Goal: Task Accomplishment & Management: Use online tool/utility

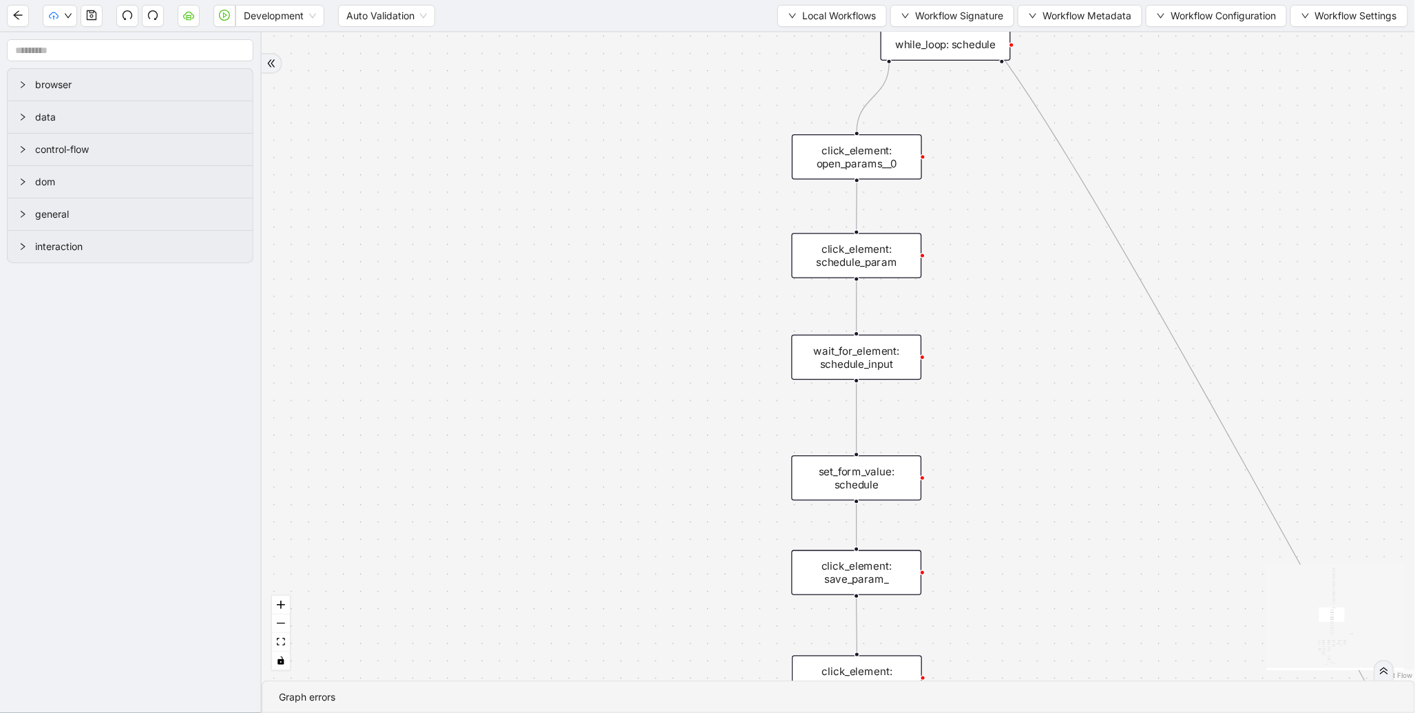
drag, startPoint x: 802, startPoint y: 91, endPoint x: 570, endPoint y: 420, distance: 403.2
click at [592, 399] on div "trigger new_tab: wait_until_loaded: wait_for_element: param_menu click_element:…" at bounding box center [839, 356] width 1154 height 648
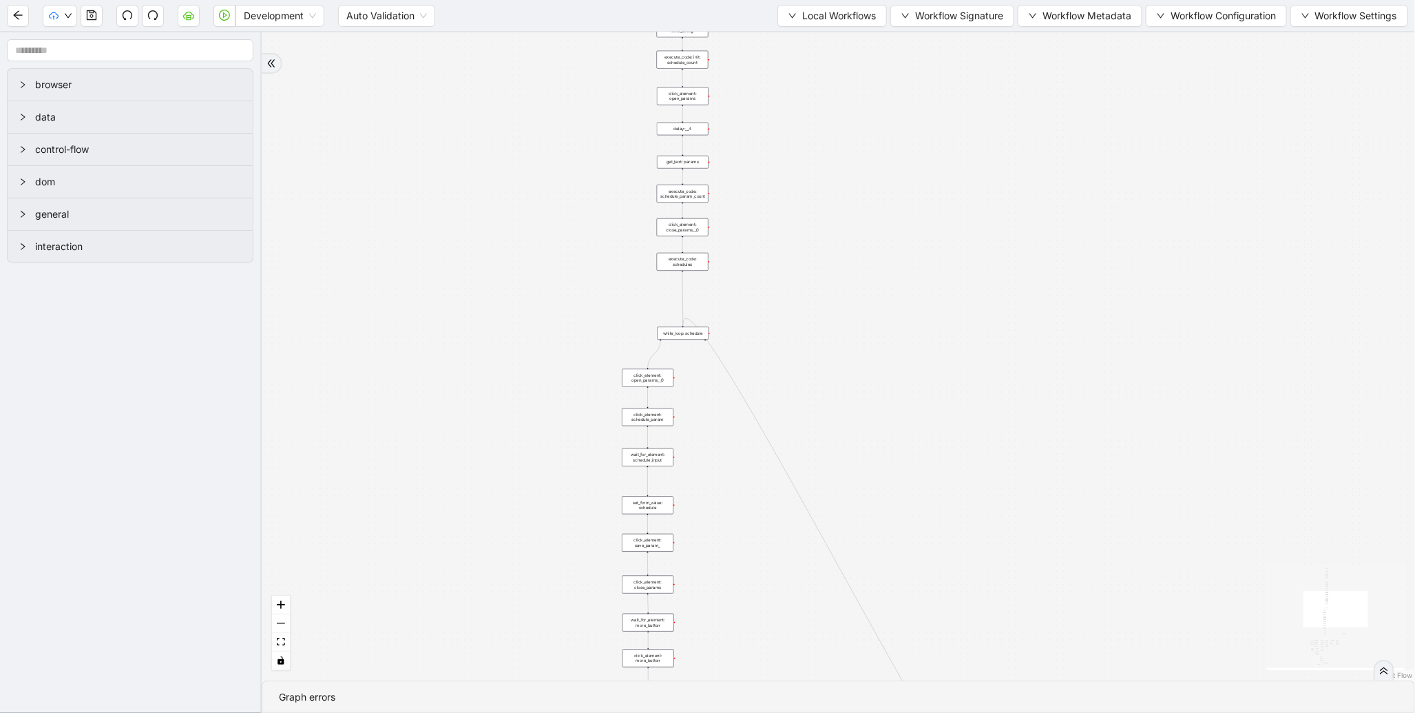
drag, startPoint x: 552, startPoint y: 120, endPoint x: 532, endPoint y: 347, distance: 228.2
click at [532, 336] on div "trigger new_tab: wait_until_loaded: wait_for_element: param_menu click_element:…" at bounding box center [839, 356] width 1154 height 648
drag, startPoint x: 508, startPoint y: 104, endPoint x: 479, endPoint y: 450, distance: 347.7
click at [479, 450] on div "trigger new_tab: wait_until_loaded: wait_for_element: param_menu click_element:…" at bounding box center [839, 356] width 1154 height 648
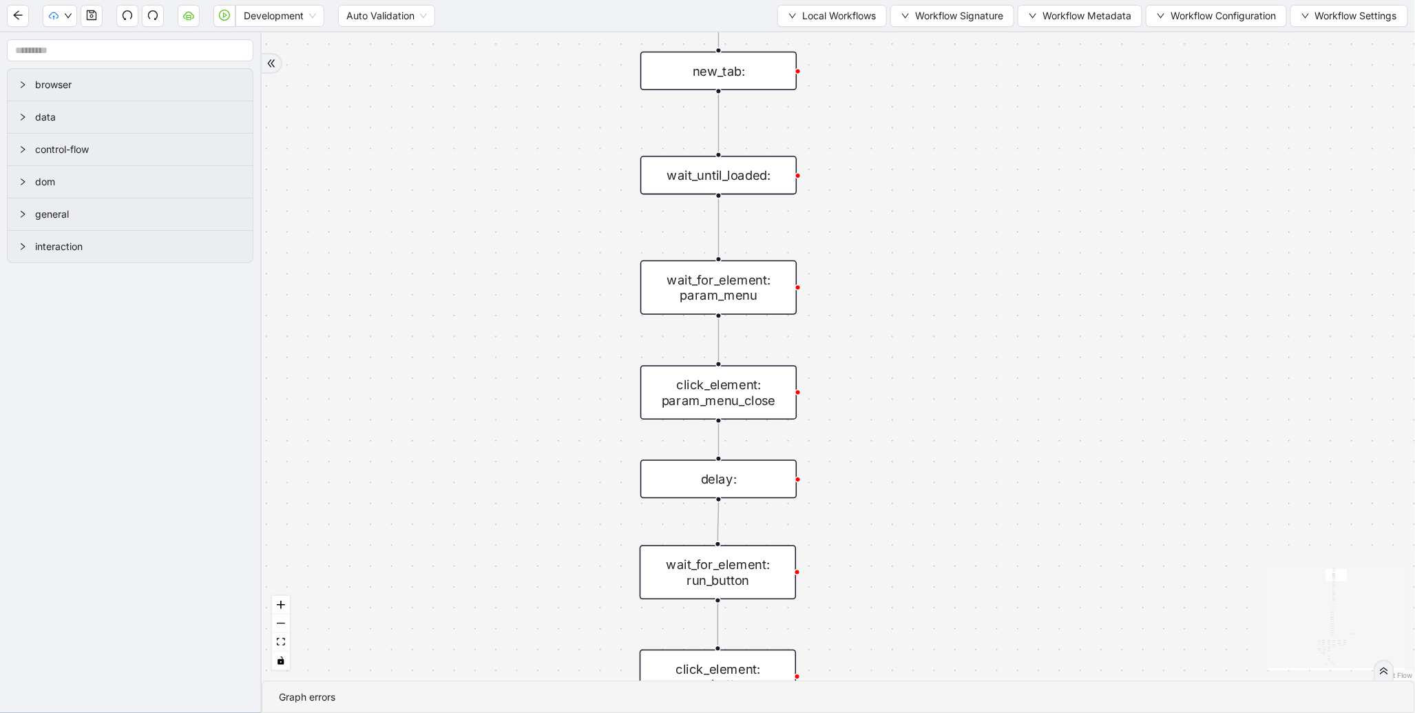
click at [715, 281] on div "wait_for_element: param_menu" at bounding box center [719, 287] width 156 height 54
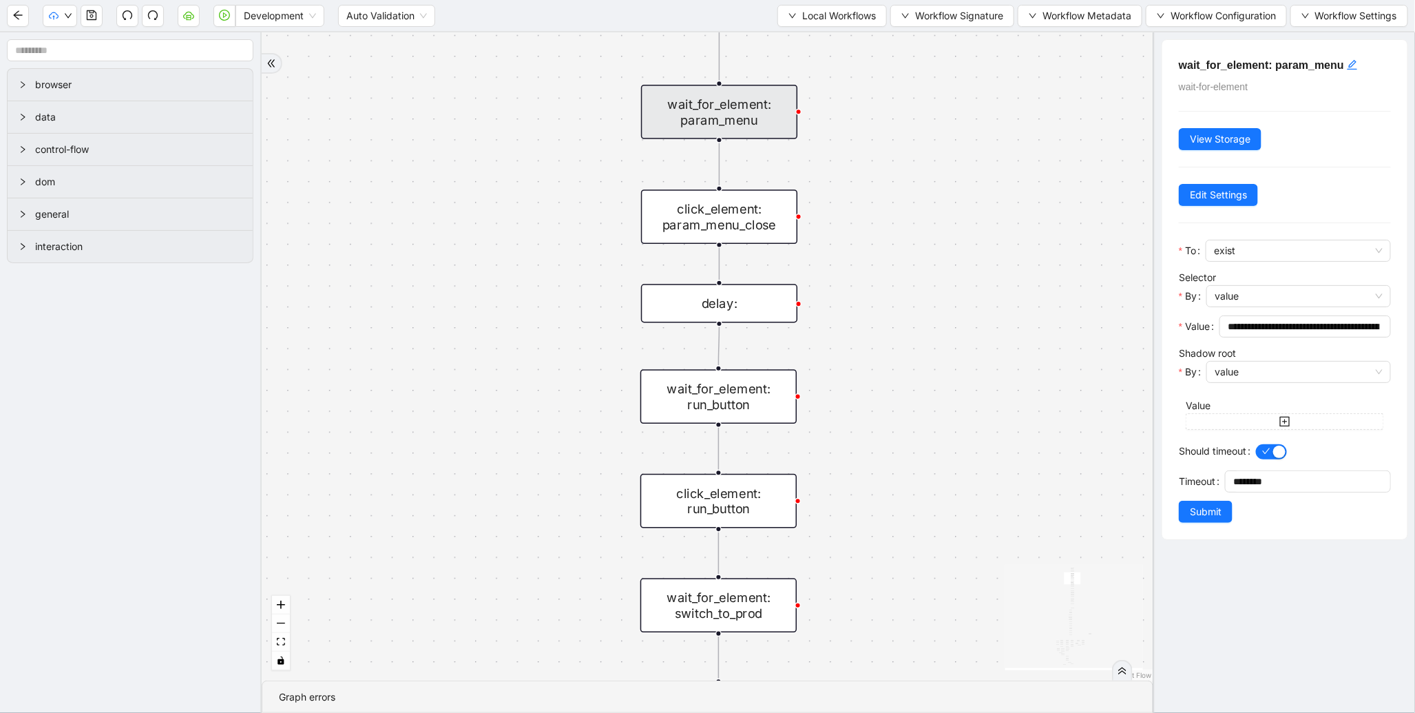
drag, startPoint x: 875, startPoint y: 420, endPoint x: 875, endPoint y: 166, distance: 254.2
click at [876, 174] on div "trigger new_tab: wait_until_loaded: wait_for_element: param_menu click_element:…" at bounding box center [708, 356] width 892 height 648
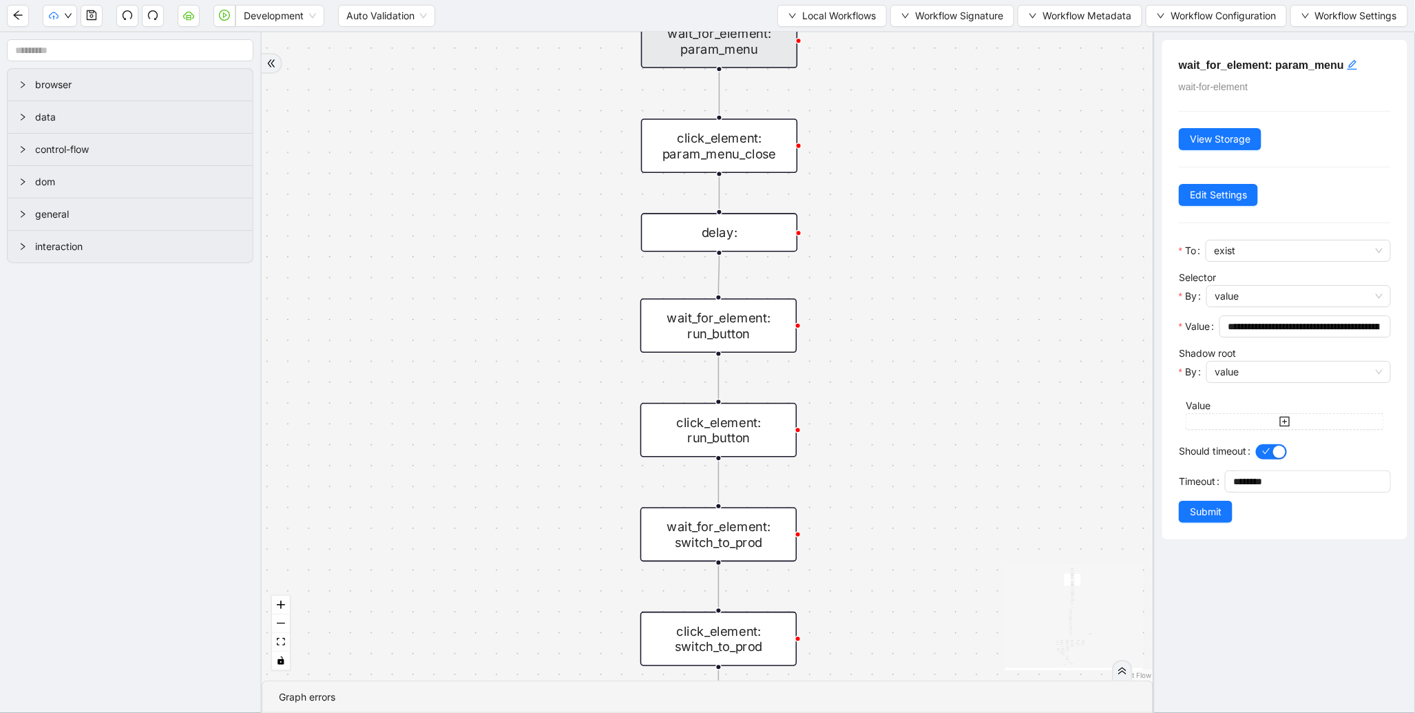
click at [735, 342] on div "wait_for_element: run_button" at bounding box center [719, 325] width 156 height 54
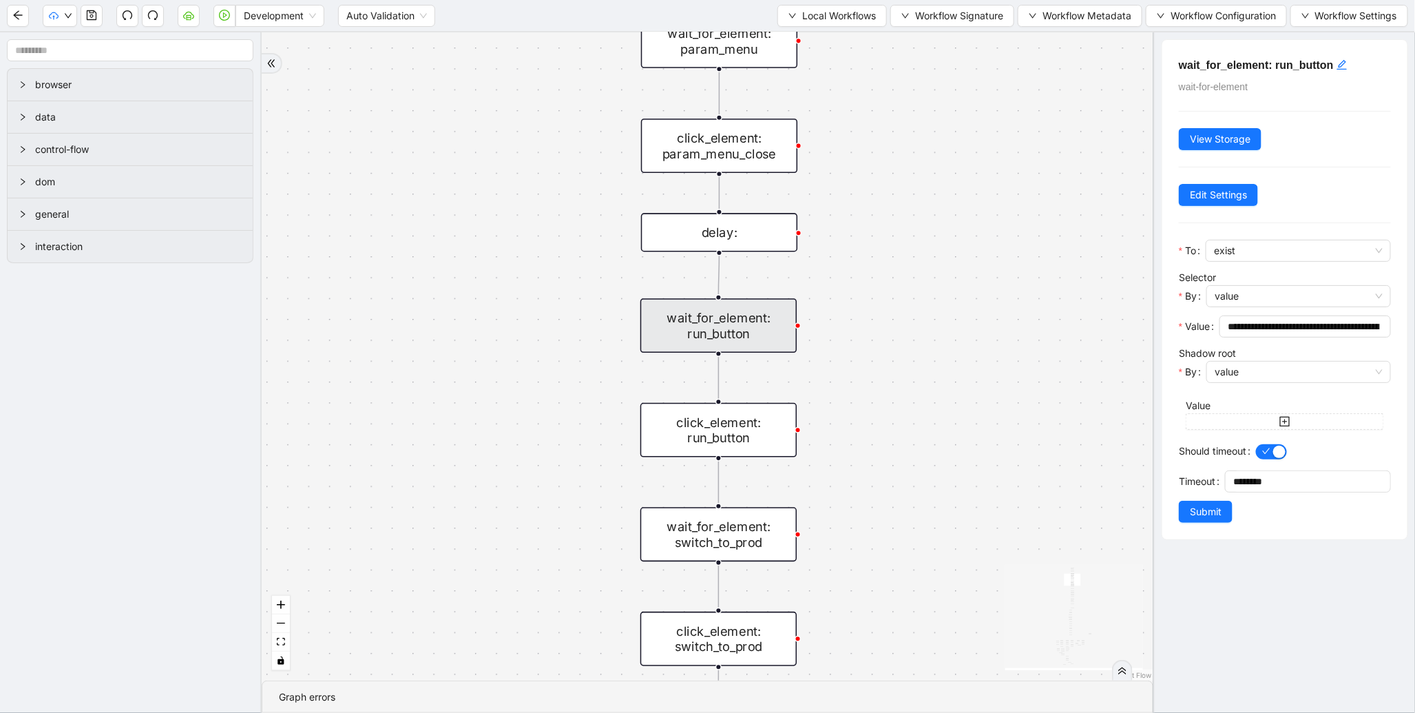
click at [738, 134] on div "click_element: param_menu_close" at bounding box center [719, 145] width 156 height 54
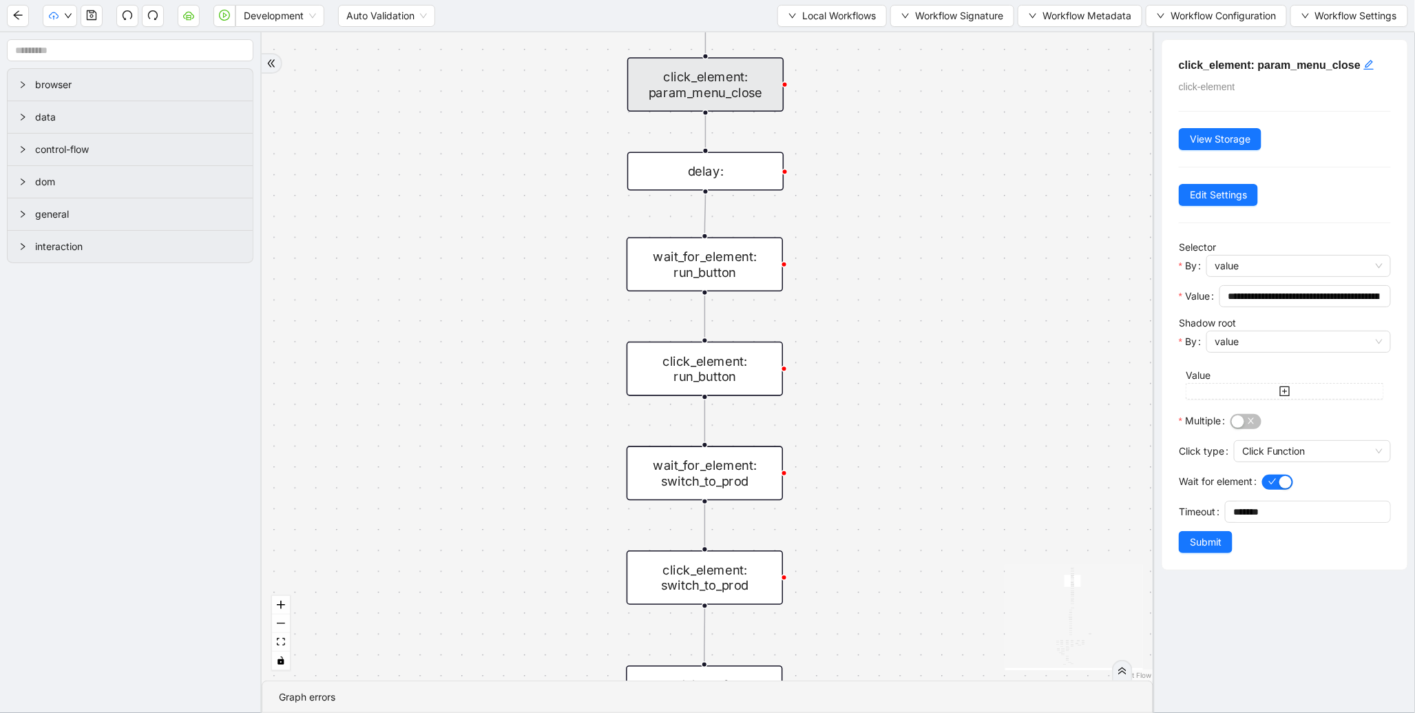
drag, startPoint x: 937, startPoint y: 382, endPoint x: 928, endPoint y: 179, distance: 203.4
click at [926, 200] on div "trigger new_tab: wait_until_loaded: wait_for_element: param_menu click_element:…" at bounding box center [708, 356] width 892 height 648
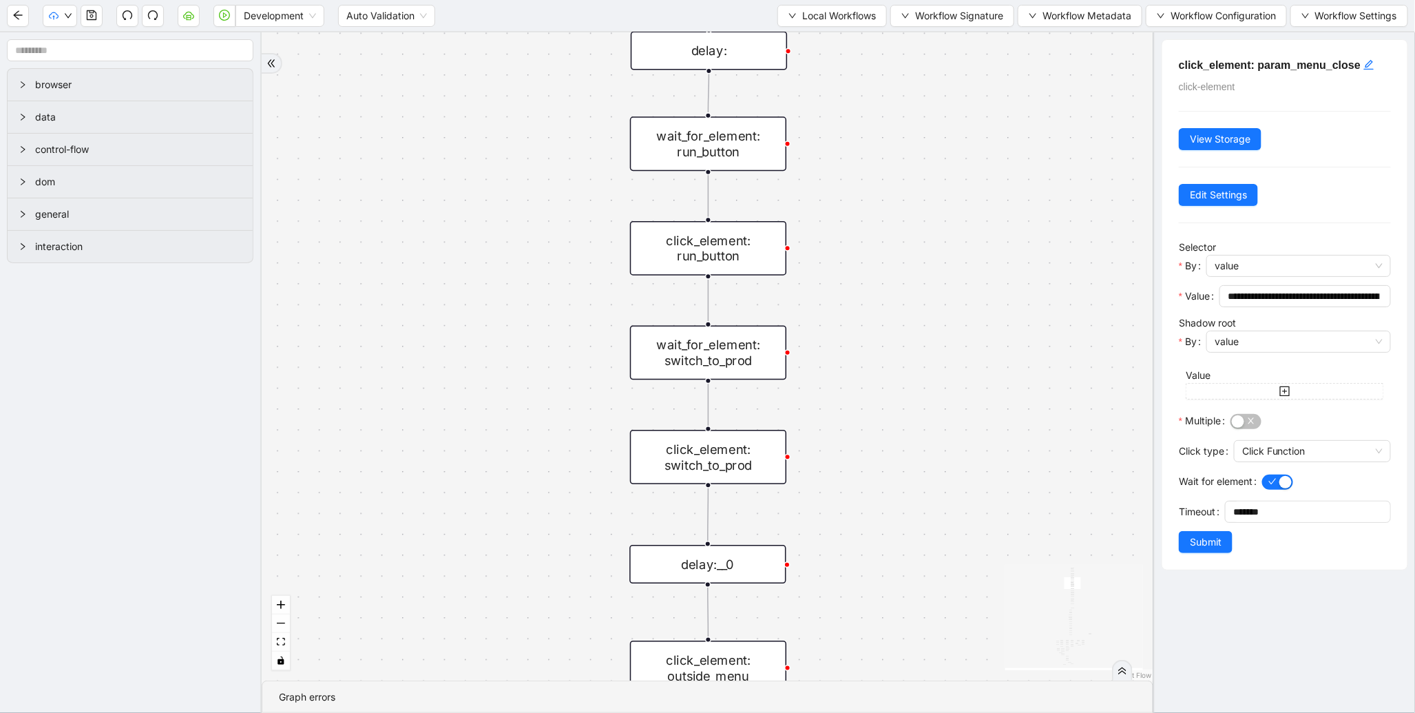
click at [770, 237] on div "click_element: run_button" at bounding box center [708, 248] width 156 height 54
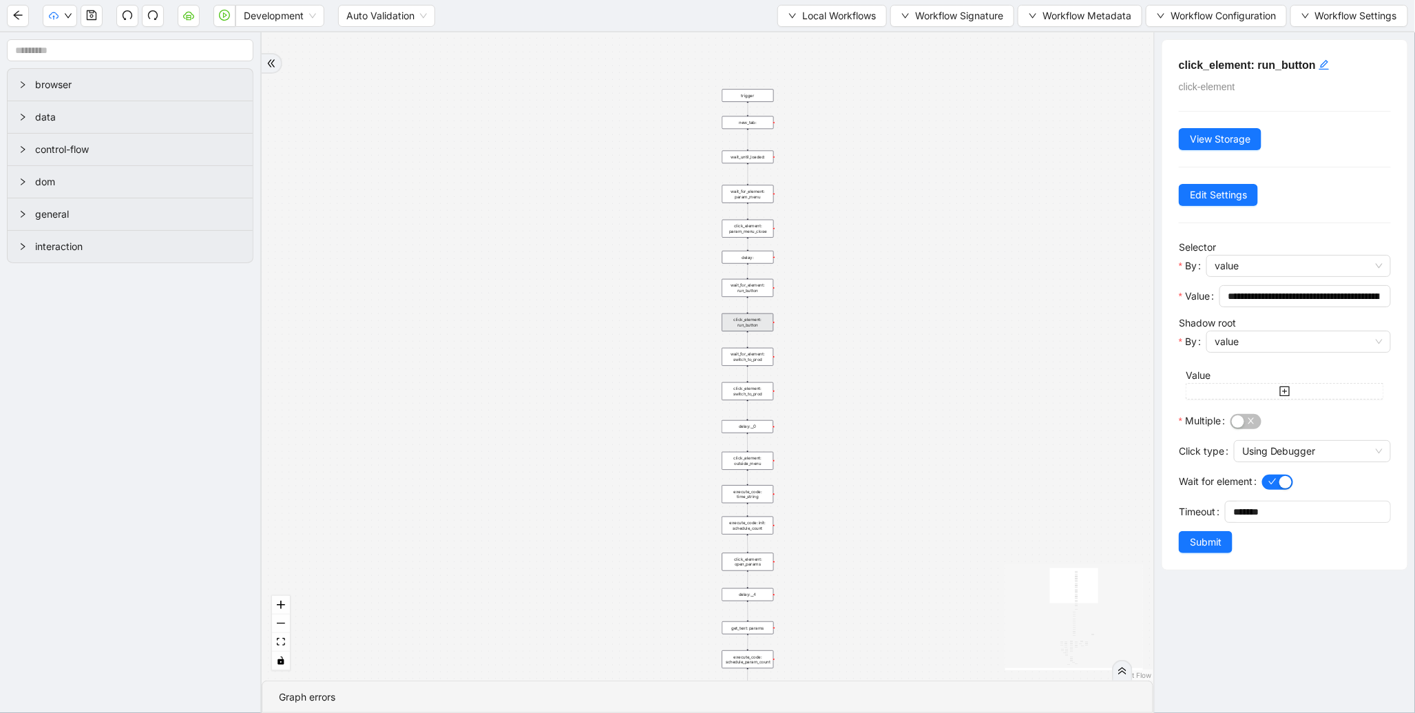
drag, startPoint x: 604, startPoint y: 508, endPoint x: 567, endPoint y: 176, distance: 334.8
click at [567, 176] on div "trigger new_tab: wait_until_loaded: wait_for_element: param_menu click_element:…" at bounding box center [708, 356] width 892 height 648
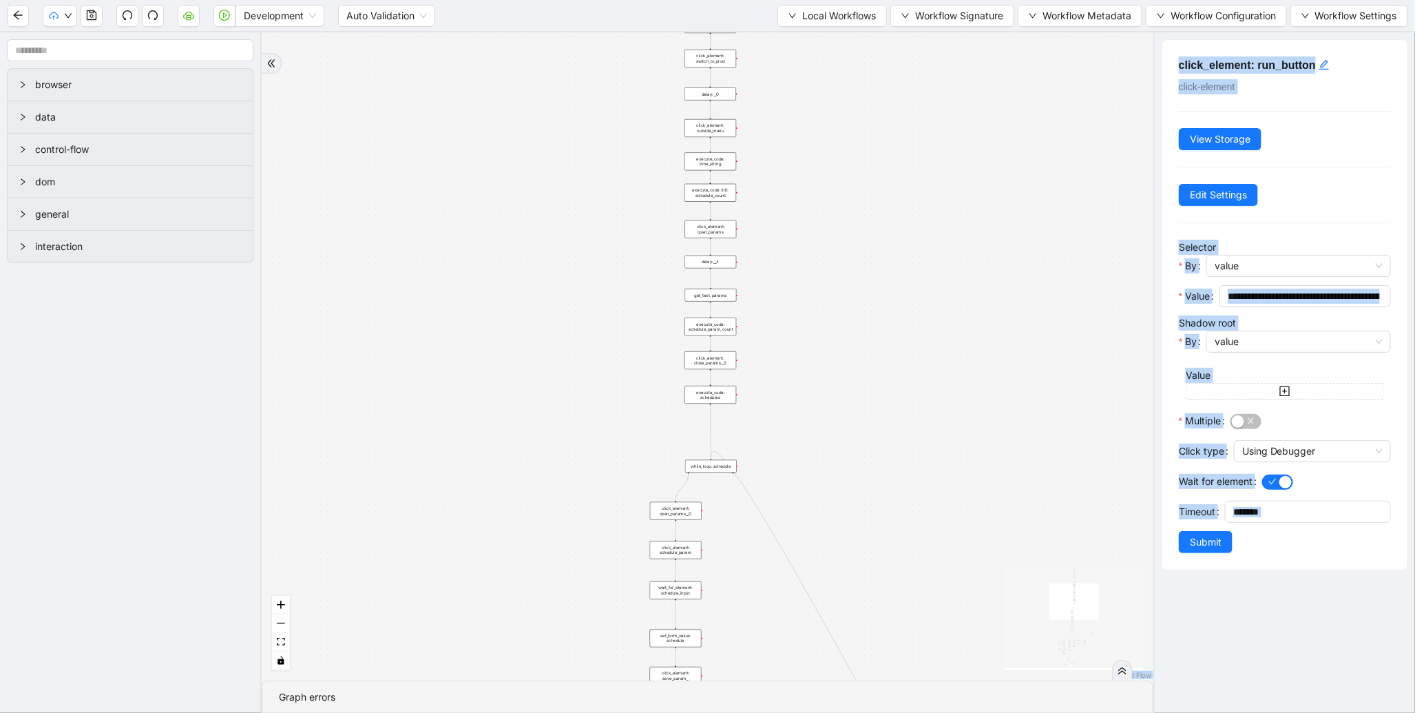
drag, startPoint x: 724, startPoint y: 324, endPoint x: 678, endPoint y: 321, distance: 45.5
click at [678, 321] on div "trigger new_tab: wait_until_loaded: wait_for_element: param_menu click_element:…" at bounding box center [708, 356] width 892 height 648
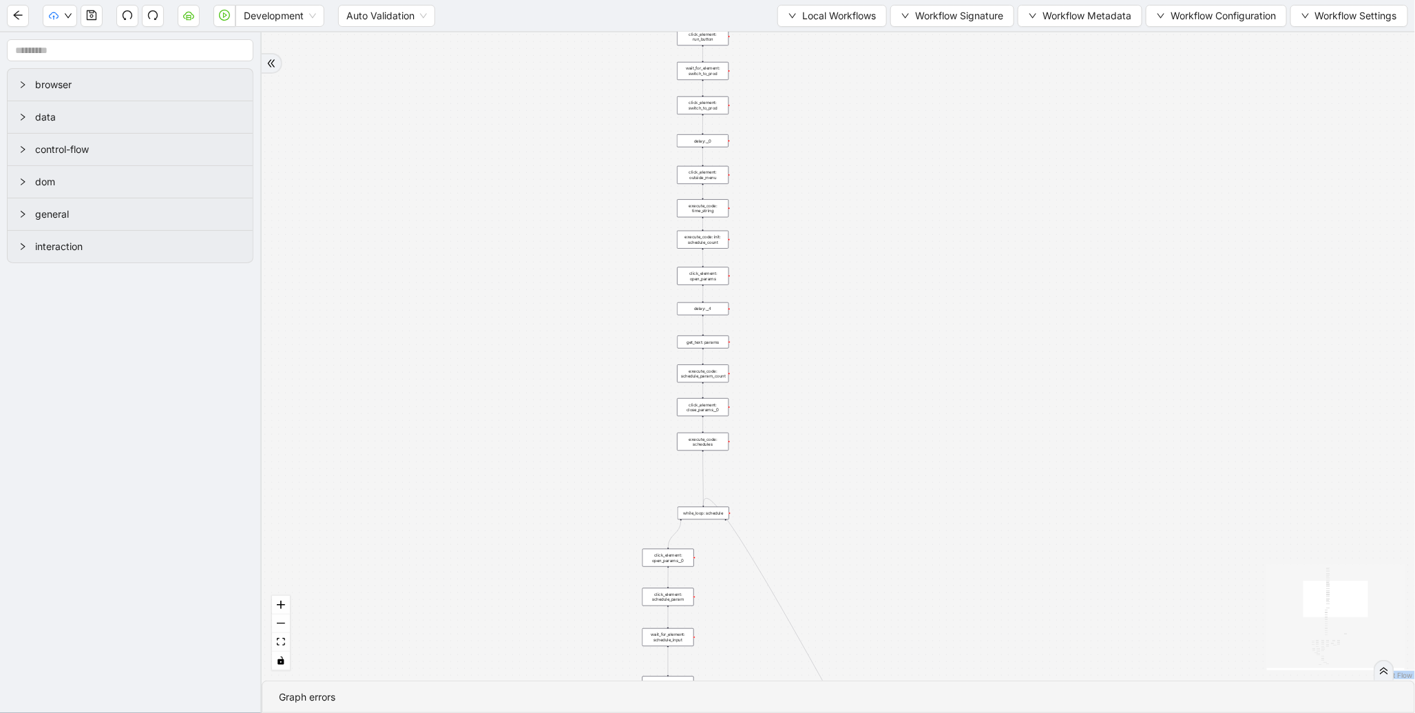
drag, startPoint x: 704, startPoint y: 202, endPoint x: 698, endPoint y: 452, distance: 250.1
click at [698, 452] on div "trigger new_tab: wait_until_loaded: wait_for_element: param_menu click_element:…" at bounding box center [839, 356] width 1154 height 648
drag, startPoint x: 596, startPoint y: 95, endPoint x: 579, endPoint y: 160, distance: 67.5
click at [579, 162] on div "trigger new_tab: wait_until_loaded: wait_for_element: param_menu click_element:…" at bounding box center [839, 356] width 1154 height 648
click at [825, 21] on span "Local Workflows" at bounding box center [839, 15] width 74 height 15
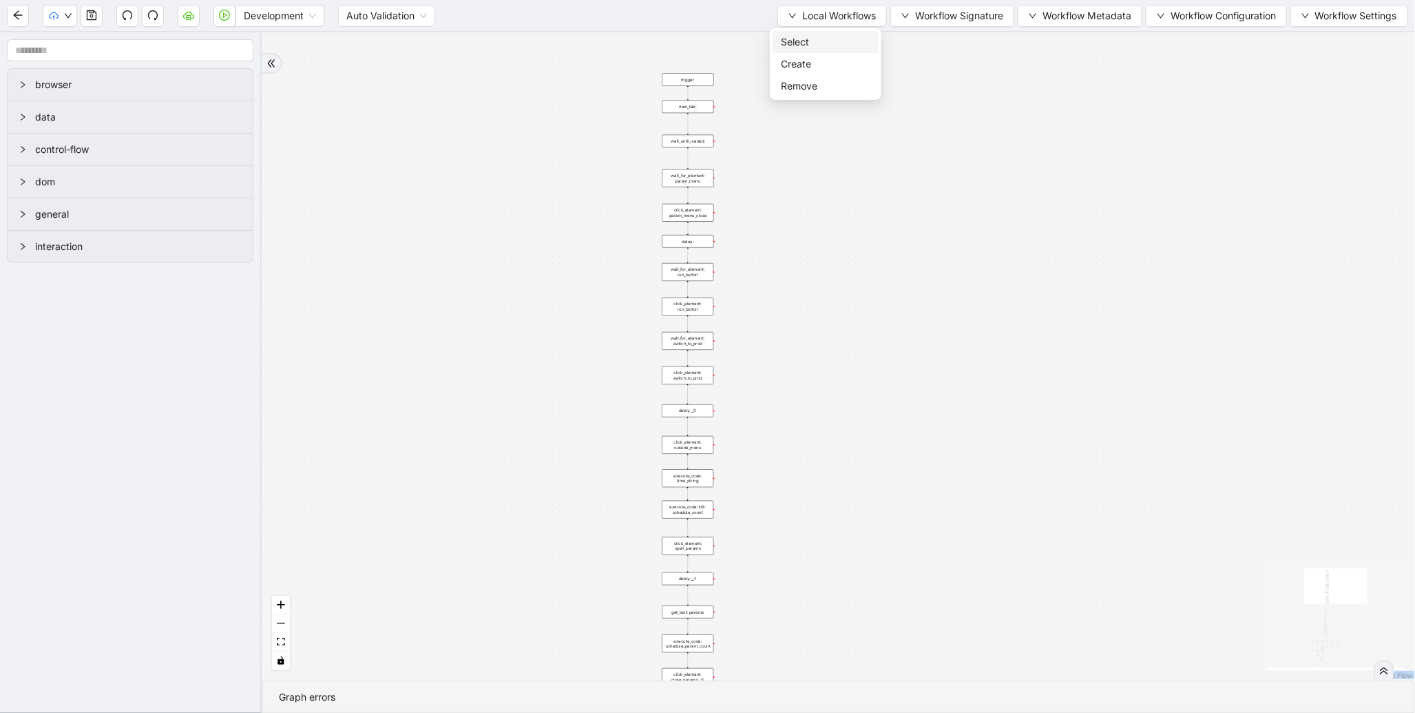
click at [824, 39] on span "Select" at bounding box center [826, 41] width 90 height 15
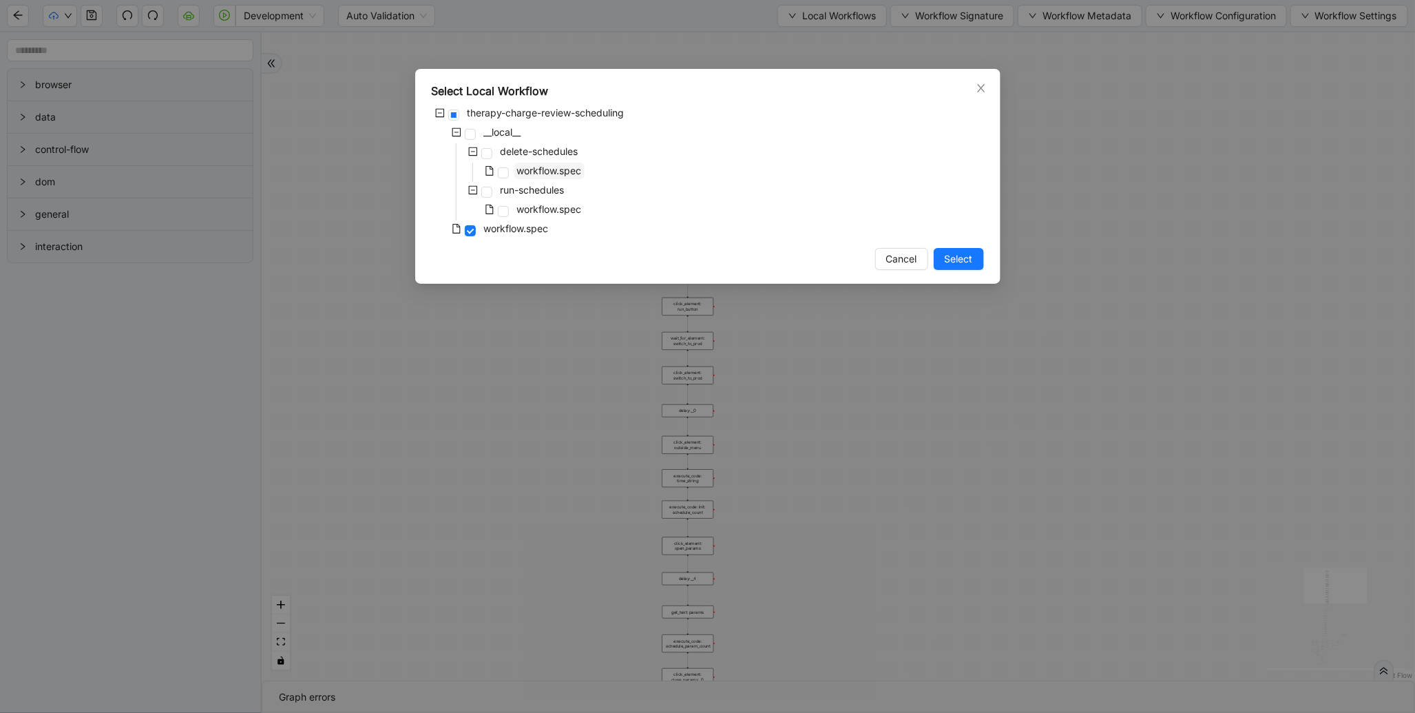
click at [534, 169] on span "workflow.spec" at bounding box center [549, 171] width 65 height 12
click at [949, 263] on span "Select" at bounding box center [959, 258] width 28 height 15
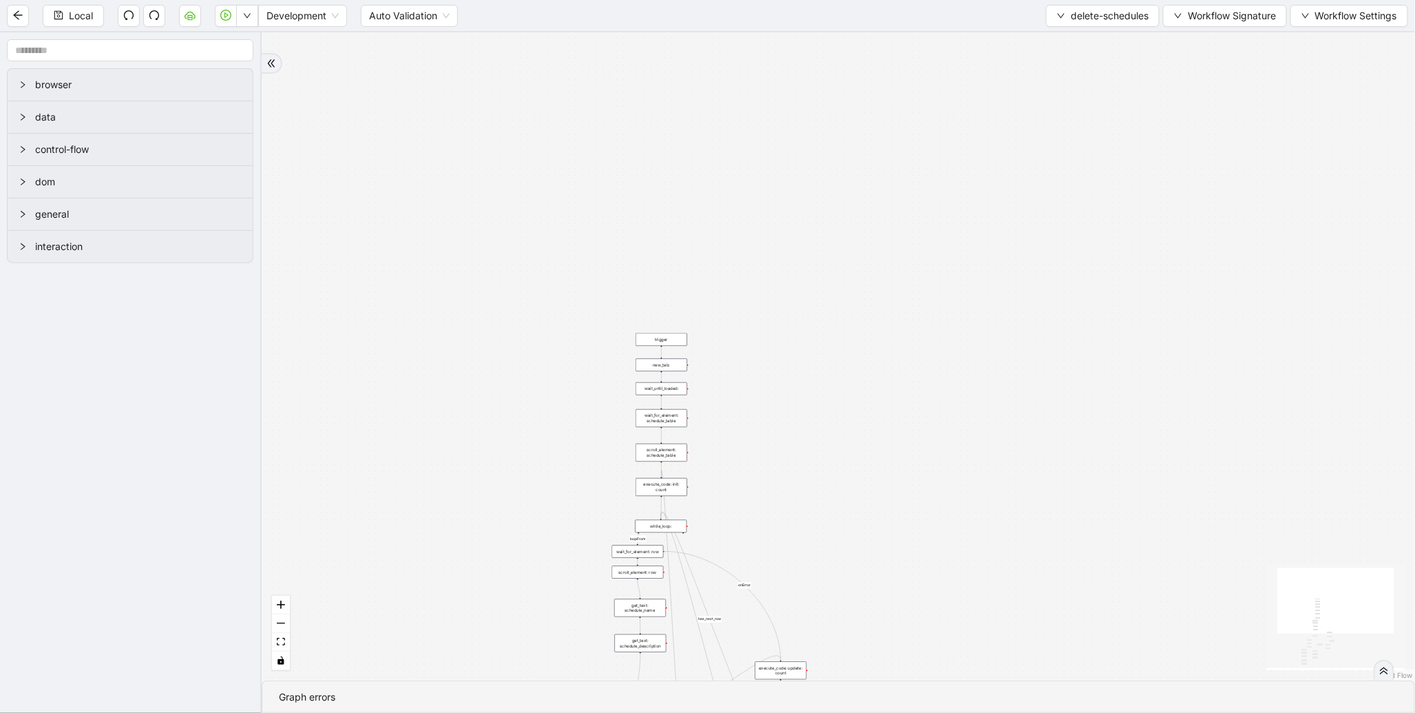
drag, startPoint x: 724, startPoint y: 476, endPoint x: 652, endPoint y: 244, distance: 242.9
click at [692, 200] on div "loopFrom has_cancel fallback is_required_schedule has_next_row fallback has_nex…" at bounding box center [839, 356] width 1154 height 648
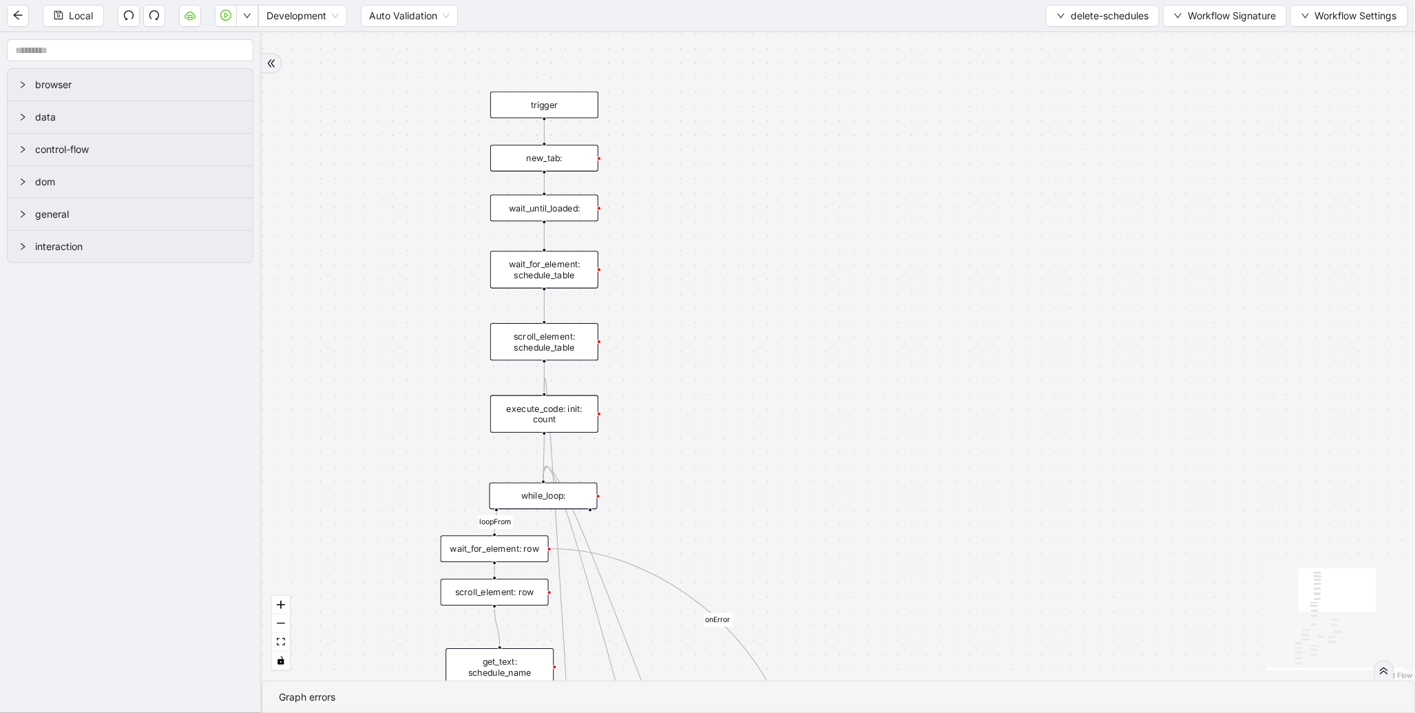
drag, startPoint x: 396, startPoint y: 202, endPoint x: 417, endPoint y: 497, distance: 296.2
click at [417, 497] on div "loopFrom has_cancel fallback is_required_schedule has_next_row fallback has_nex…" at bounding box center [839, 356] width 1154 height 648
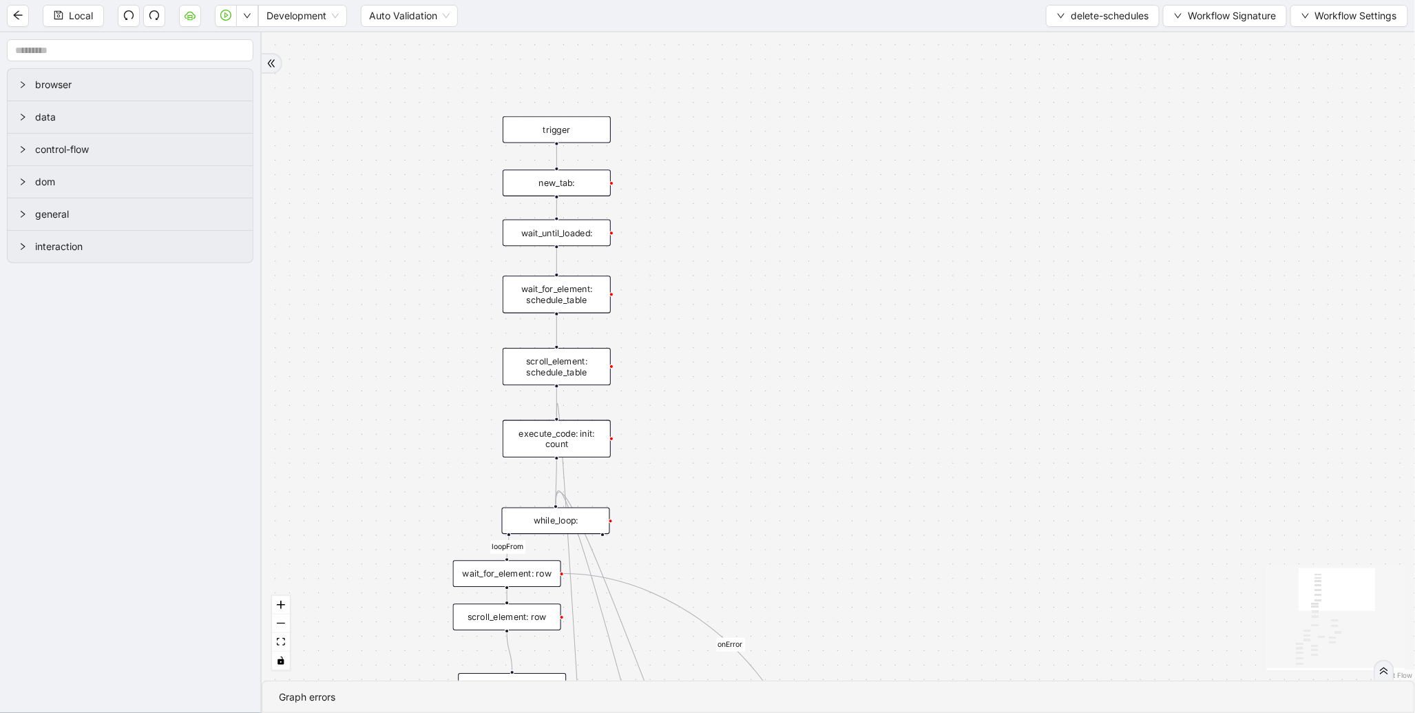
click at [545, 169] on div "new_tab:" at bounding box center [557, 182] width 108 height 27
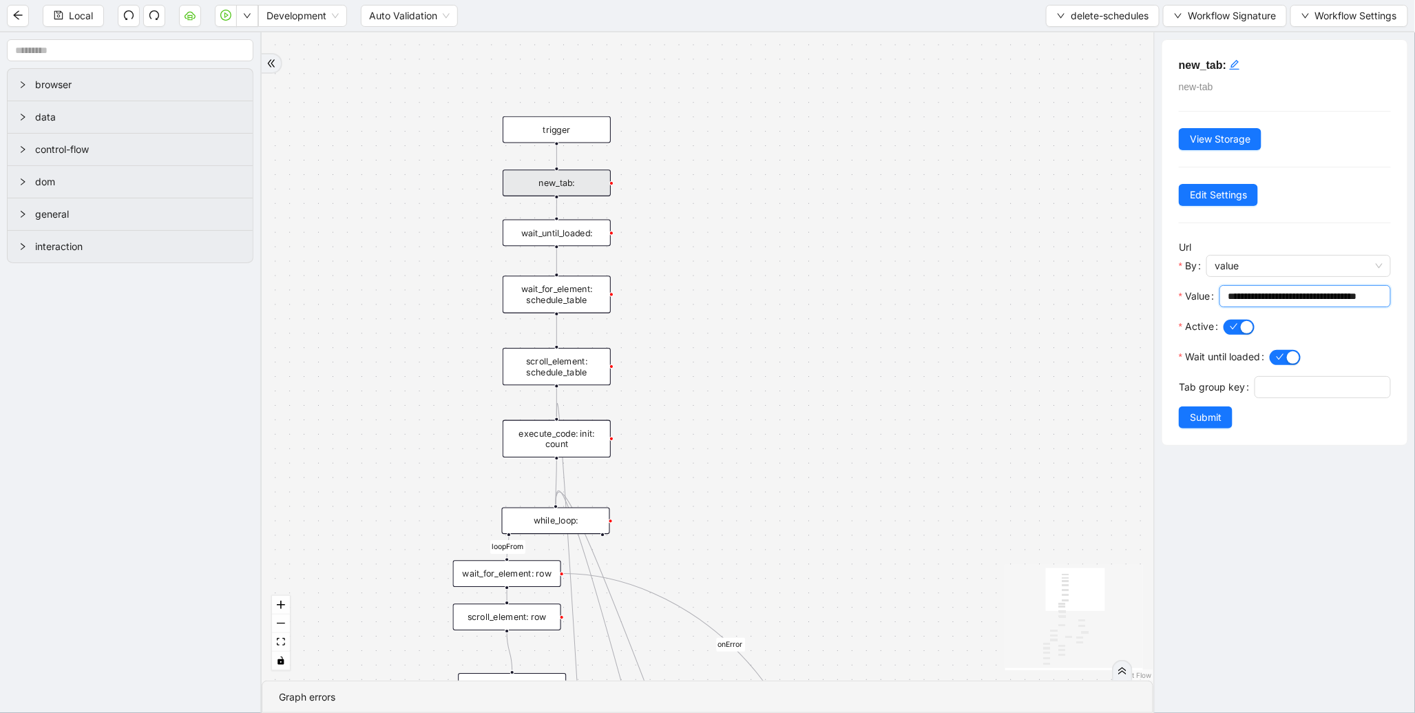
scroll to position [0, 12]
drag, startPoint x: 1274, startPoint y: 298, endPoint x: 1415, endPoint y: 297, distance: 140.5
click at [1415, 297] on div "**********" at bounding box center [1285, 372] width 262 height 681
click at [1367, 302] on input "**********" at bounding box center [1299, 296] width 143 height 15
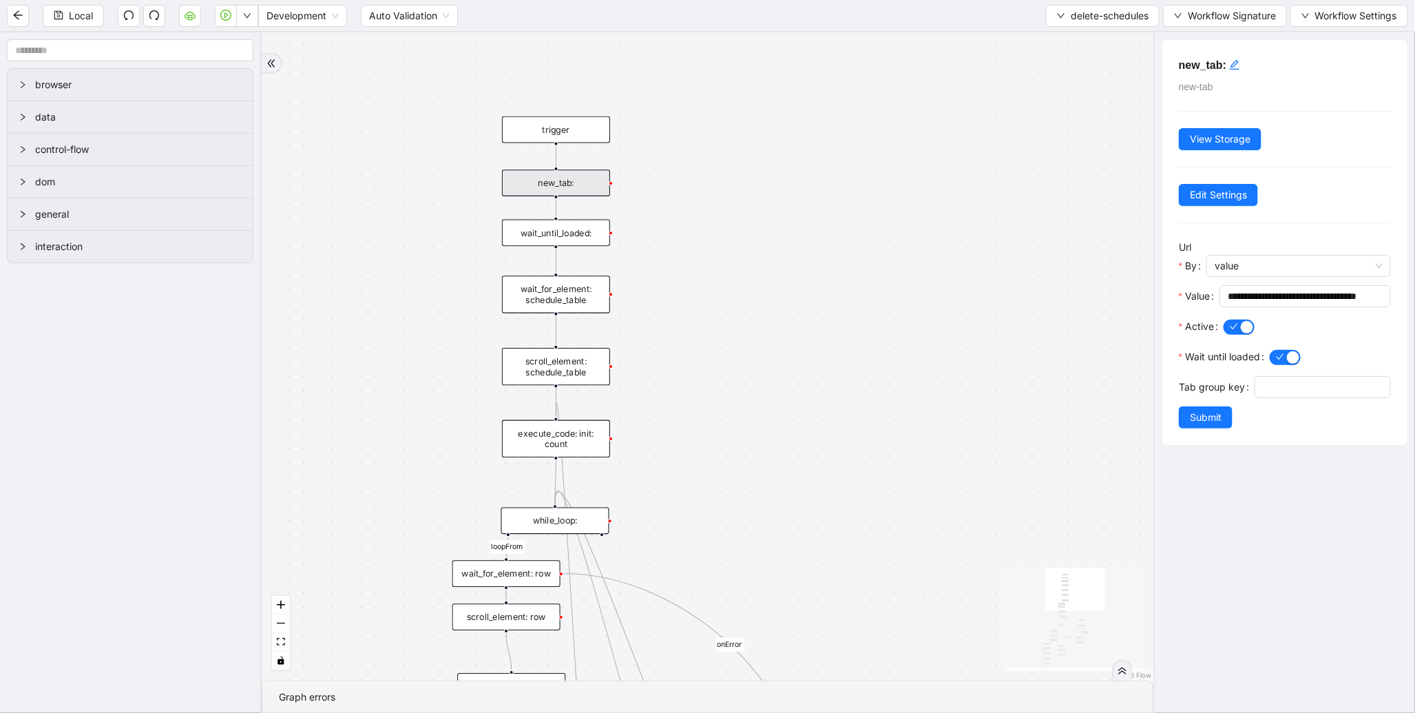
drag, startPoint x: 780, startPoint y: 406, endPoint x: 809, endPoint y: 132, distance: 275.6
click at [809, 134] on div "loopFrom has_cancel fallback is_required_schedule has_next_row fallback has_nex…" at bounding box center [708, 356] width 892 height 648
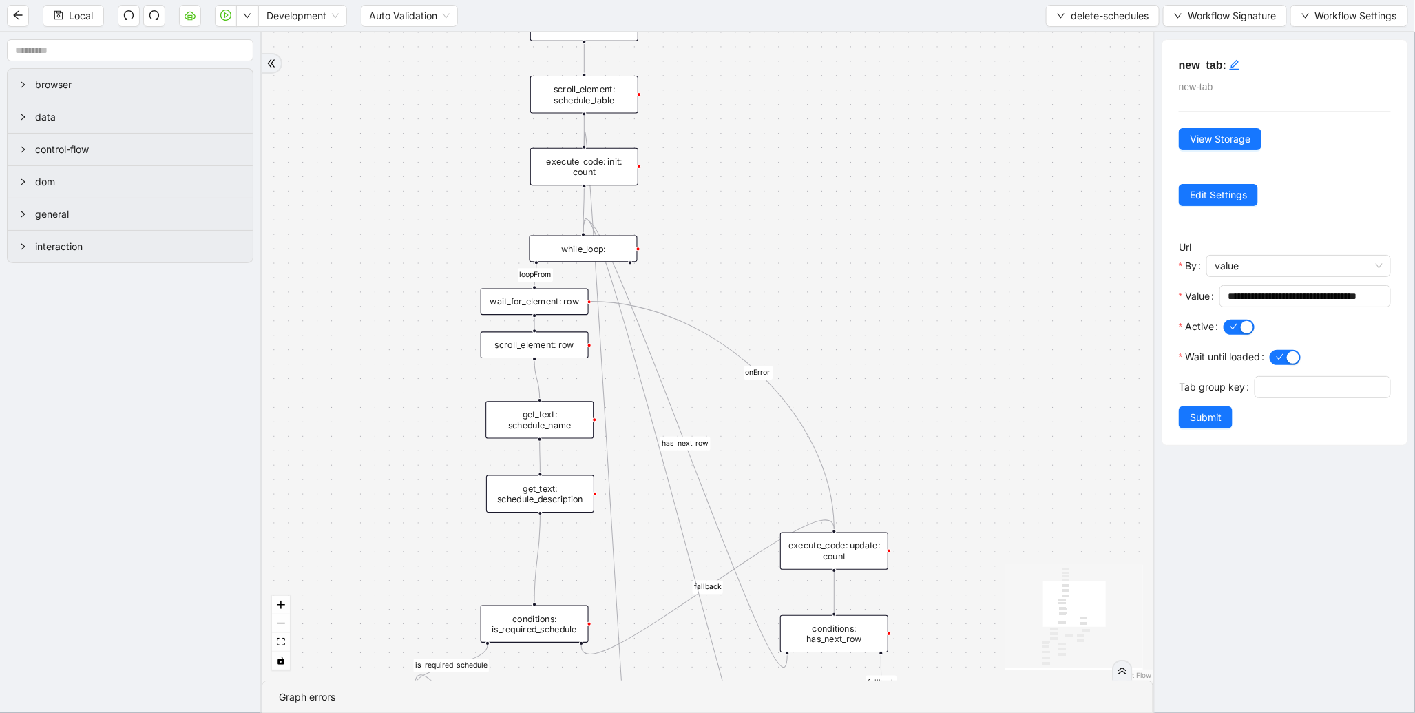
click at [591, 100] on div "scroll_element: schedule_table" at bounding box center [584, 94] width 108 height 37
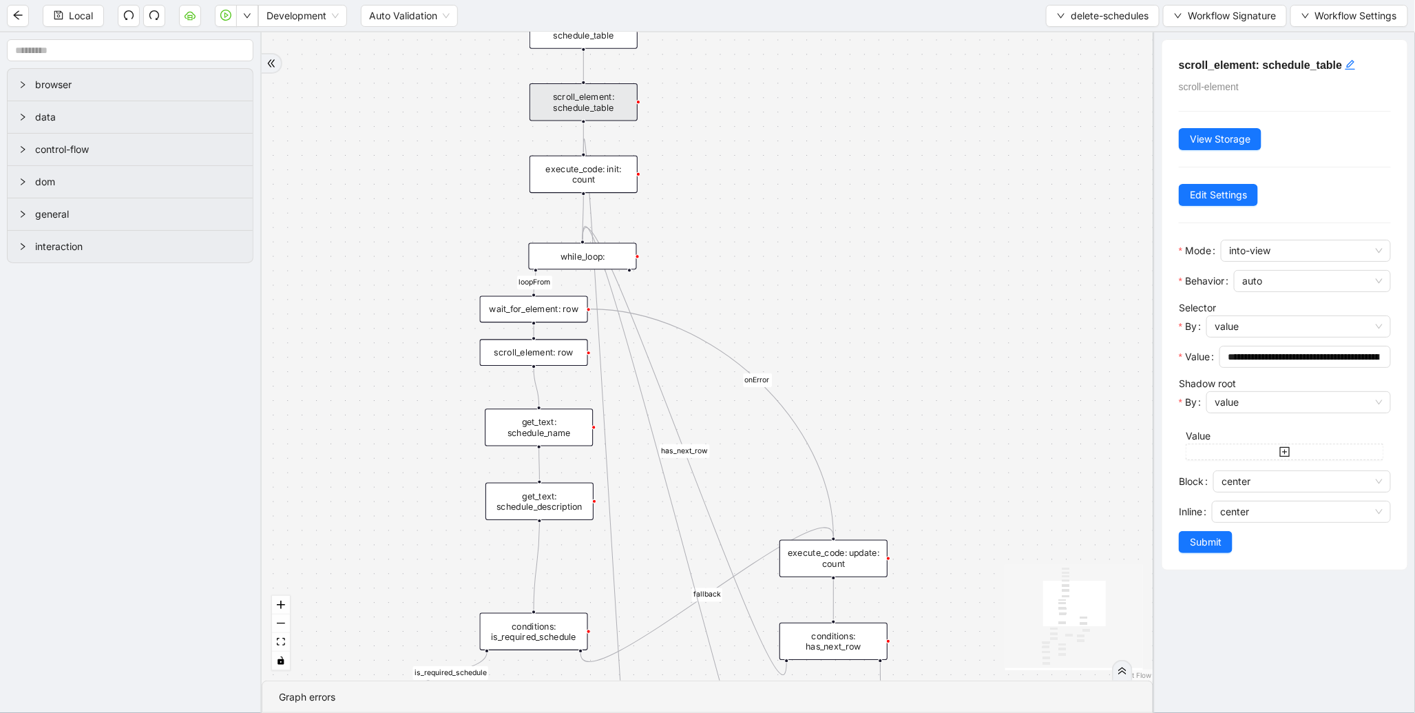
drag, startPoint x: 866, startPoint y: 204, endPoint x: 837, endPoint y: 472, distance: 269.5
click at [837, 472] on div "loopFrom has_cancel fallback is_required_schedule has_next_row fallback has_nex…" at bounding box center [708, 356] width 892 height 648
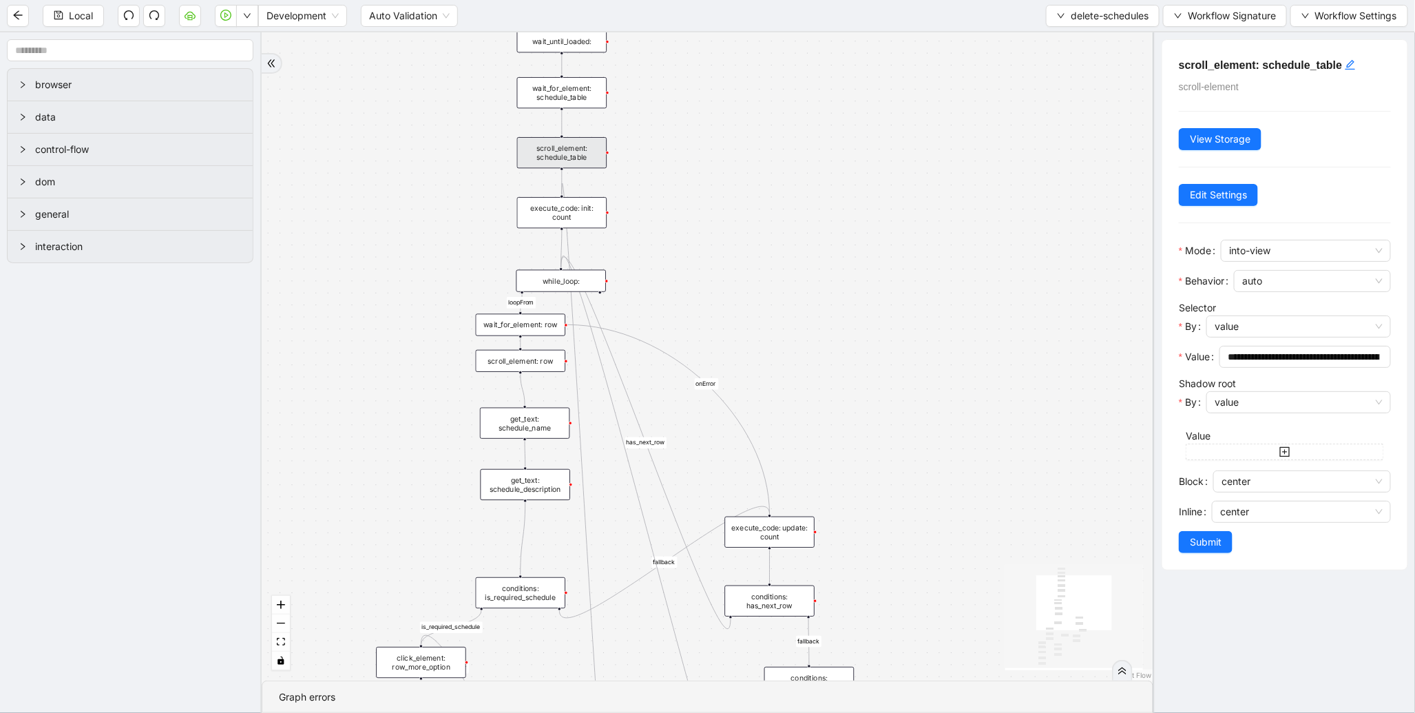
drag, startPoint x: 692, startPoint y: 407, endPoint x: 685, endPoint y: 203, distance: 204.0
click at [685, 203] on div "loopFrom has_cancel fallback is_required_schedule has_next_row fallback has_nex…" at bounding box center [708, 356] width 892 height 648
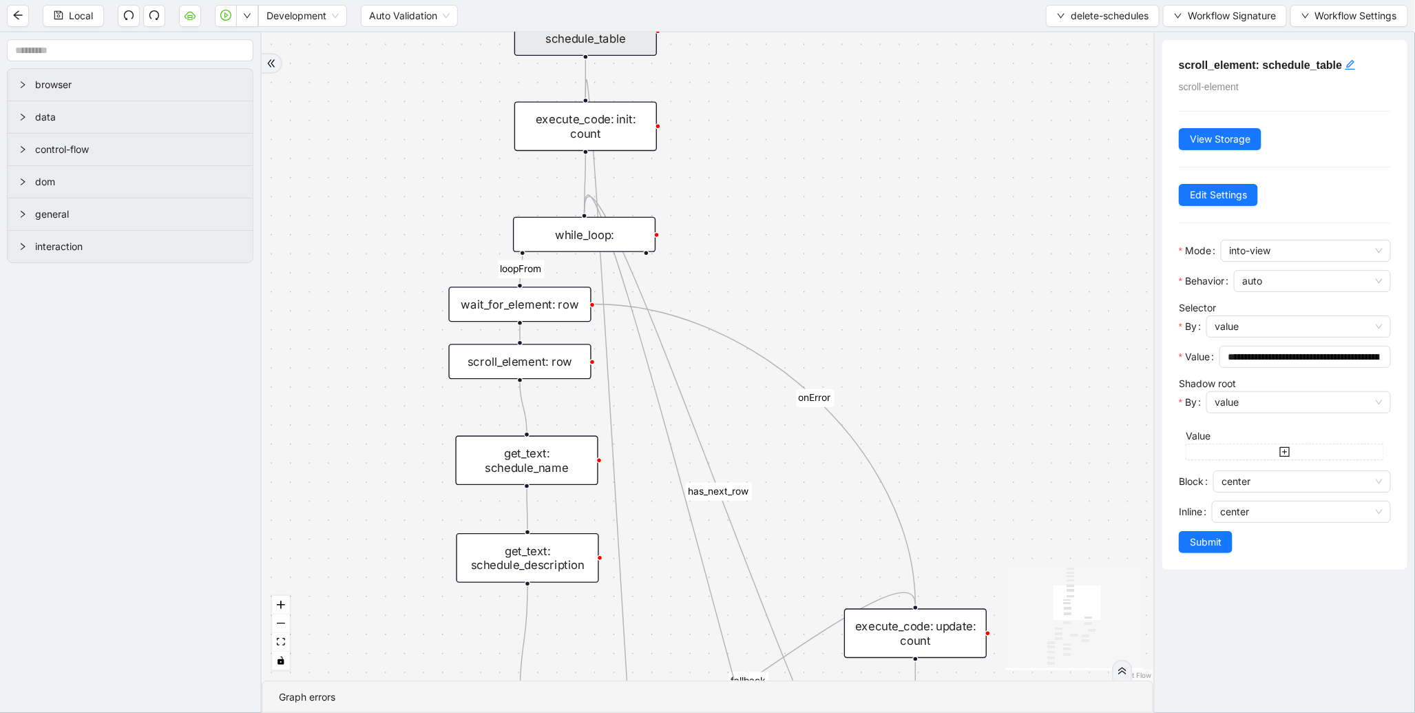
drag, startPoint x: 346, startPoint y: 430, endPoint x: 412, endPoint y: 215, distance: 224.6
click at [391, 226] on div "loopFrom has_cancel fallback is_required_schedule has_next_row fallback has_nex…" at bounding box center [708, 356] width 892 height 648
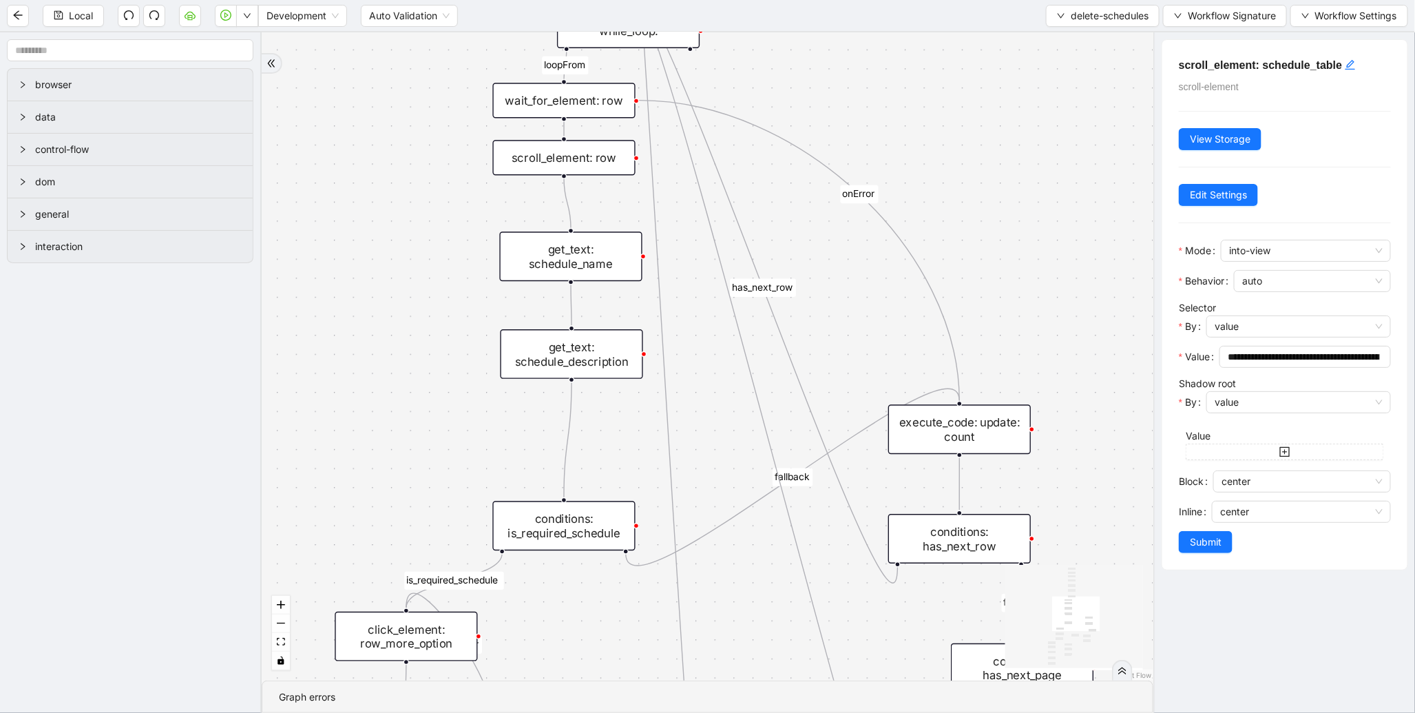
click at [534, 258] on div "get_text: schedule_name" at bounding box center [571, 256] width 143 height 50
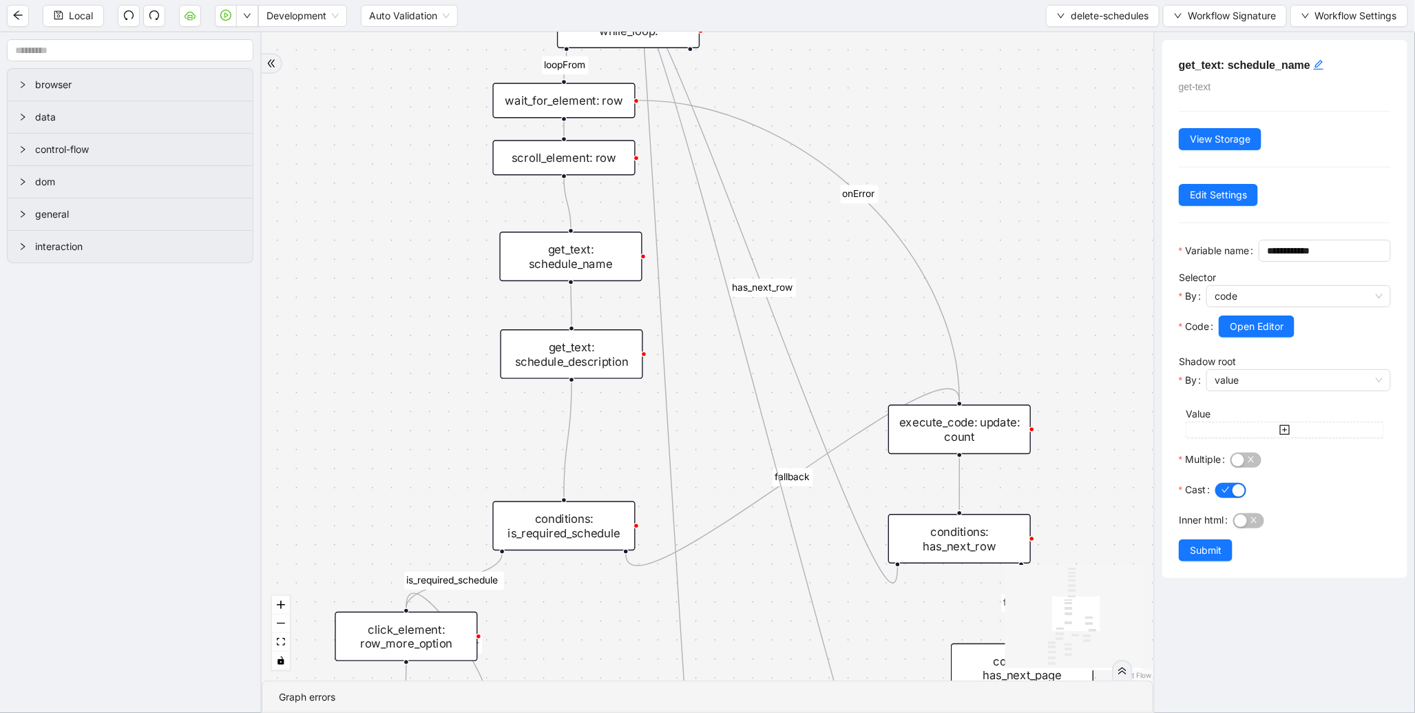
click at [604, 368] on div "get_text: schedule_description" at bounding box center [572, 354] width 143 height 50
click at [1263, 334] on span "Open Editor" at bounding box center [1257, 326] width 54 height 15
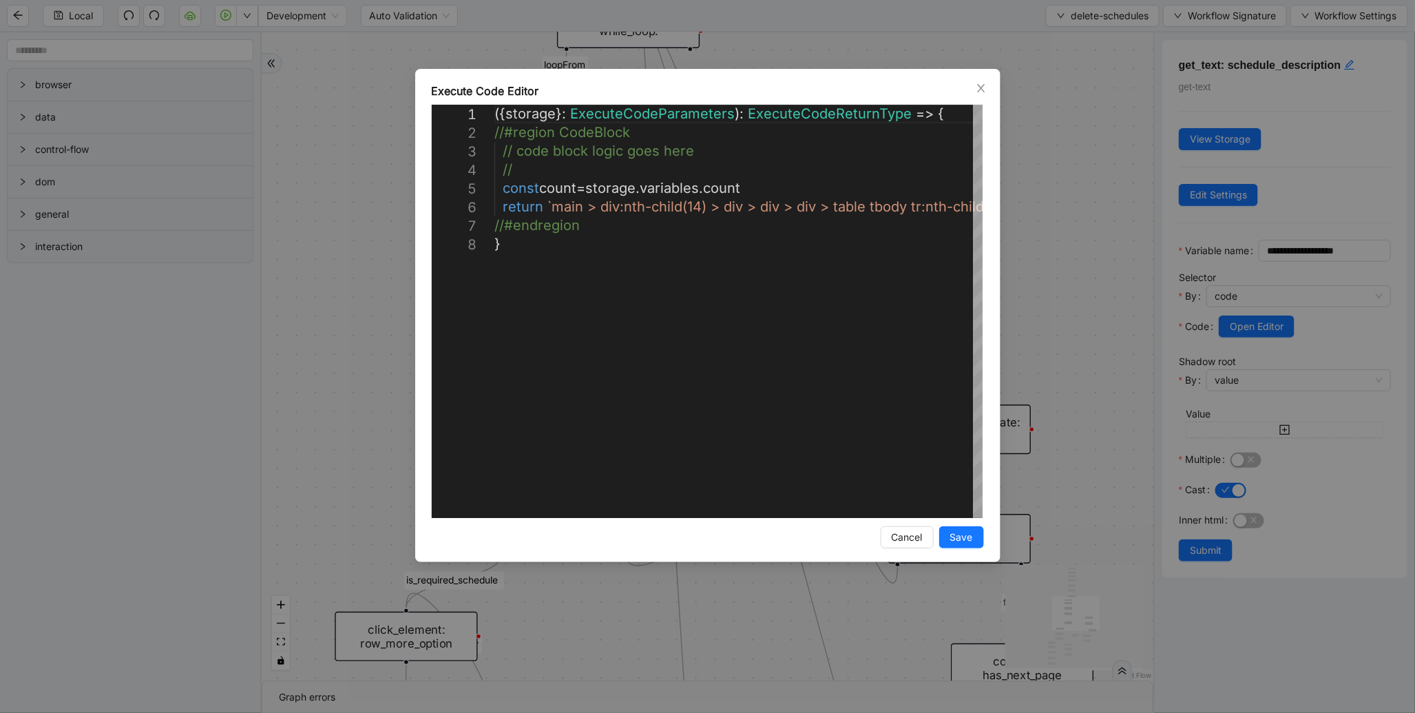
click at [1061, 253] on div "**********" at bounding box center [707, 356] width 1415 height 713
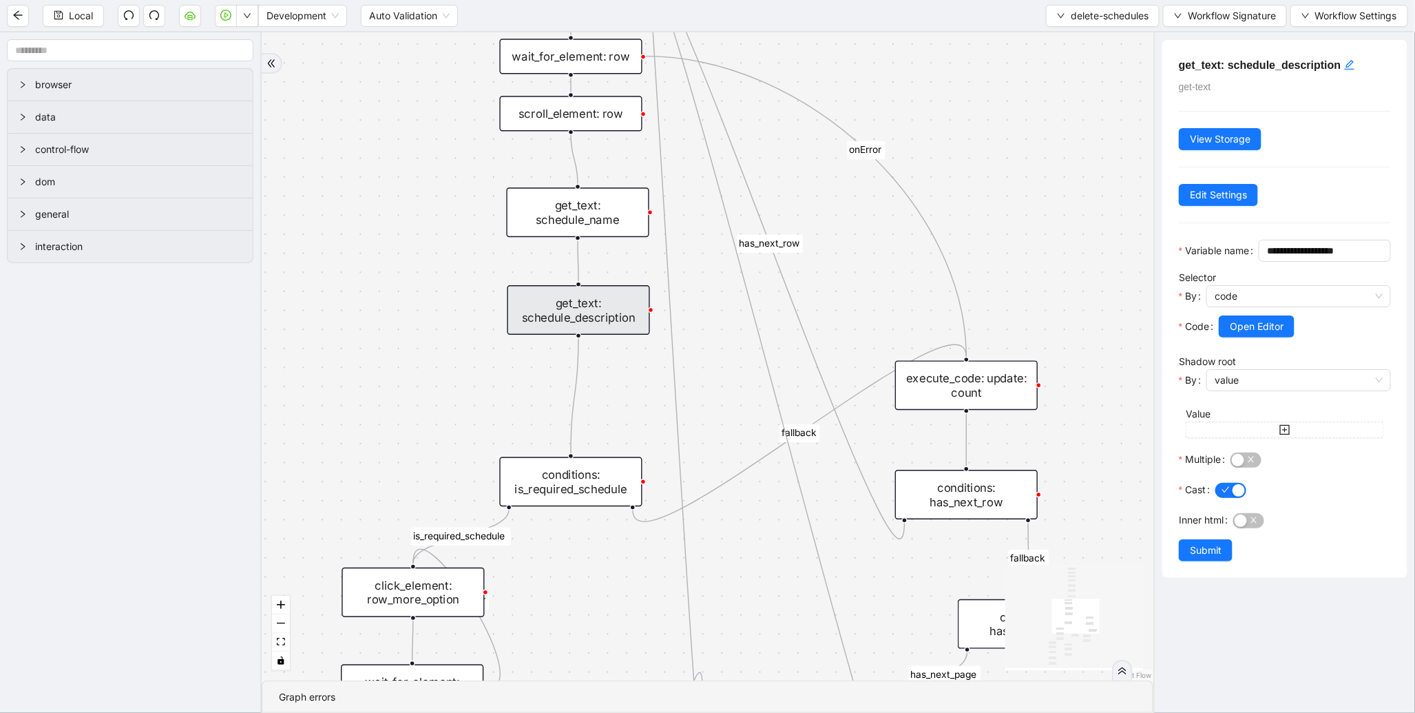
drag, startPoint x: 460, startPoint y: 463, endPoint x: 549, endPoint y: 174, distance: 302.6
click at [546, 180] on div "loopFrom has_cancel fallback is_required_schedule has_next_row fallback has_nex…" at bounding box center [708, 356] width 892 height 648
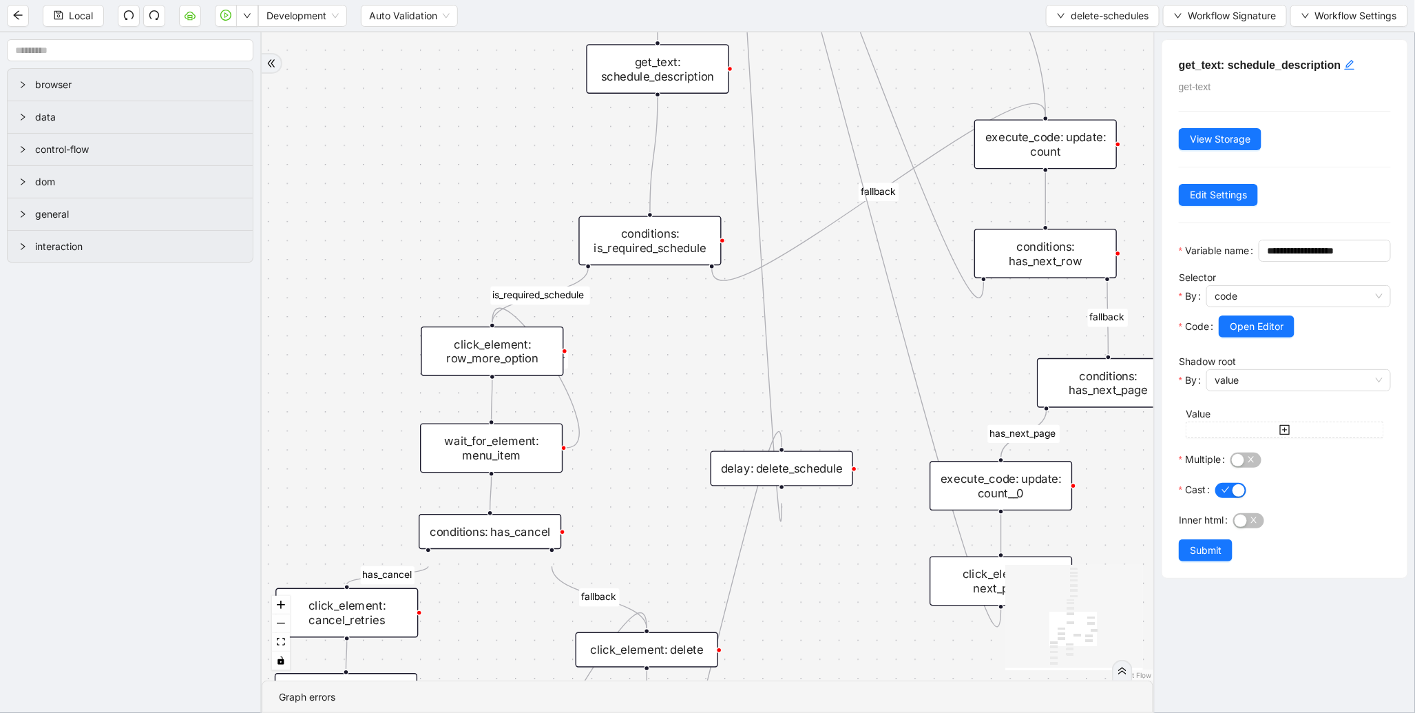
click at [653, 239] on div "conditions: is_required_schedule" at bounding box center [650, 241] width 143 height 50
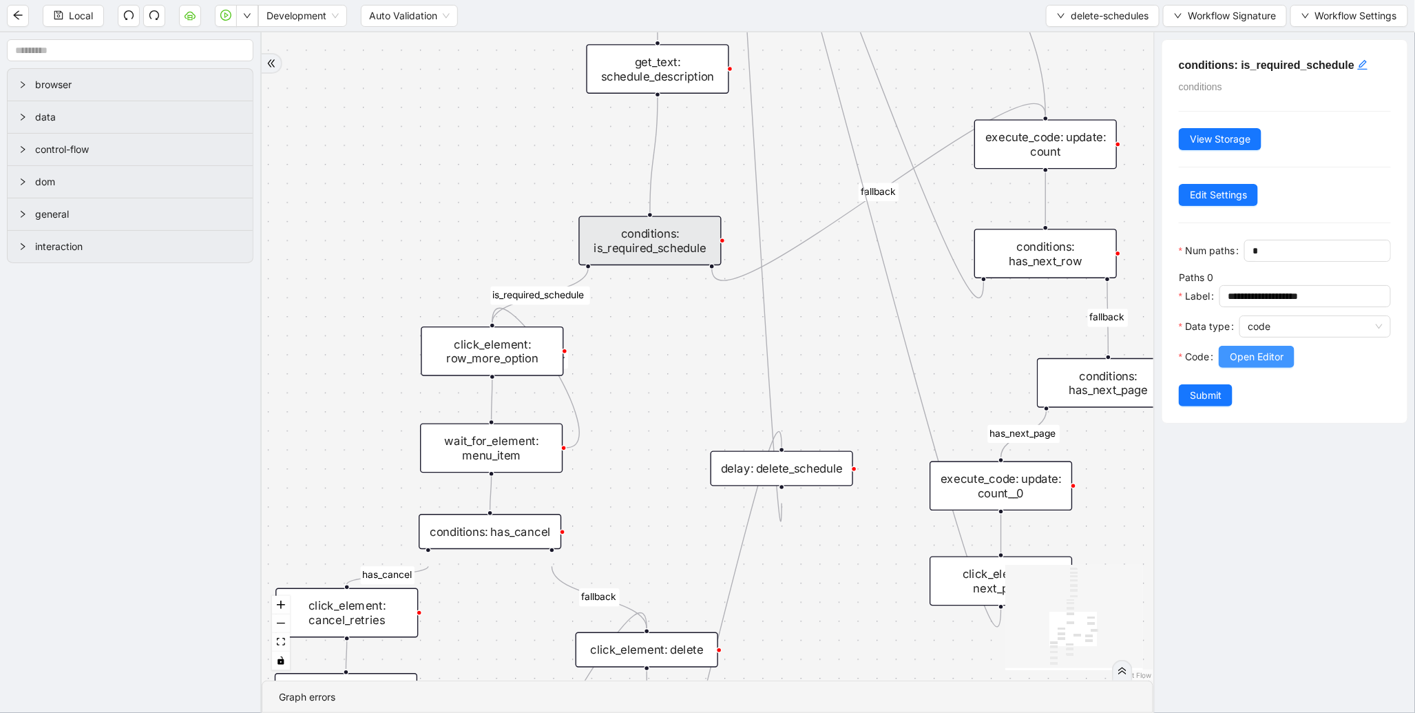
click at [1263, 364] on span "Open Editor" at bounding box center [1257, 356] width 54 height 15
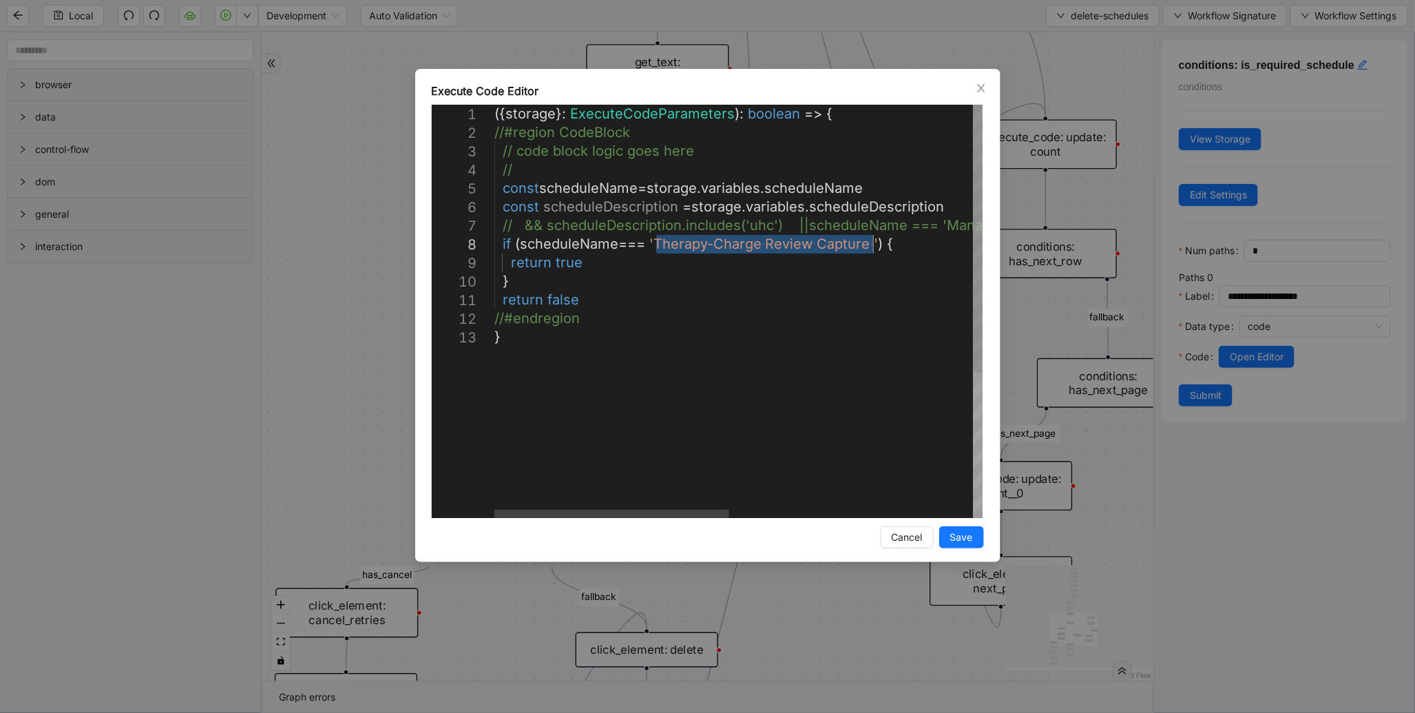
drag, startPoint x: 660, startPoint y: 237, endPoint x: 871, endPoint y: 240, distance: 211.5
paste textarea "**********"
type textarea "**********"
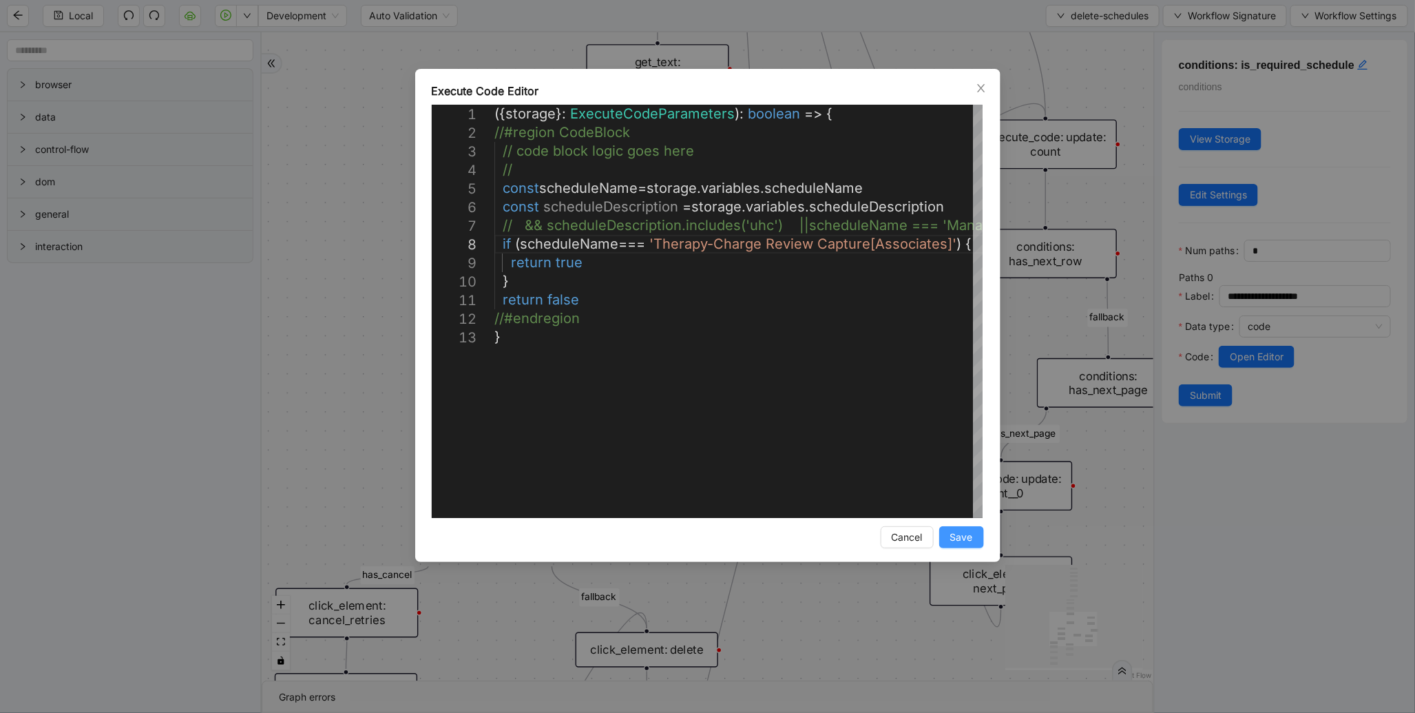
click at [968, 543] on span "Save" at bounding box center [962, 537] width 23 height 15
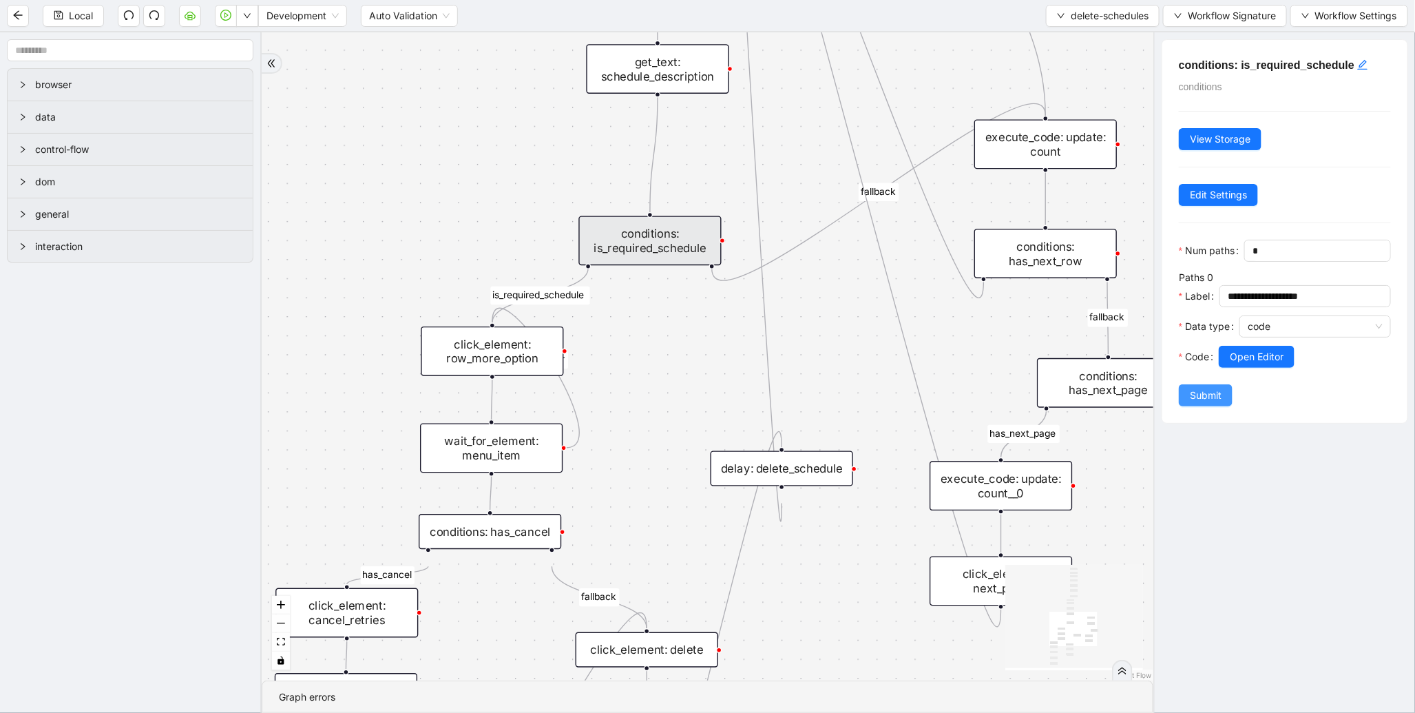
click at [1196, 403] on span "Submit" at bounding box center [1206, 395] width 32 height 15
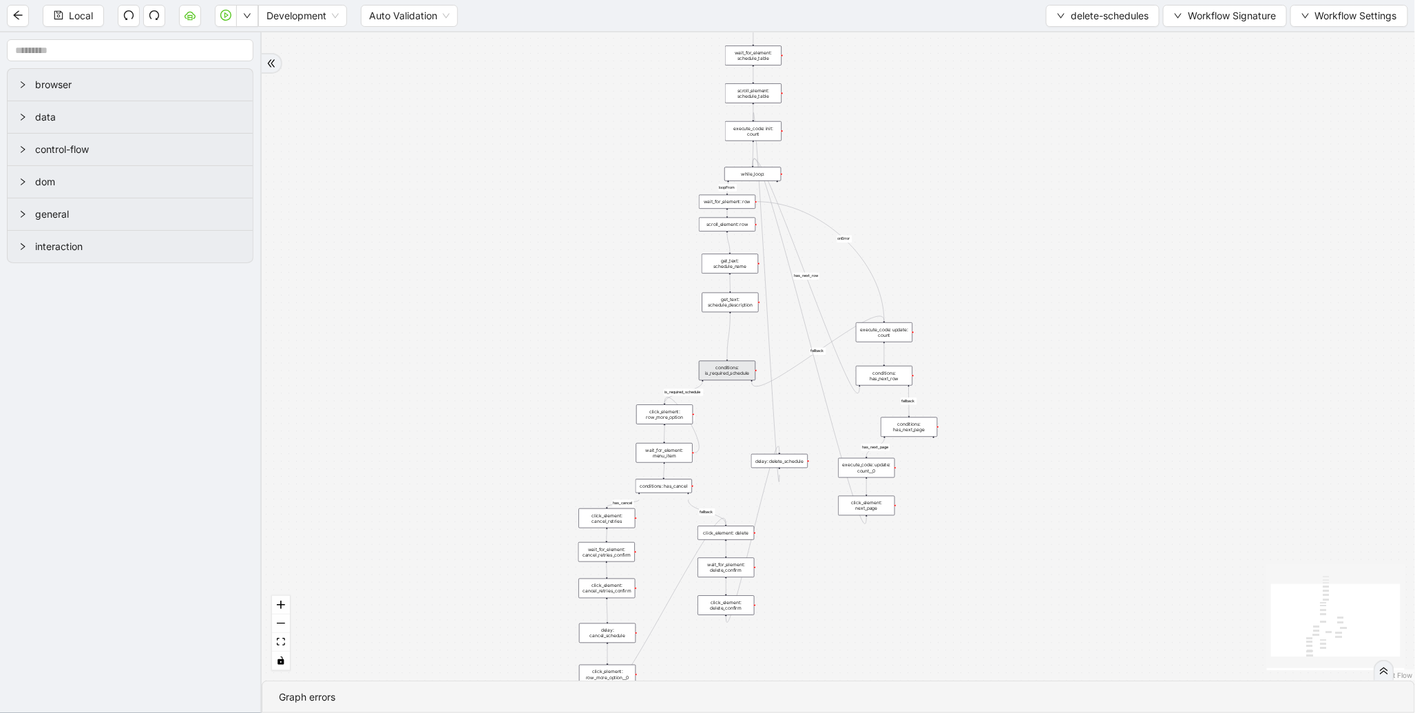
drag, startPoint x: 541, startPoint y: 474, endPoint x: 548, endPoint y: 315, distance: 159.3
click at [546, 322] on div "loopFrom has_cancel fallback is_required_schedule has_next_row fallback has_nex…" at bounding box center [839, 356] width 1154 height 648
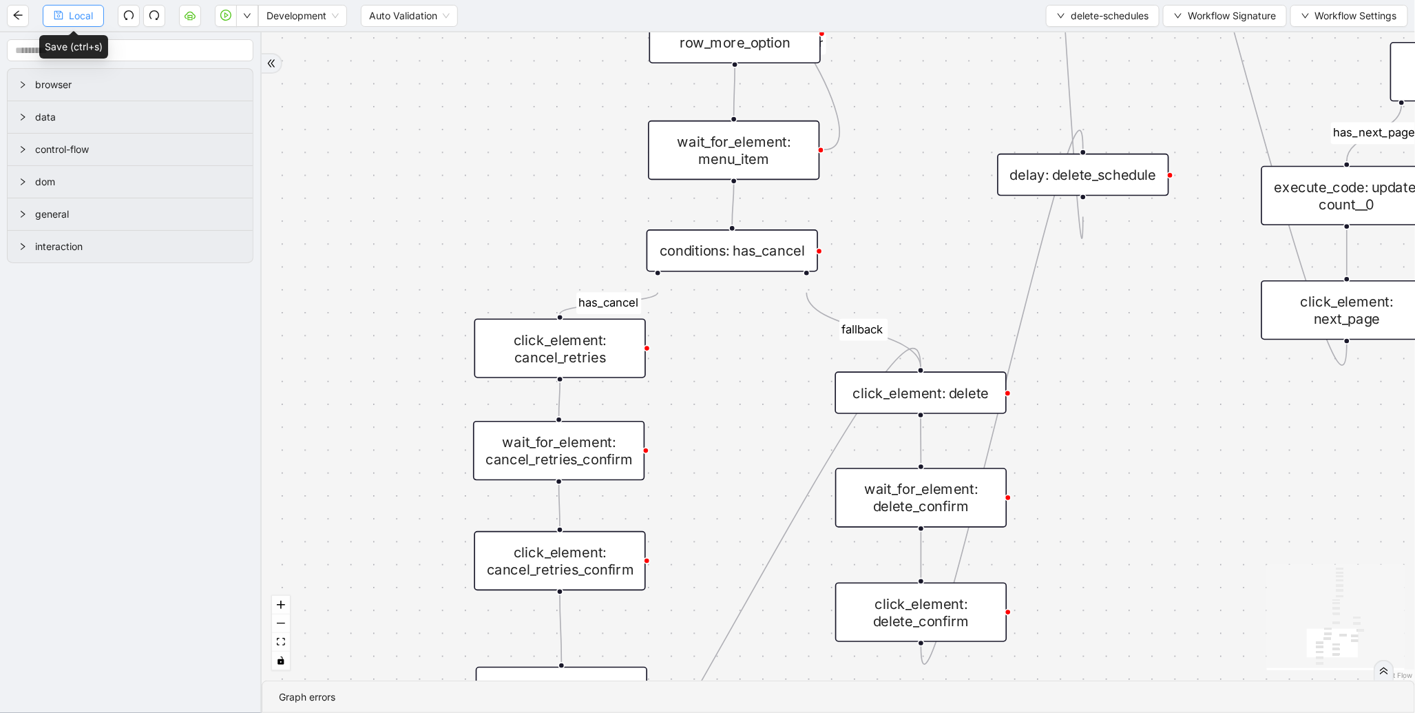
click at [59, 22] on button "Local" at bounding box center [73, 16] width 61 height 22
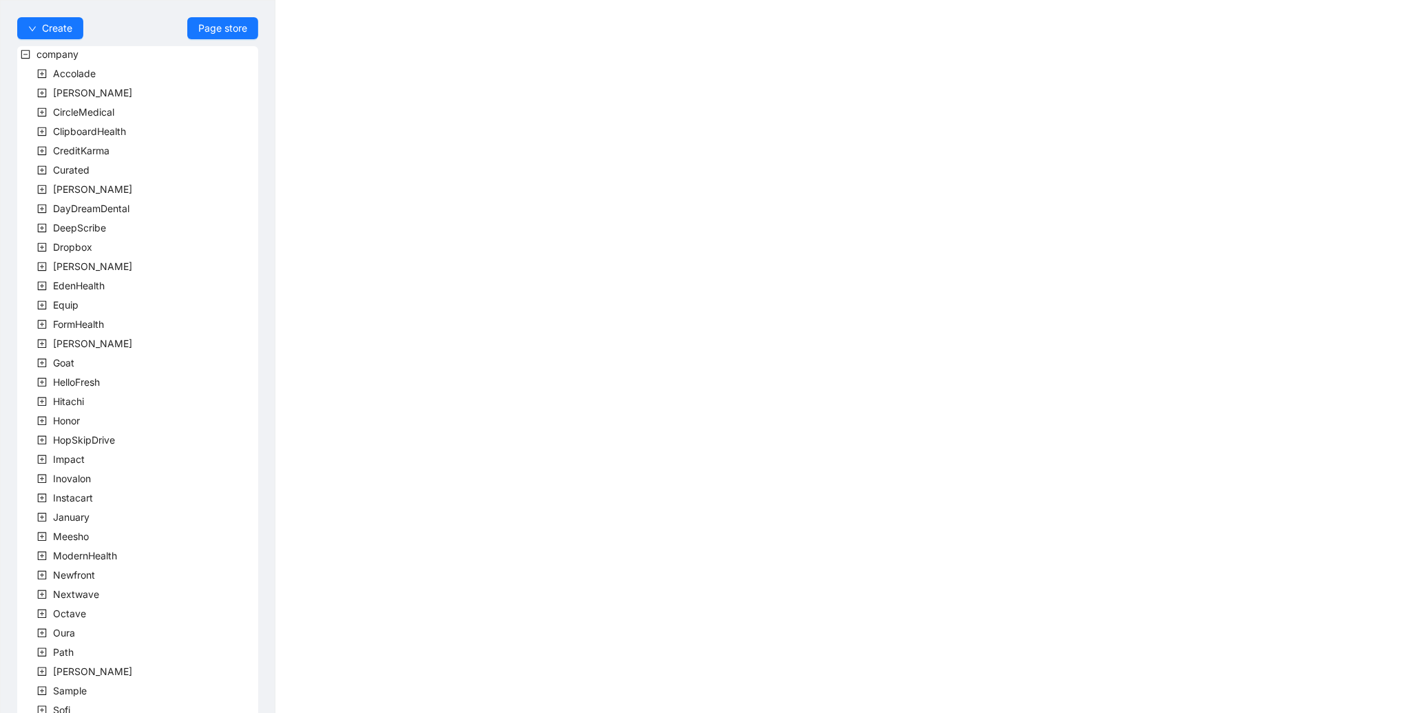
scroll to position [179, 0]
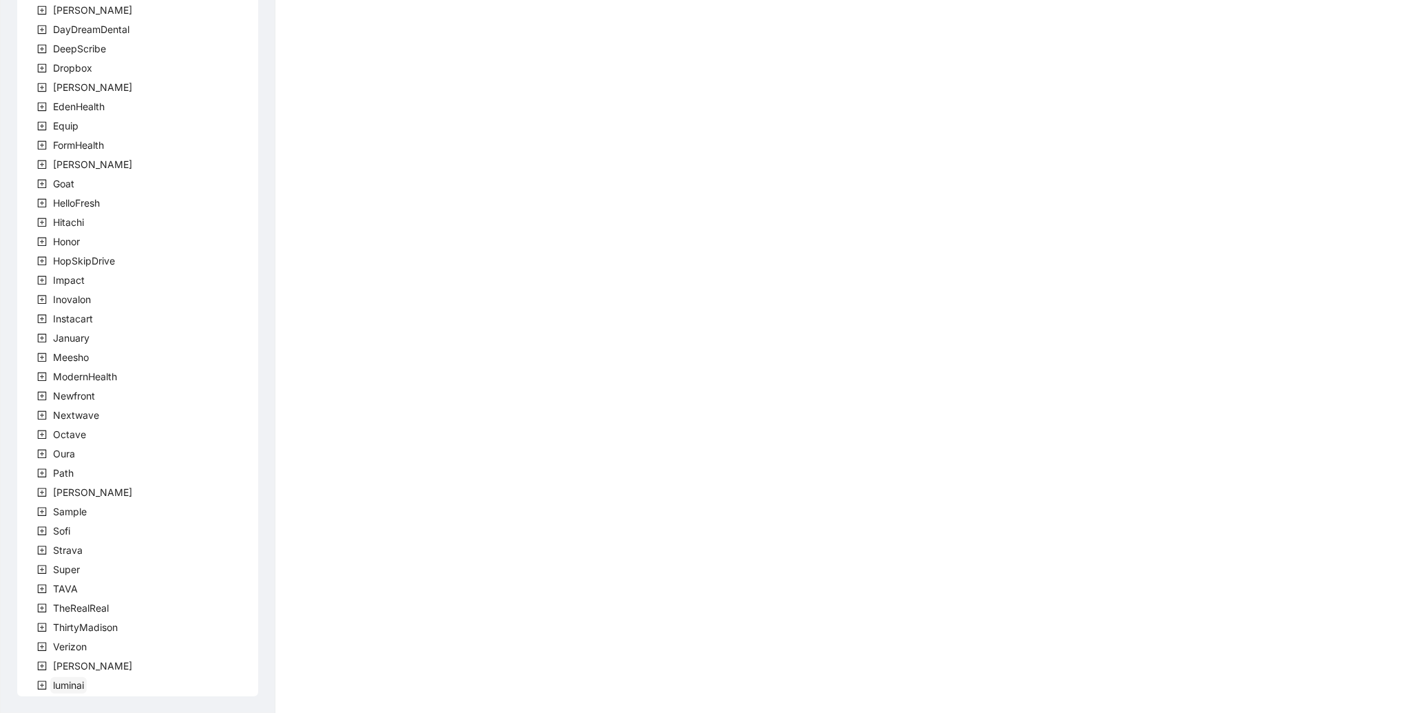
click at [65, 687] on span "luminai" at bounding box center [68, 685] width 31 height 12
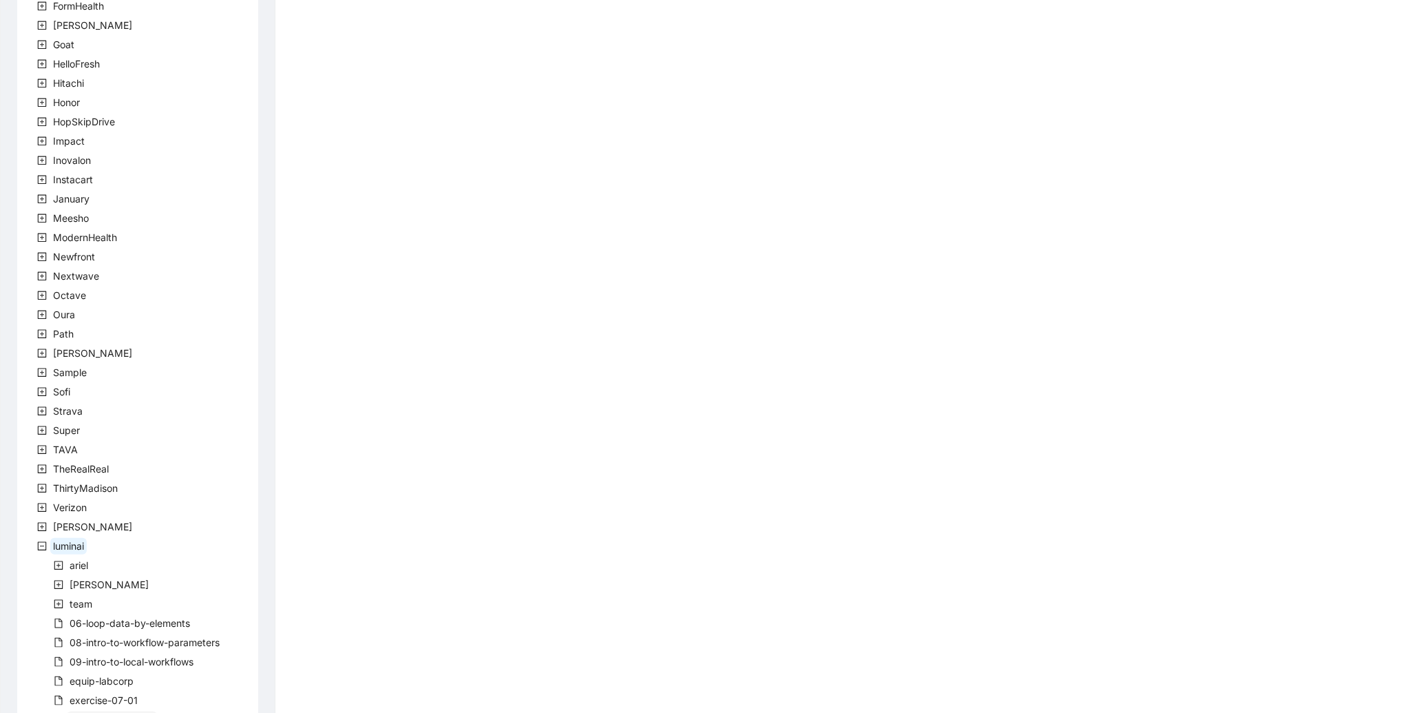
scroll to position [391, 0]
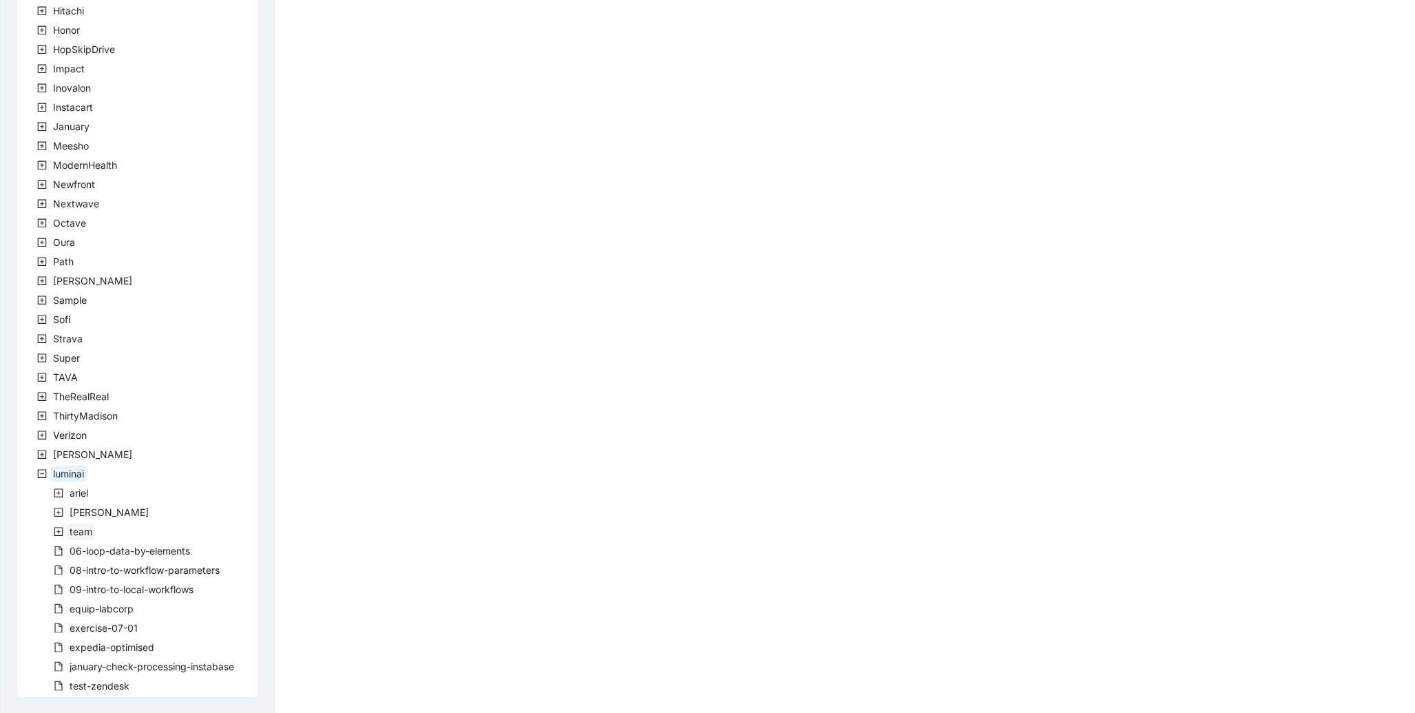
click at [76, 528] on span "team" at bounding box center [81, 532] width 23 height 12
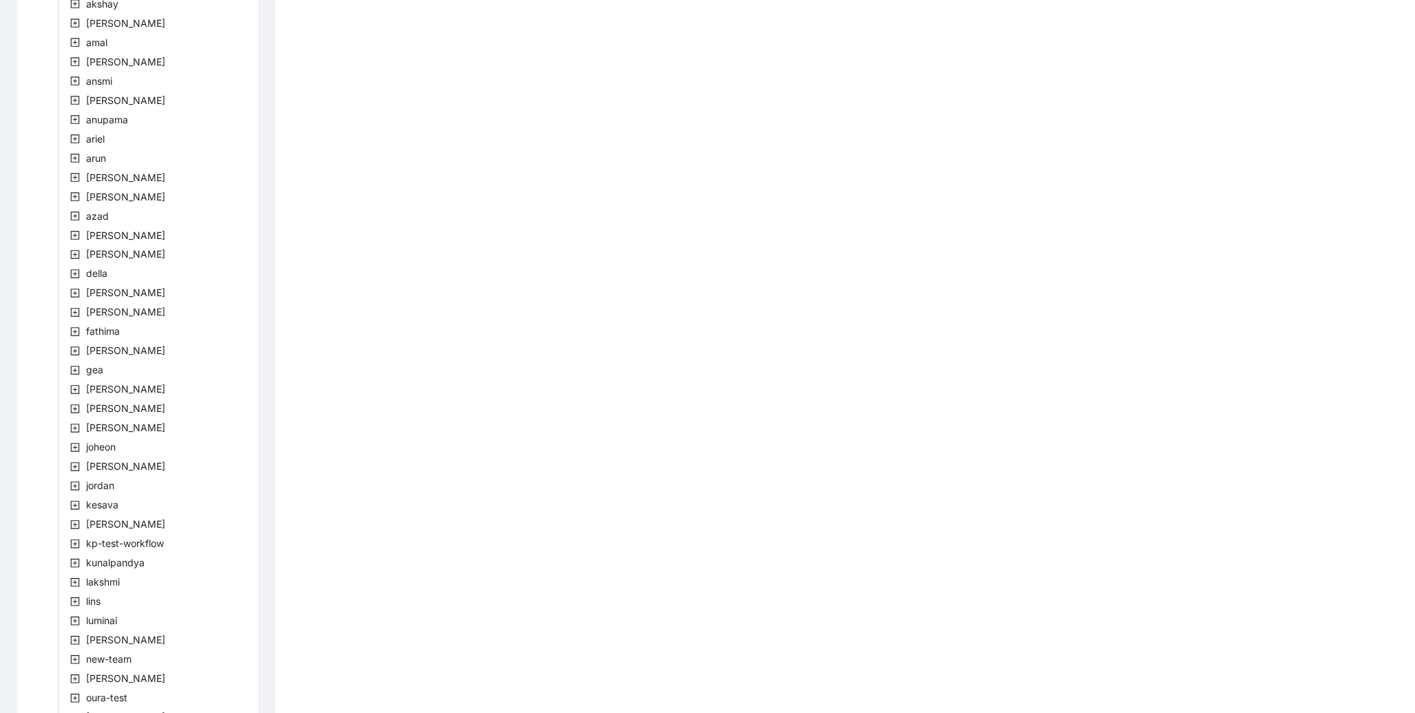
scroll to position [1125, 0]
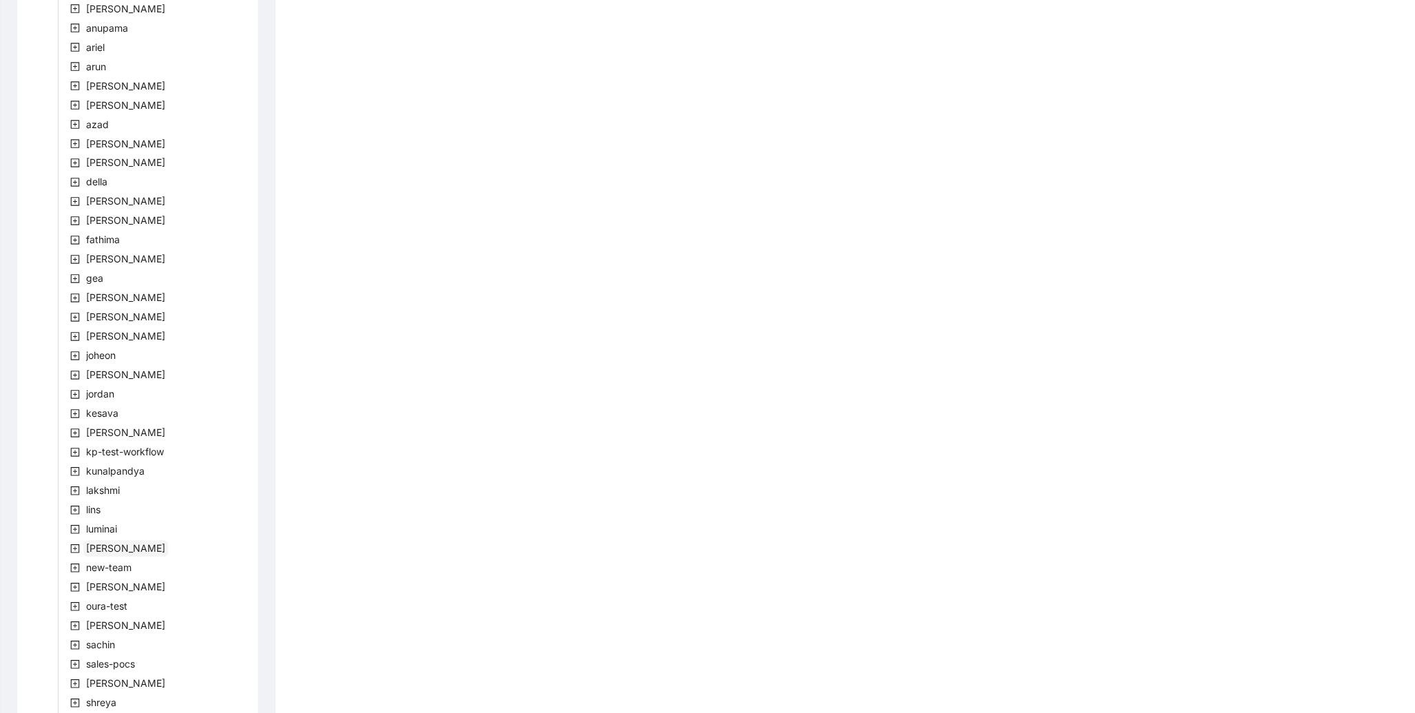
click at [108, 553] on span "[PERSON_NAME]" at bounding box center [125, 549] width 79 height 12
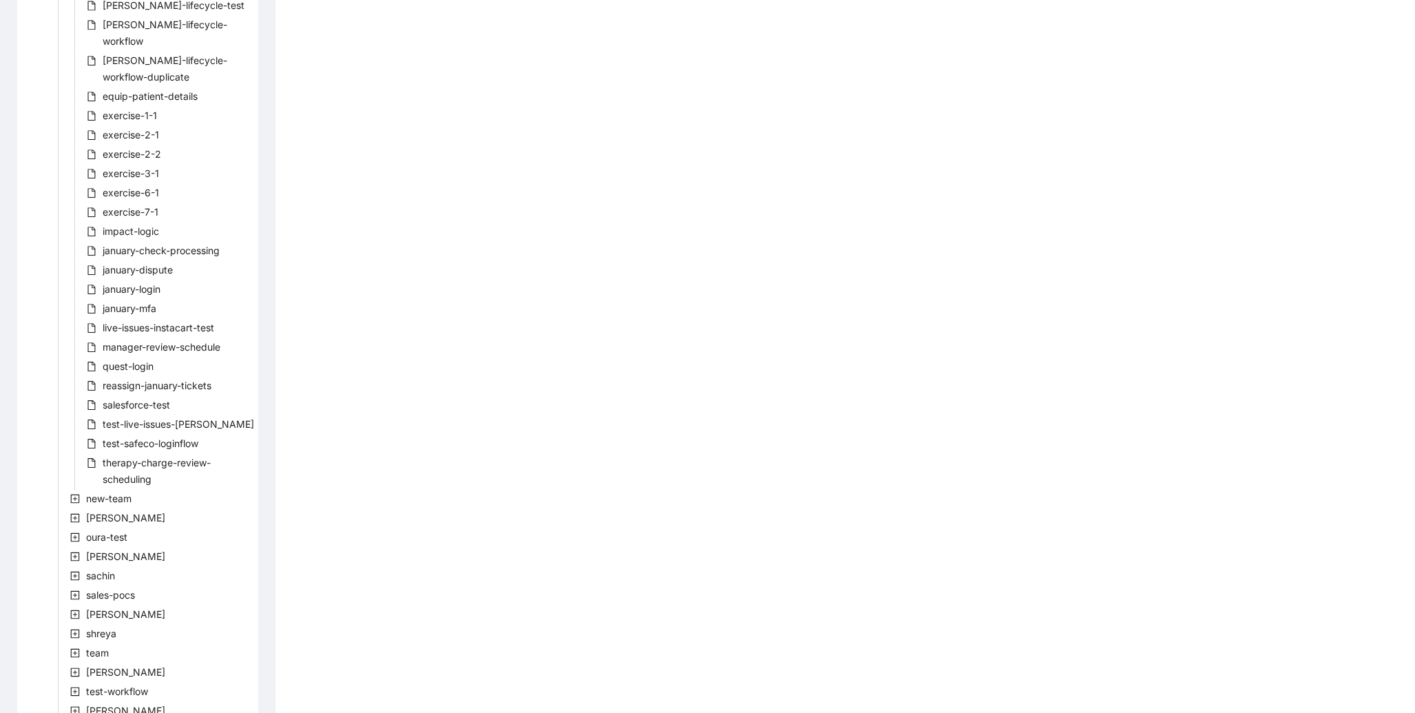
scroll to position [2044, 0]
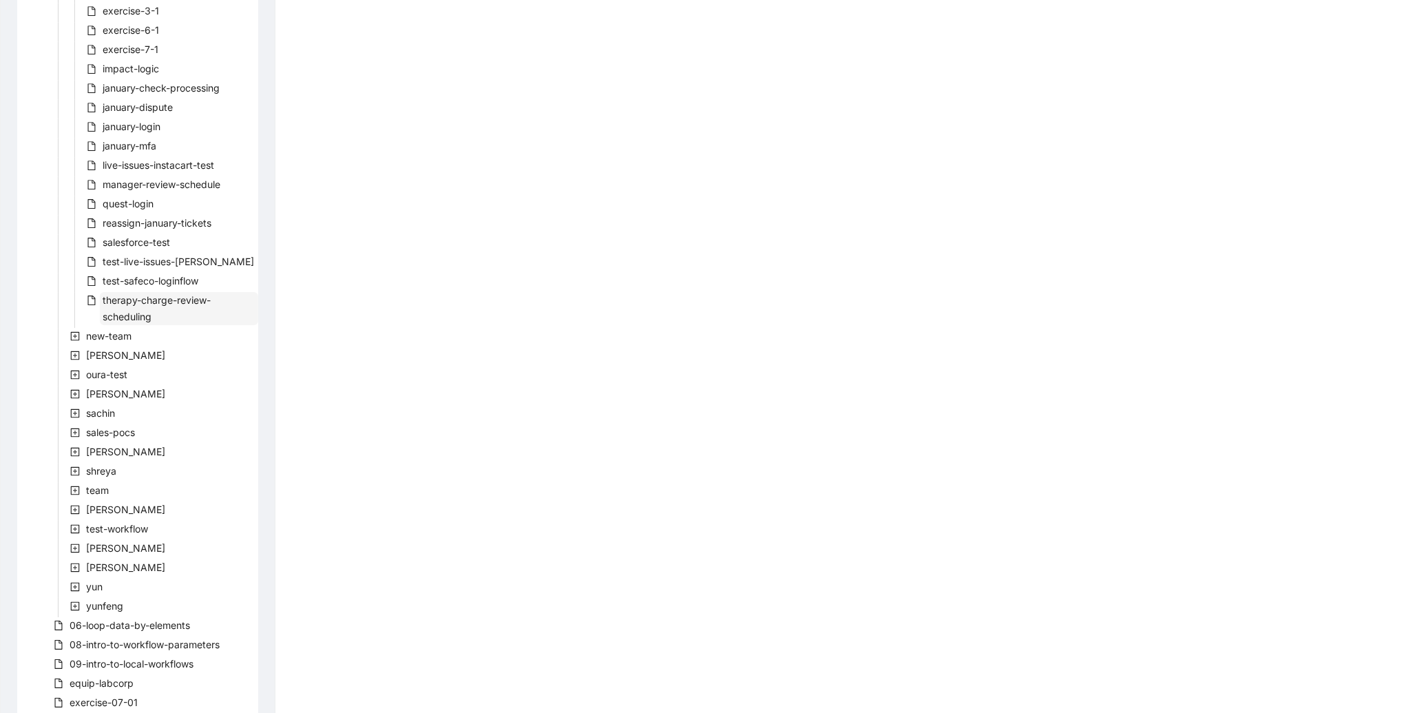
click at [141, 322] on span "therapy-charge-review-scheduling" at bounding box center [179, 308] width 158 height 33
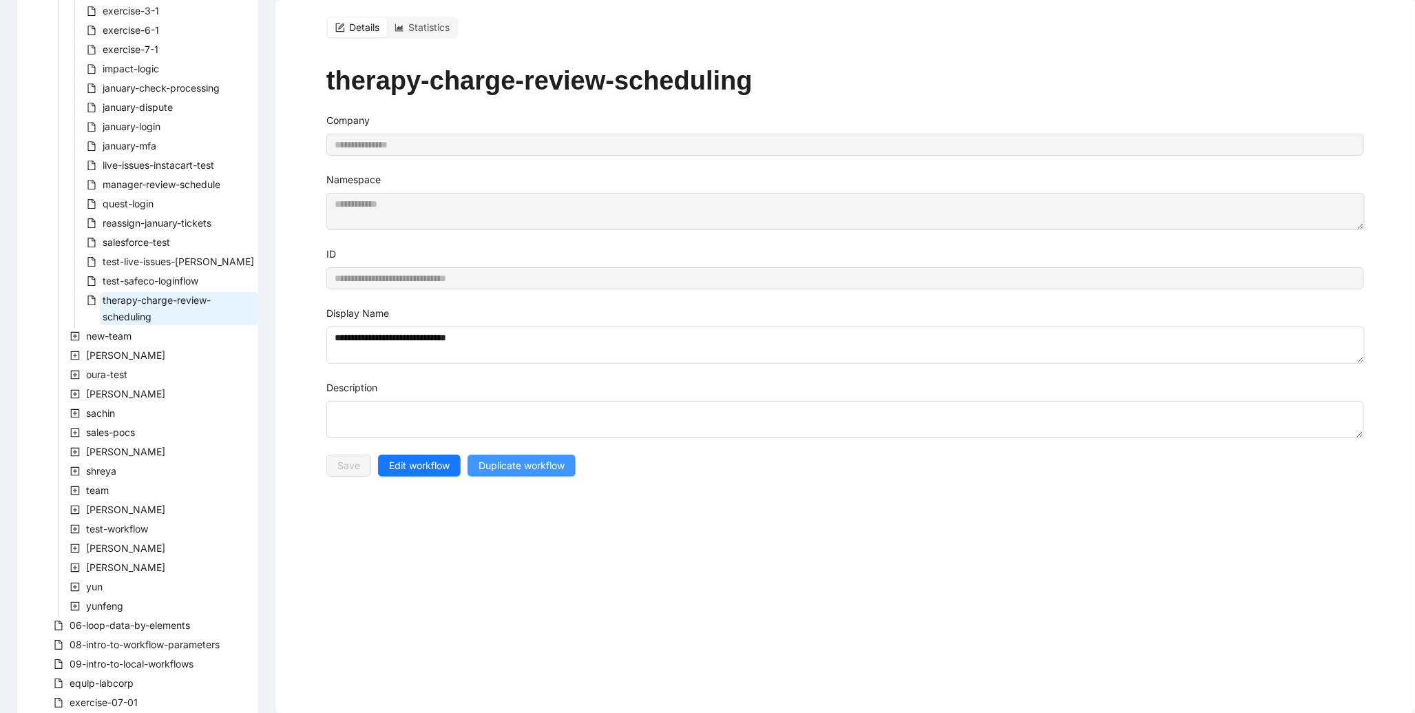
click at [546, 473] on span "Duplicate workflow" at bounding box center [522, 465] width 86 height 15
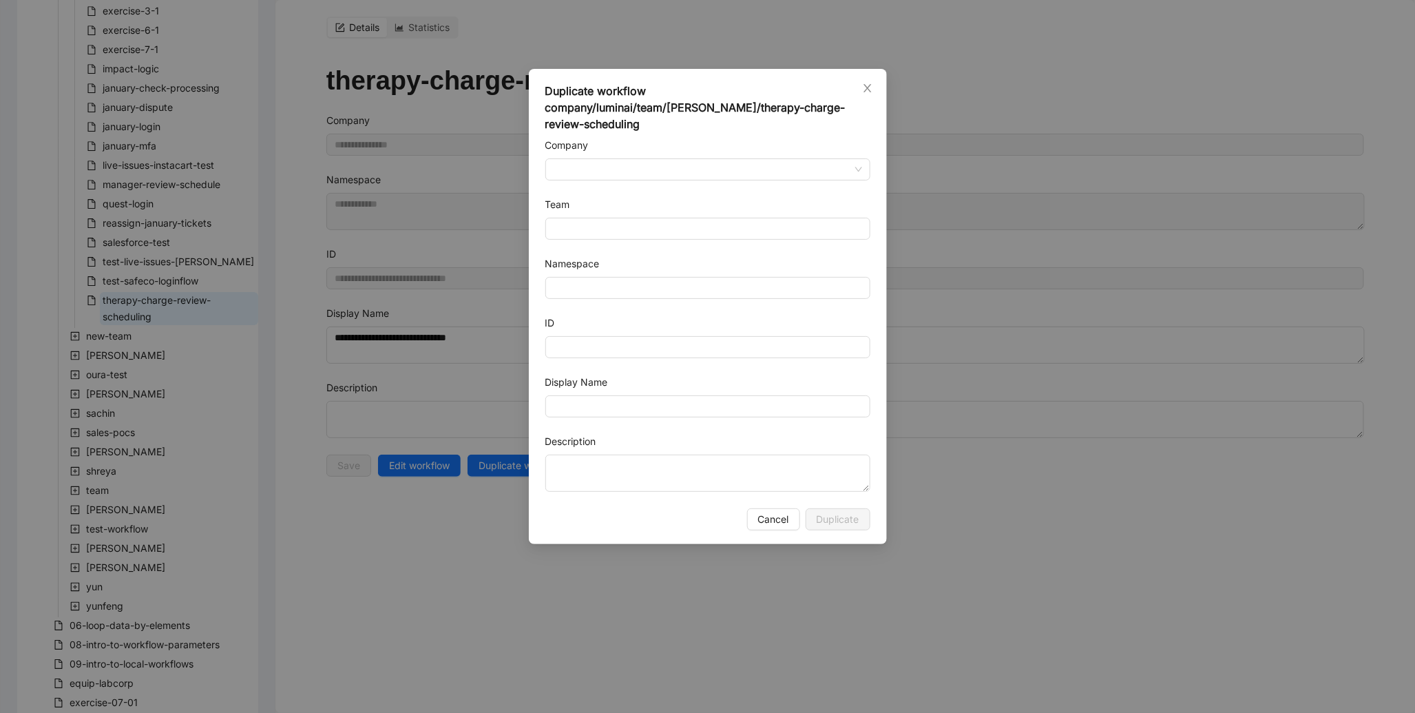
click at [700, 167] on form "Company Team Namespace ID Display Name Description" at bounding box center [708, 315] width 325 height 354
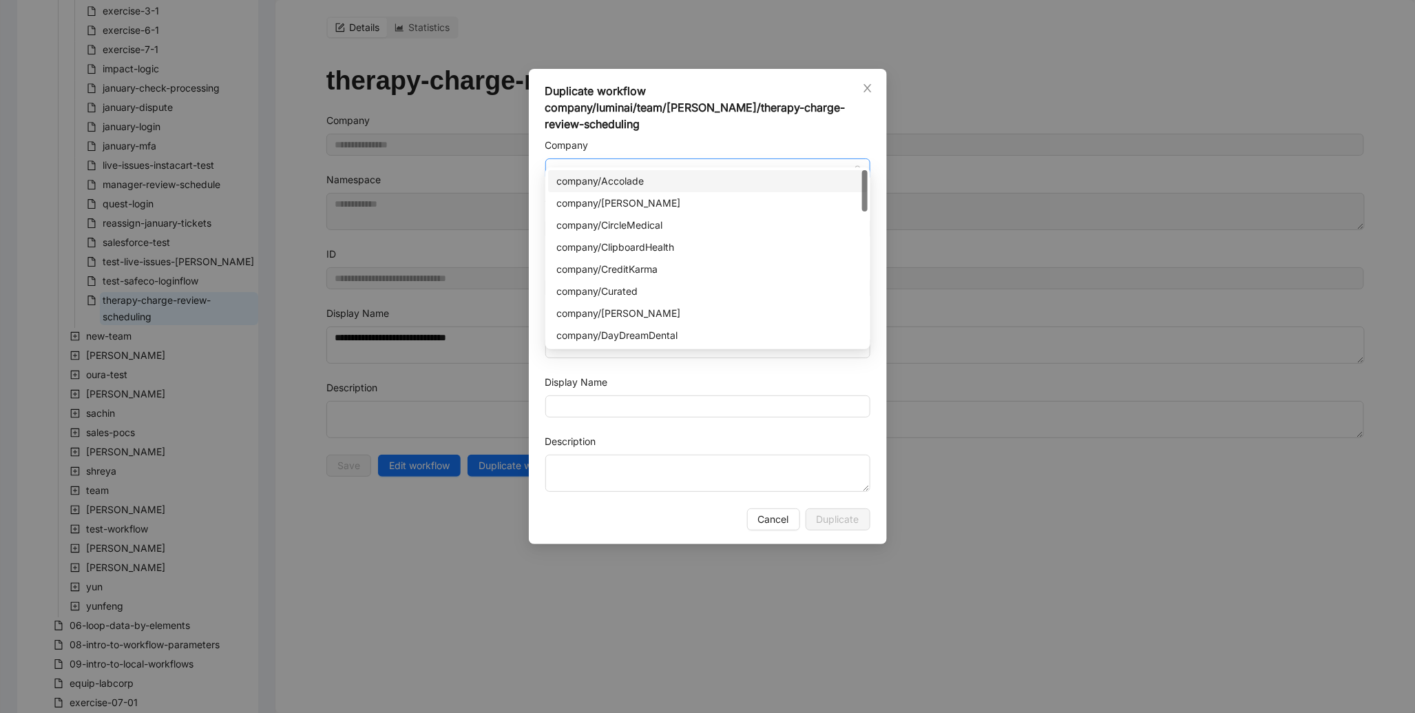
click at [700, 164] on div at bounding box center [708, 169] width 325 height 22
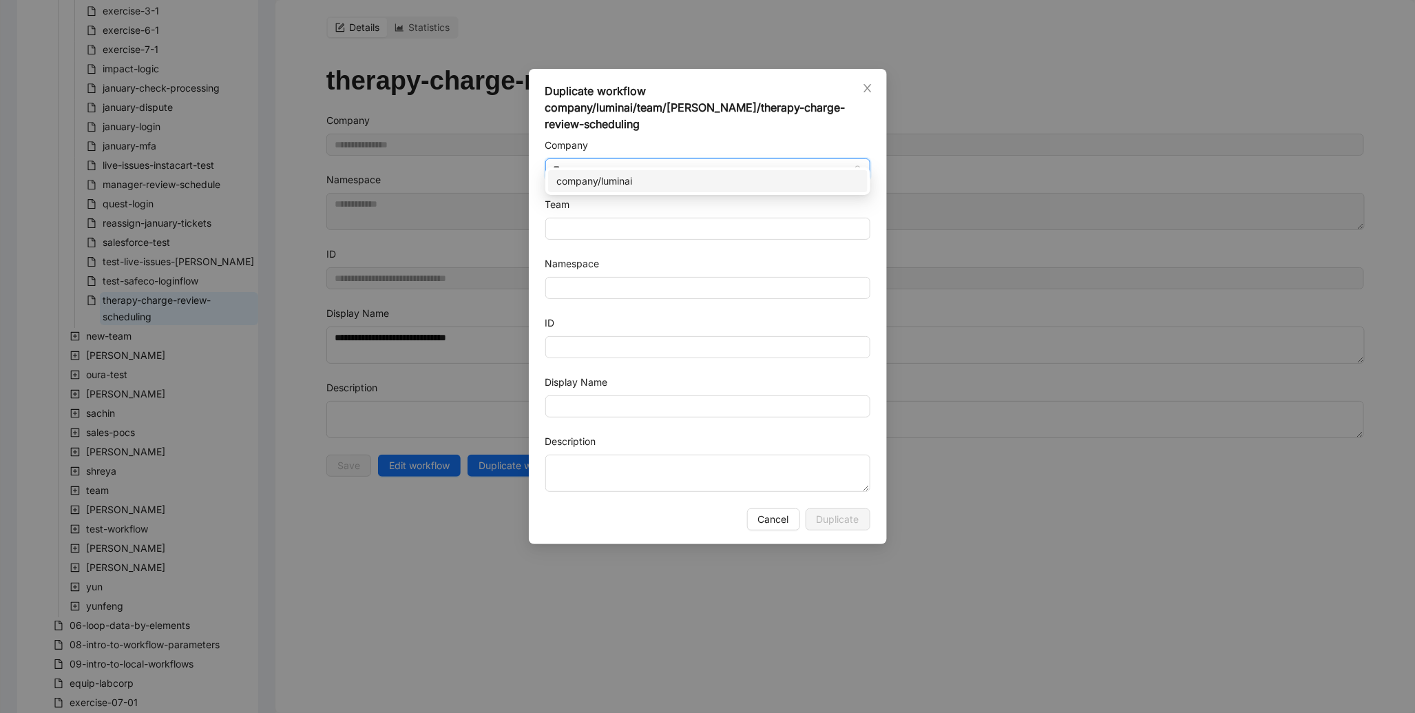
type input "***"
click at [718, 180] on div "company/luminai" at bounding box center [708, 181] width 303 height 15
click at [665, 218] on input "Team" at bounding box center [708, 228] width 309 height 21
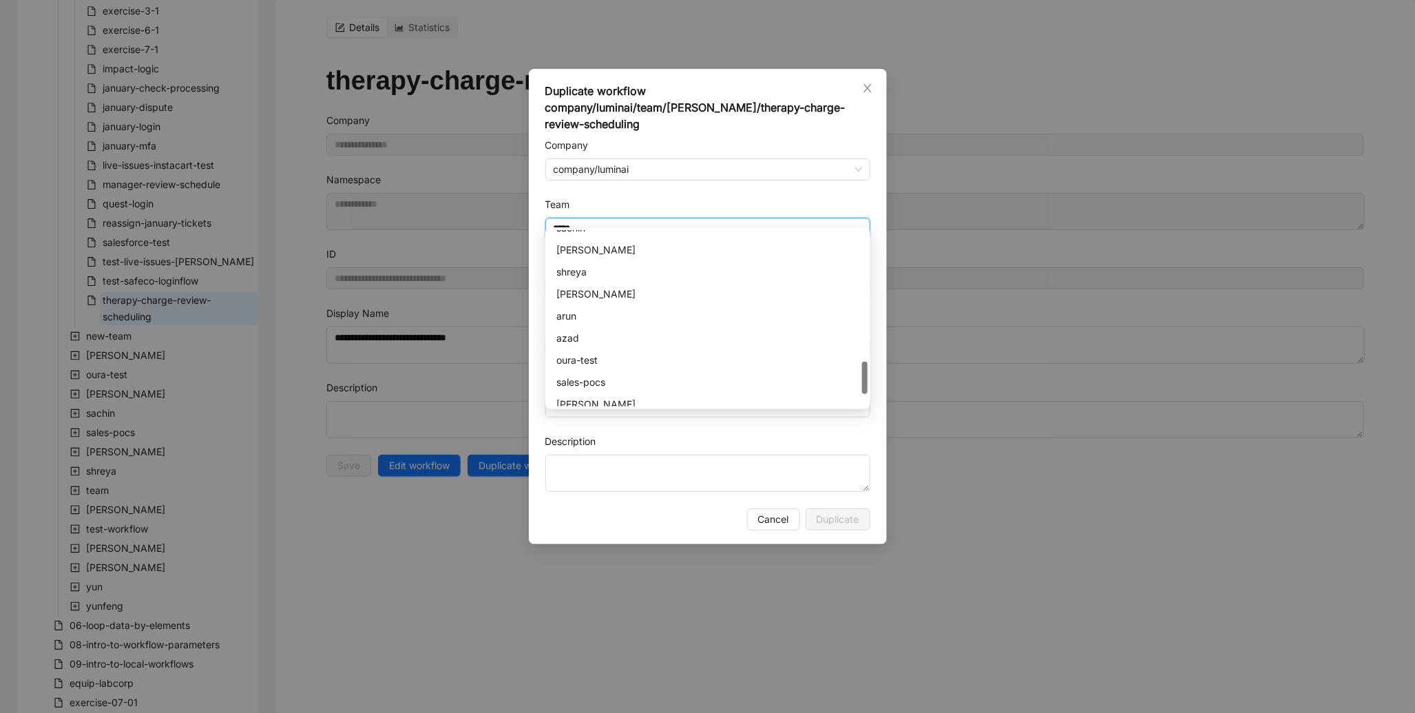
scroll to position [264, 0]
click at [590, 242] on div "[PERSON_NAME]" at bounding box center [708, 241] width 303 height 15
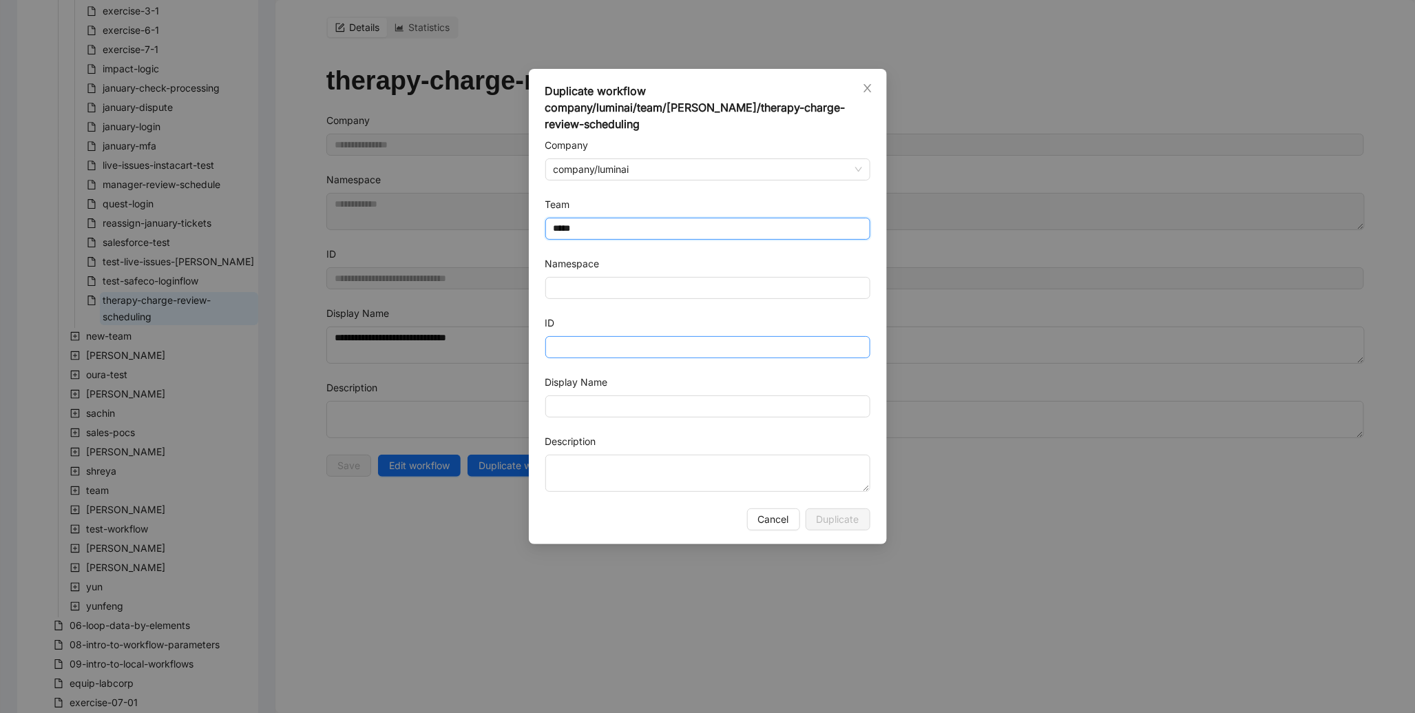
type input "*****"
click at [594, 338] on input "ID" at bounding box center [708, 347] width 325 height 22
type input "**********"
click at [608, 396] on input "Display Name" at bounding box center [708, 406] width 325 height 22
click at [601, 395] on input "**********" at bounding box center [708, 406] width 325 height 22
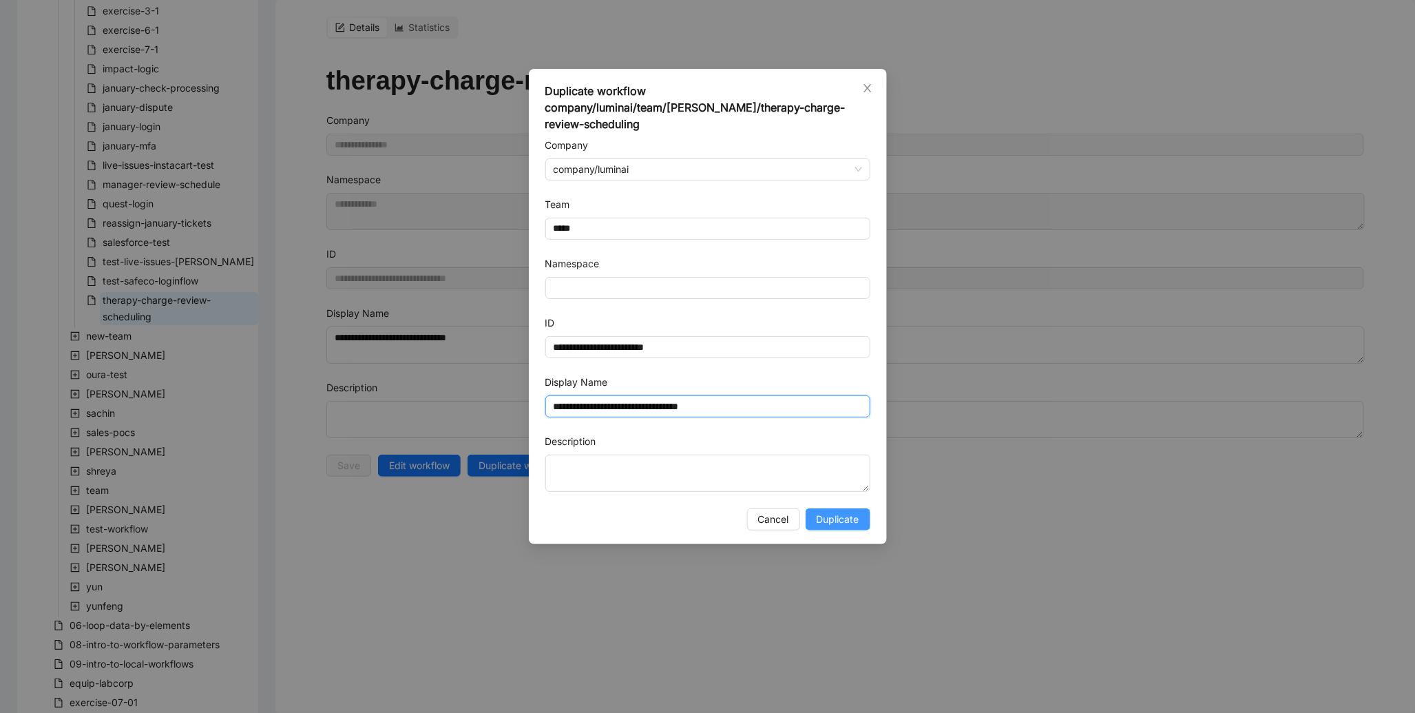
type input "**********"
click at [844, 512] on span "Duplicate" at bounding box center [838, 519] width 43 height 15
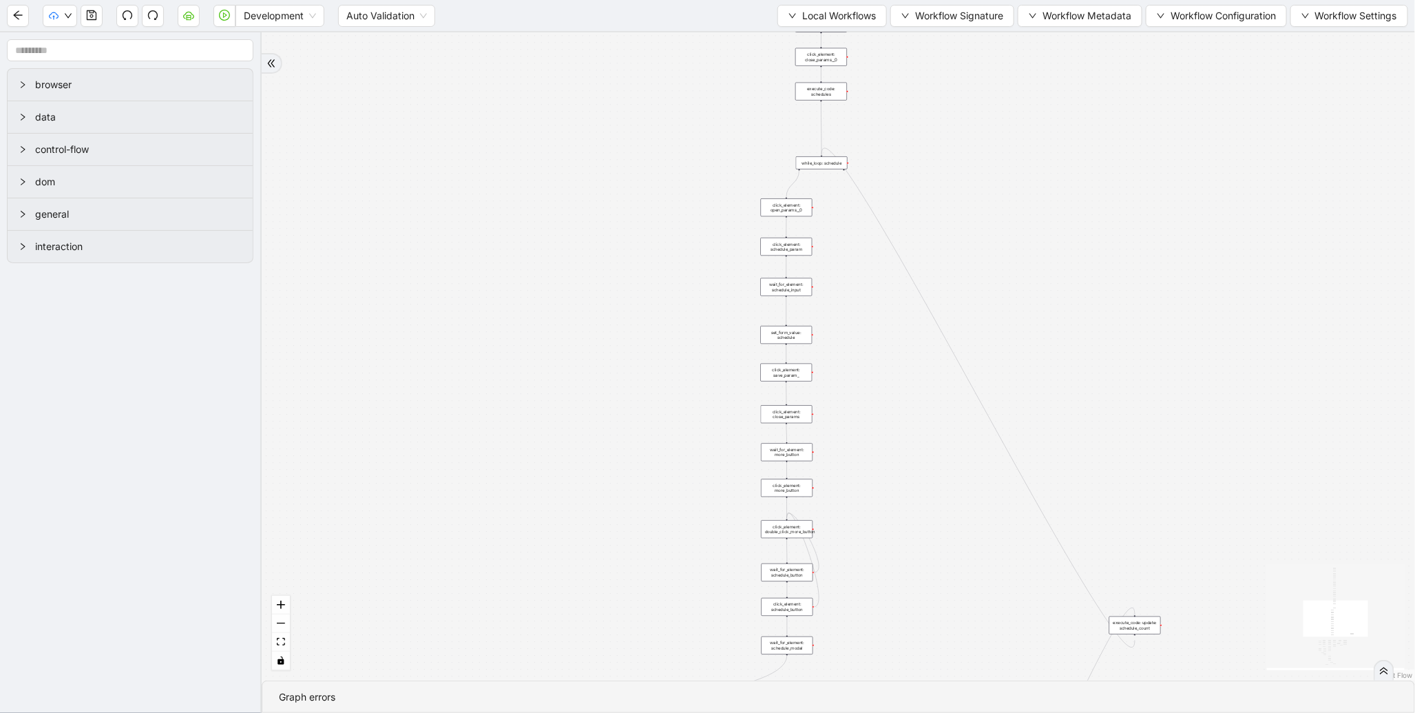
drag, startPoint x: 761, startPoint y: 220, endPoint x: 623, endPoint y: 431, distance: 251.8
click at [623, 431] on div "trigger new_tab: wait_until_loaded: wait_for_element: param_menu click_element:…" at bounding box center [839, 356] width 1154 height 648
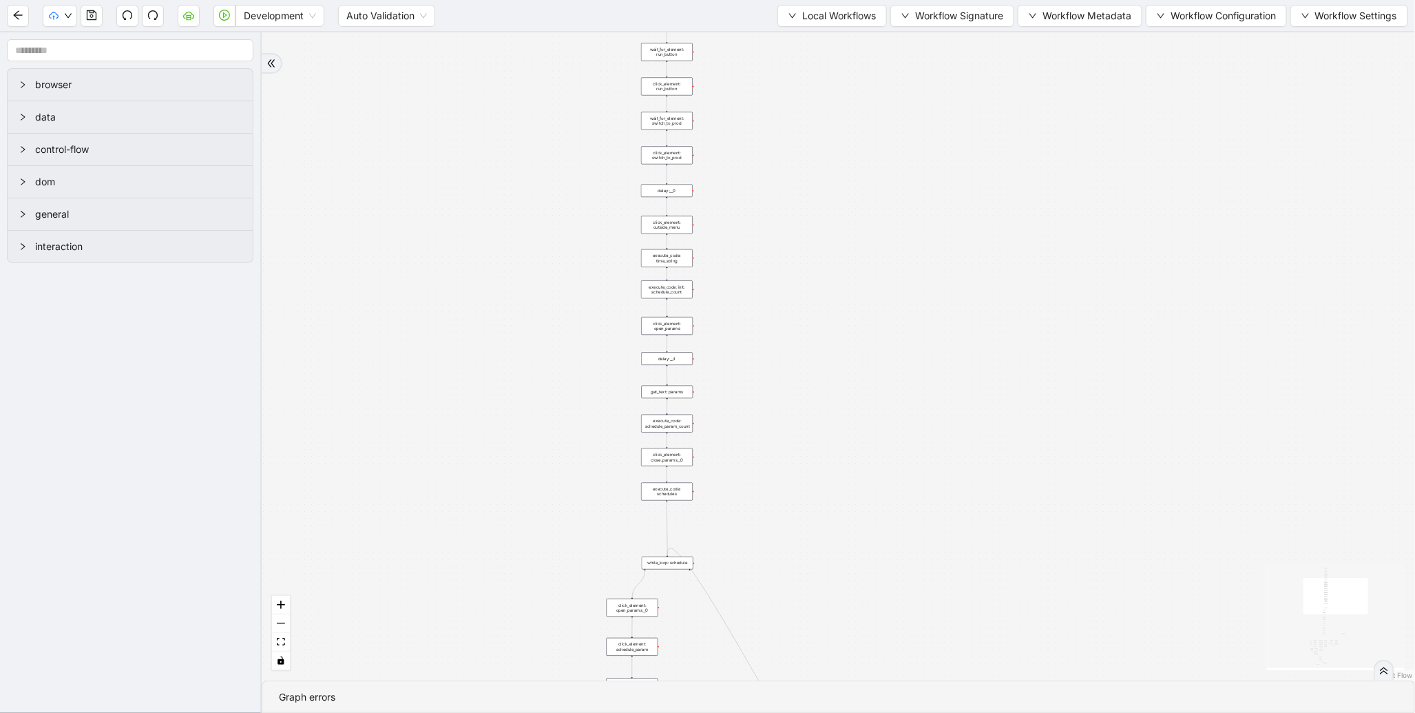
drag, startPoint x: 644, startPoint y: 138, endPoint x: 506, endPoint y: 434, distance: 326.6
click at [506, 433] on div "trigger new_tab: wait_until_loaded: wait_for_element: param_menu click_element:…" at bounding box center [839, 356] width 1154 height 648
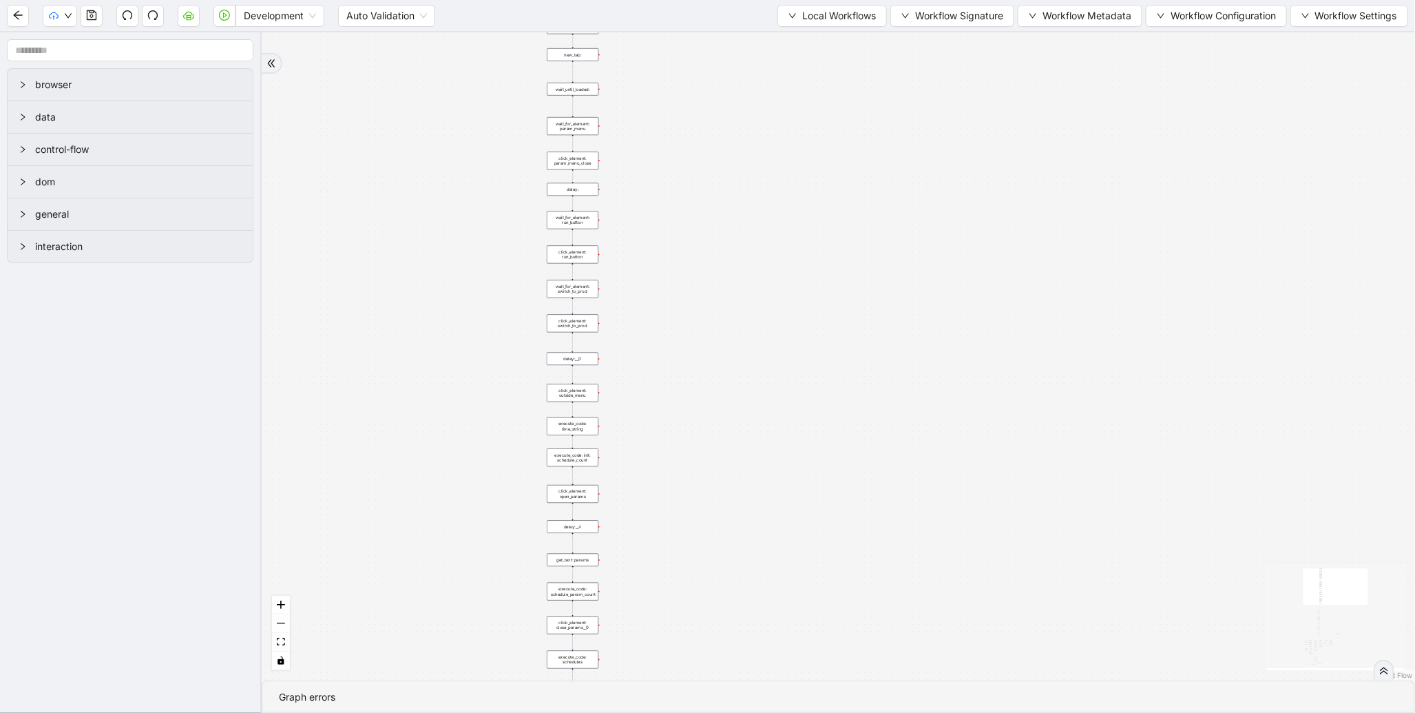
drag, startPoint x: 548, startPoint y: 194, endPoint x: 523, endPoint y: 321, distance: 129.0
click at [475, 404] on div "trigger new_tab: wait_until_loaded: wait_for_element: param_menu click_element:…" at bounding box center [839, 356] width 1154 height 648
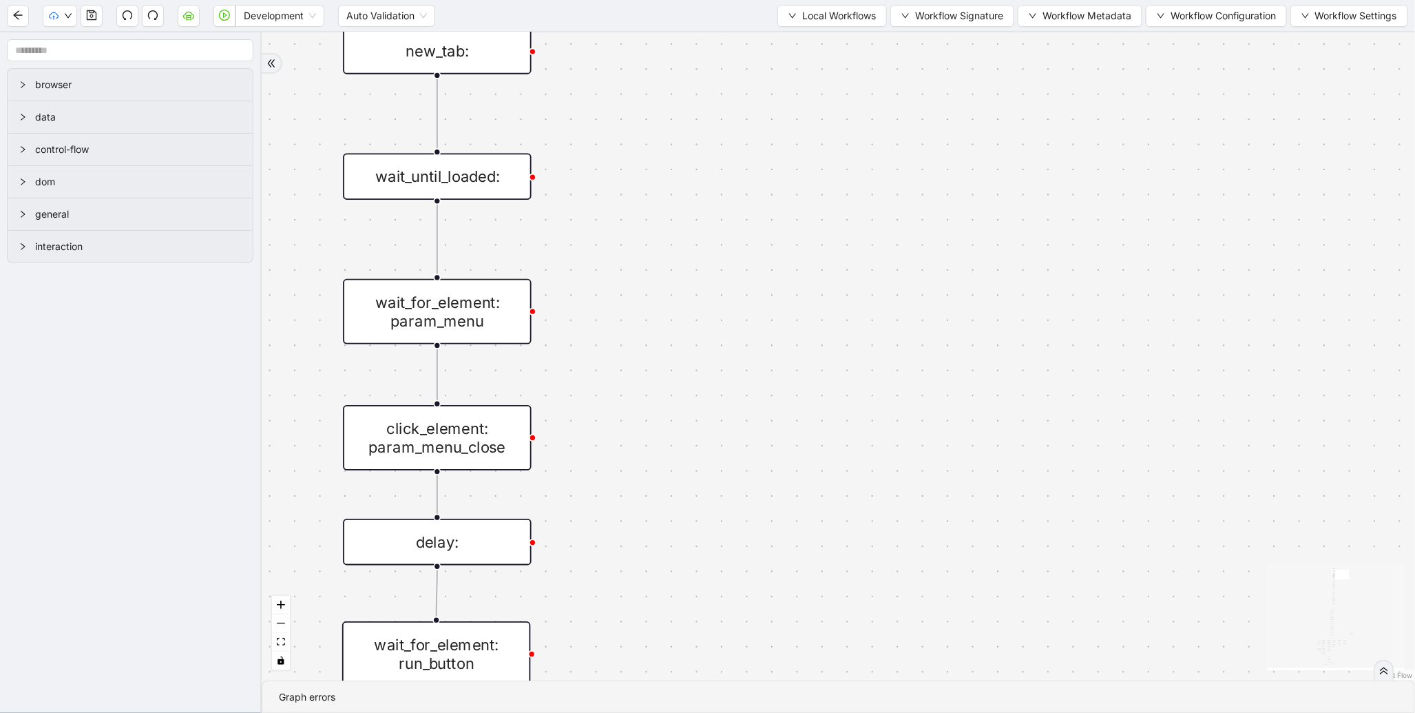
drag, startPoint x: 725, startPoint y: 470, endPoint x: 743, endPoint y: 125, distance: 345.5
click at [742, 135] on div "trigger new_tab: wait_until_loaded: wait_for_element: param_menu click_element:…" at bounding box center [839, 356] width 1154 height 648
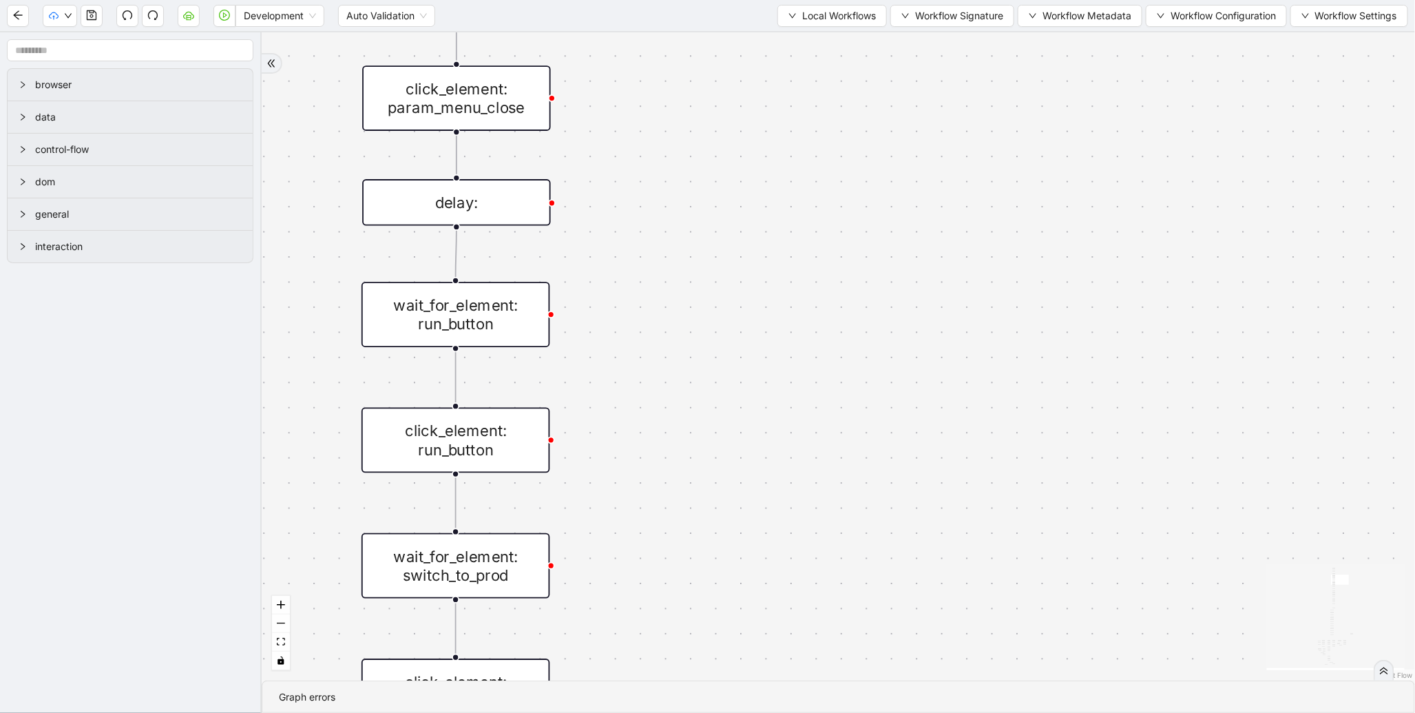
drag, startPoint x: 742, startPoint y: 393, endPoint x: 776, endPoint y: 117, distance: 277.7
click at [776, 117] on div "trigger new_tab: wait_until_loaded: wait_for_element: param_menu click_element:…" at bounding box center [839, 356] width 1154 height 648
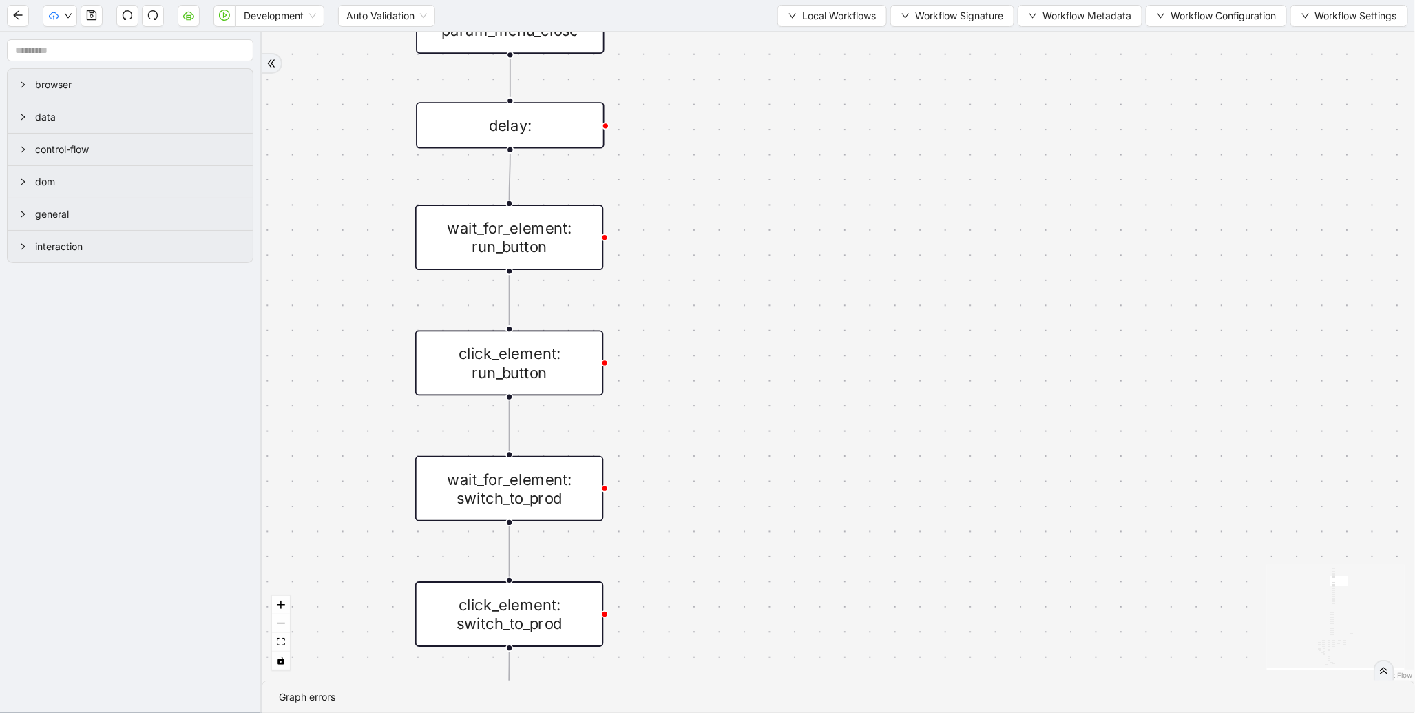
drag, startPoint x: 762, startPoint y: 404, endPoint x: 800, endPoint y: 600, distance: 199.9
click at [787, 651] on div "trigger new_tab: wait_until_loaded: wait_for_element: param_menu click_element:…" at bounding box center [839, 356] width 1154 height 648
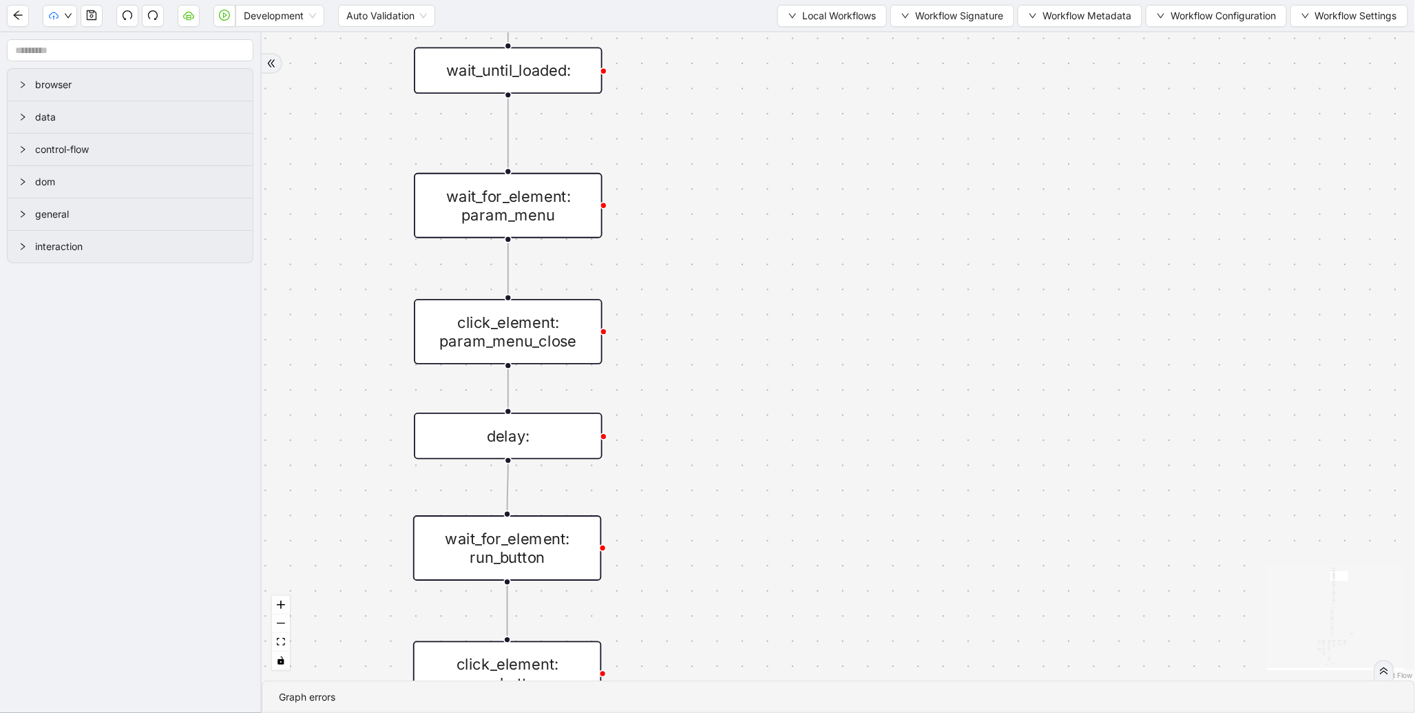
drag, startPoint x: 788, startPoint y: 301, endPoint x: 781, endPoint y: 570, distance: 268.7
click at [781, 570] on div "trigger new_tab: wait_until_loaded: wait_for_element: param_menu click_element:…" at bounding box center [839, 356] width 1154 height 648
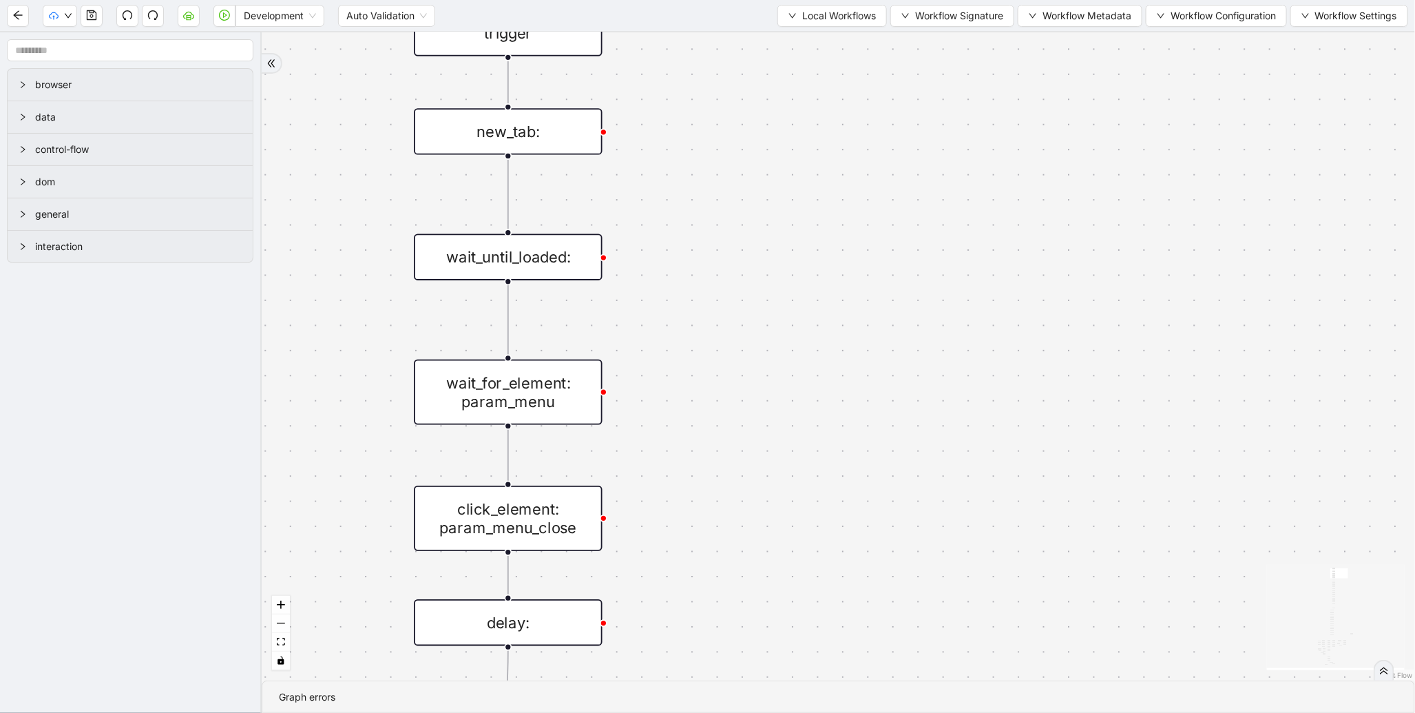
drag, startPoint x: 755, startPoint y: 401, endPoint x: 755, endPoint y: 546, distance: 144.6
click at [755, 546] on div "trigger new_tab: wait_until_loaded: wait_for_element: param_menu click_element:…" at bounding box center [839, 356] width 1154 height 648
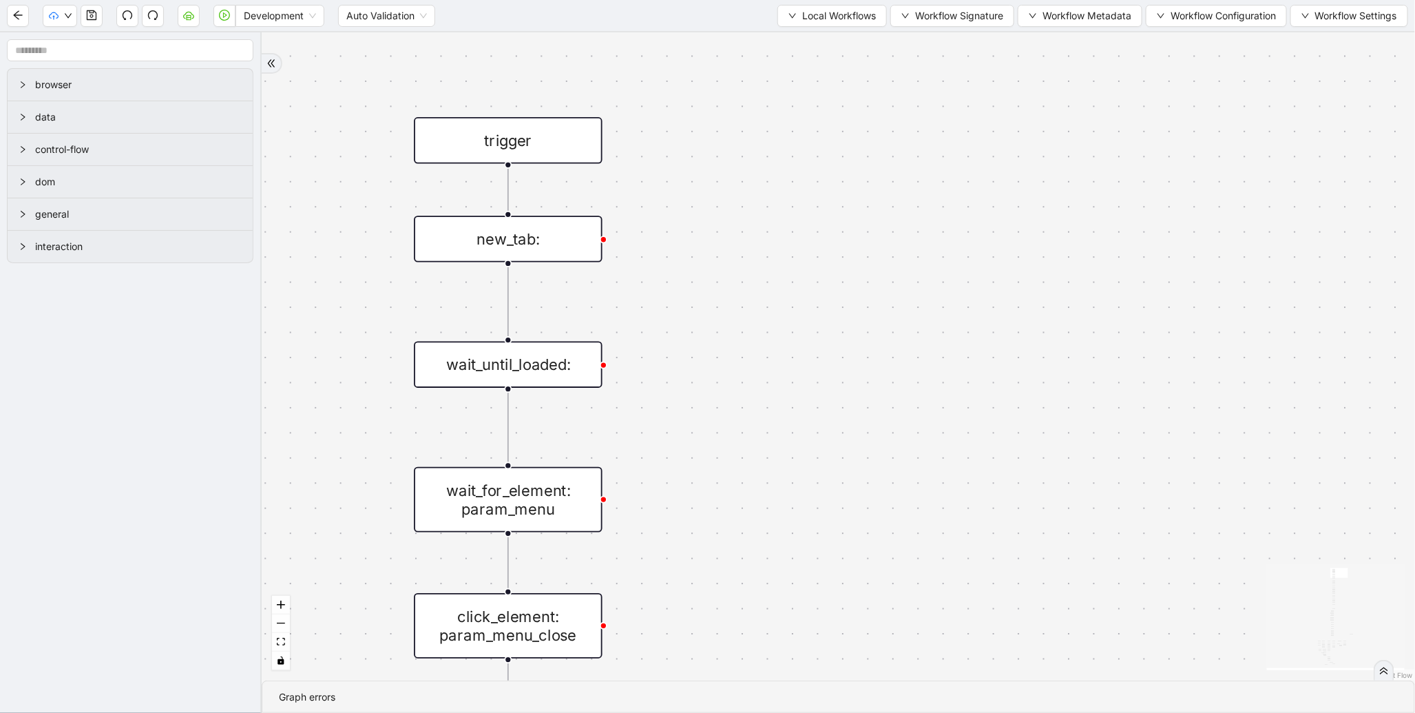
click at [561, 227] on div "new_tab:" at bounding box center [508, 239] width 189 height 46
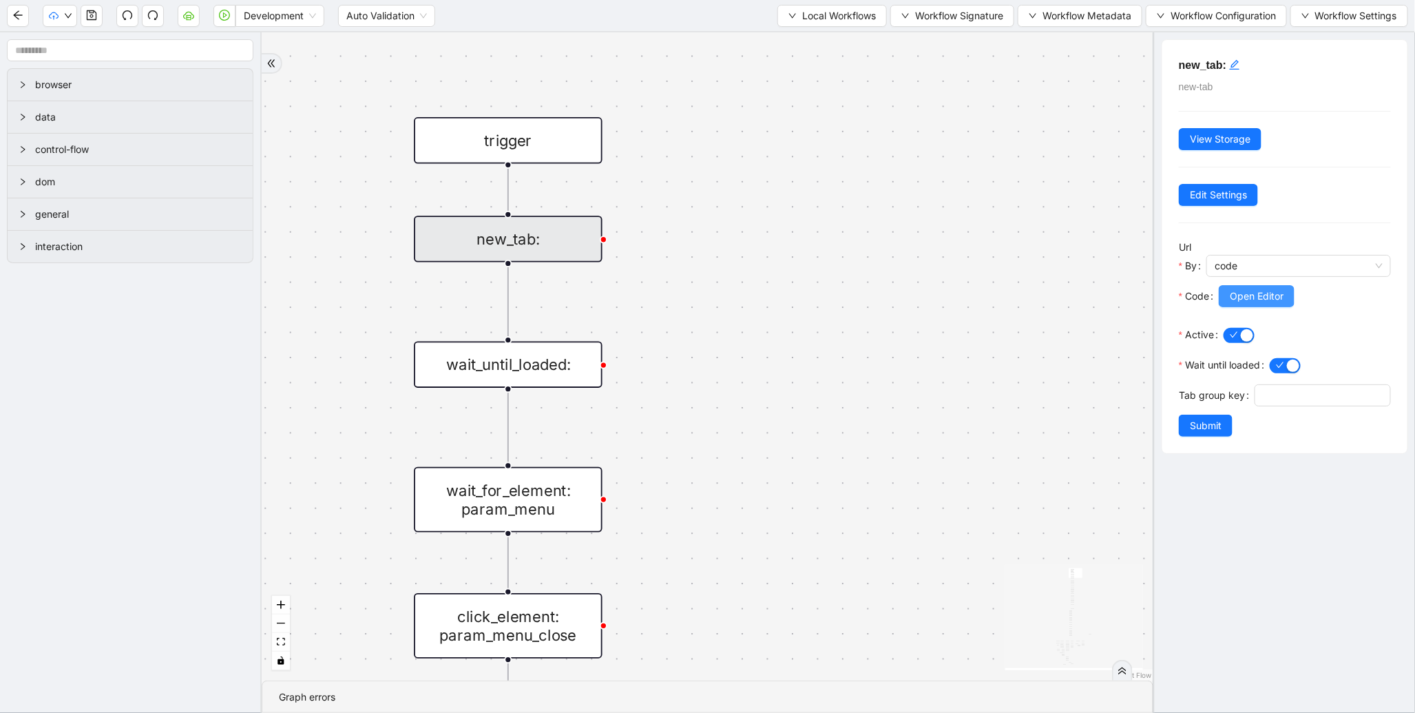
click at [1267, 300] on span "Open Editor" at bounding box center [1257, 296] width 54 height 15
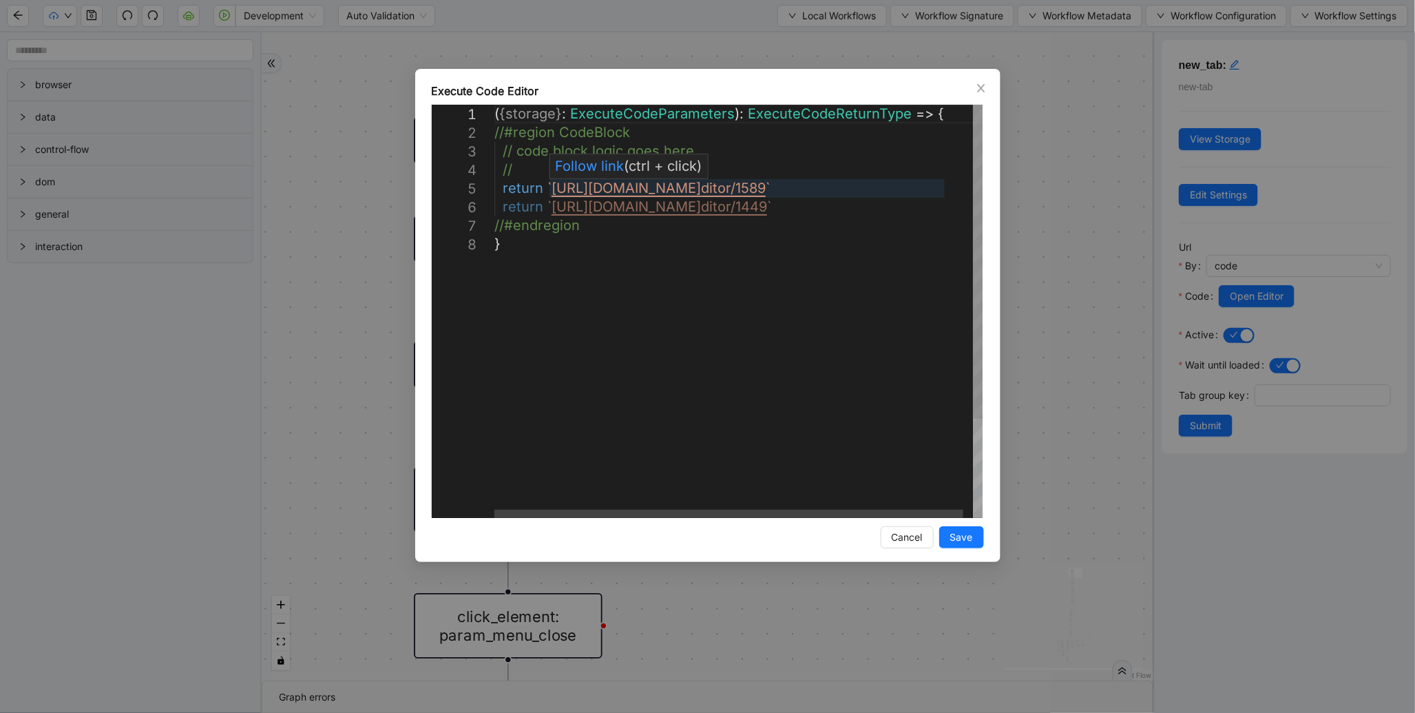
scroll to position [0, 7]
click at [844, 190] on div "( { storage } : ExecuteCodeParameters ): ExecuteCodeReturnType => { //#region C…" at bounding box center [744, 376] width 498 height 543
type textarea "**********"
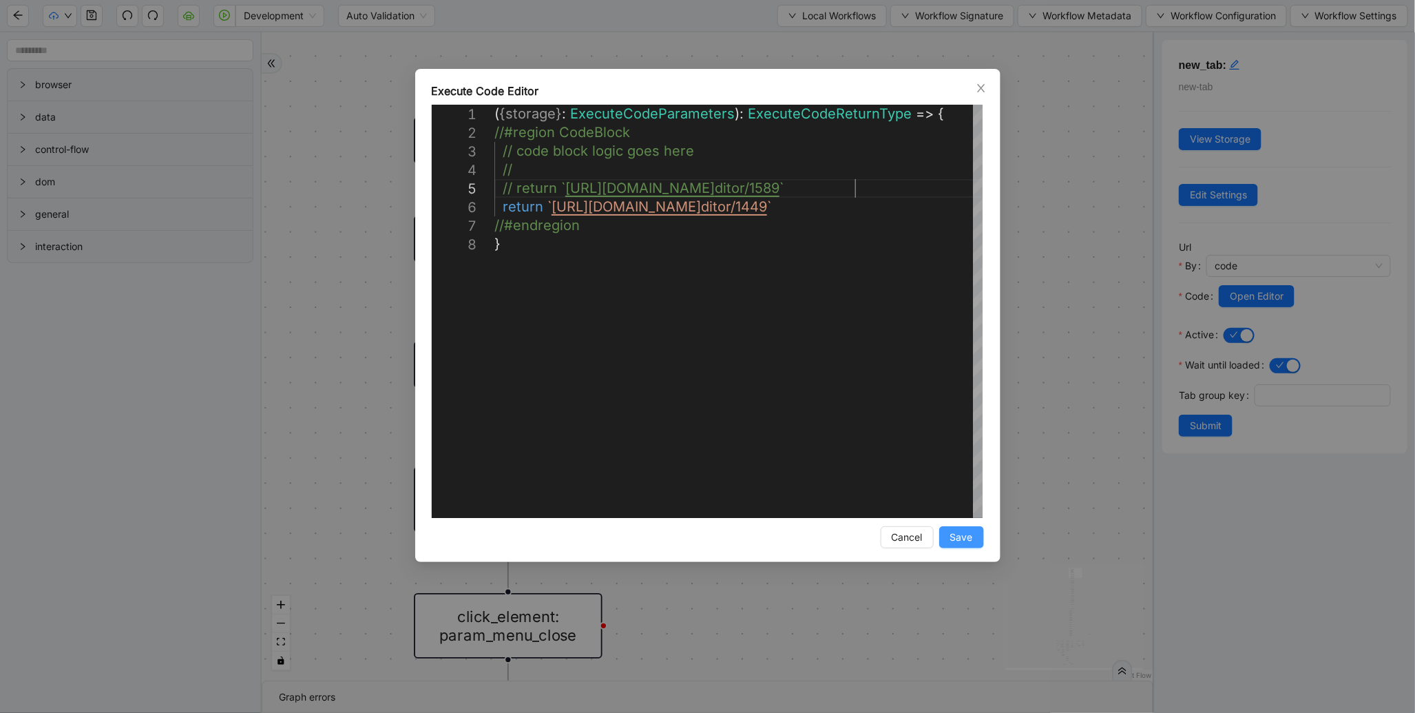
click at [957, 532] on span "Save" at bounding box center [962, 537] width 23 height 15
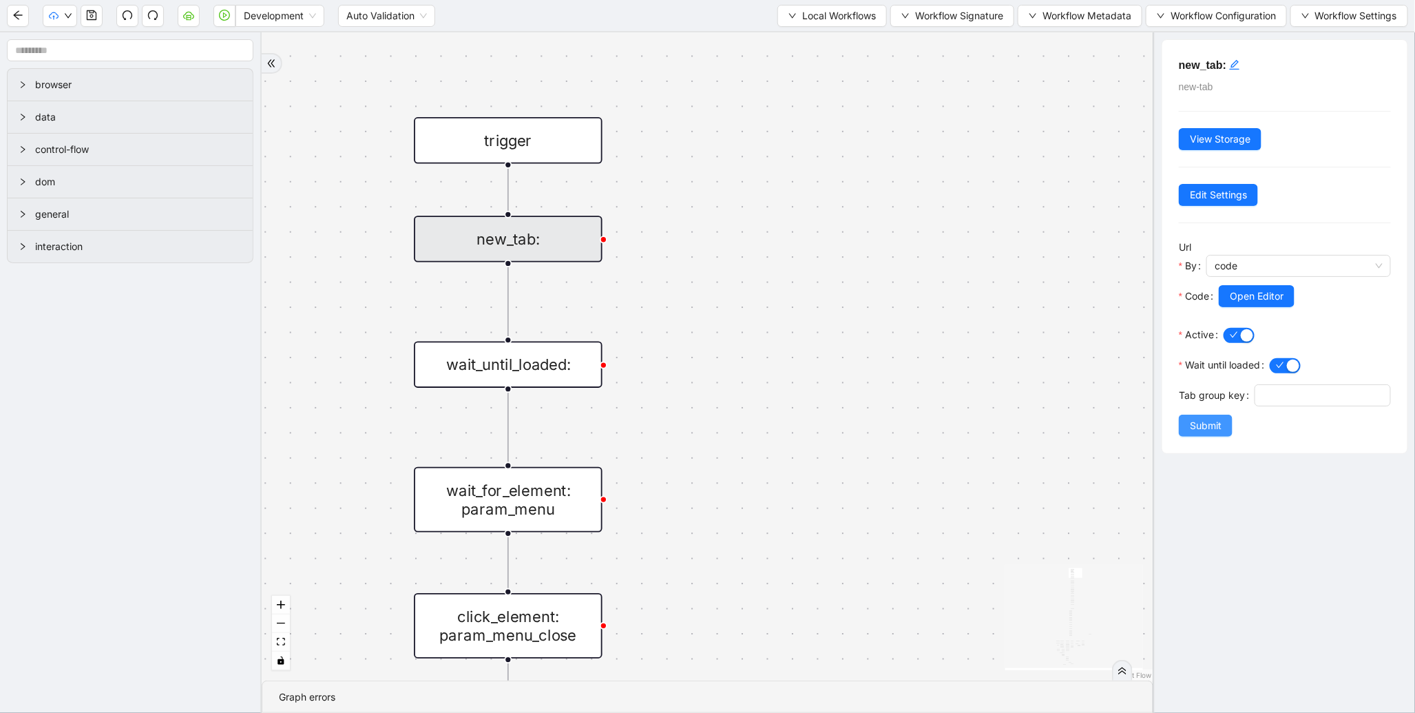
click at [1207, 433] on span "Submit" at bounding box center [1206, 425] width 32 height 15
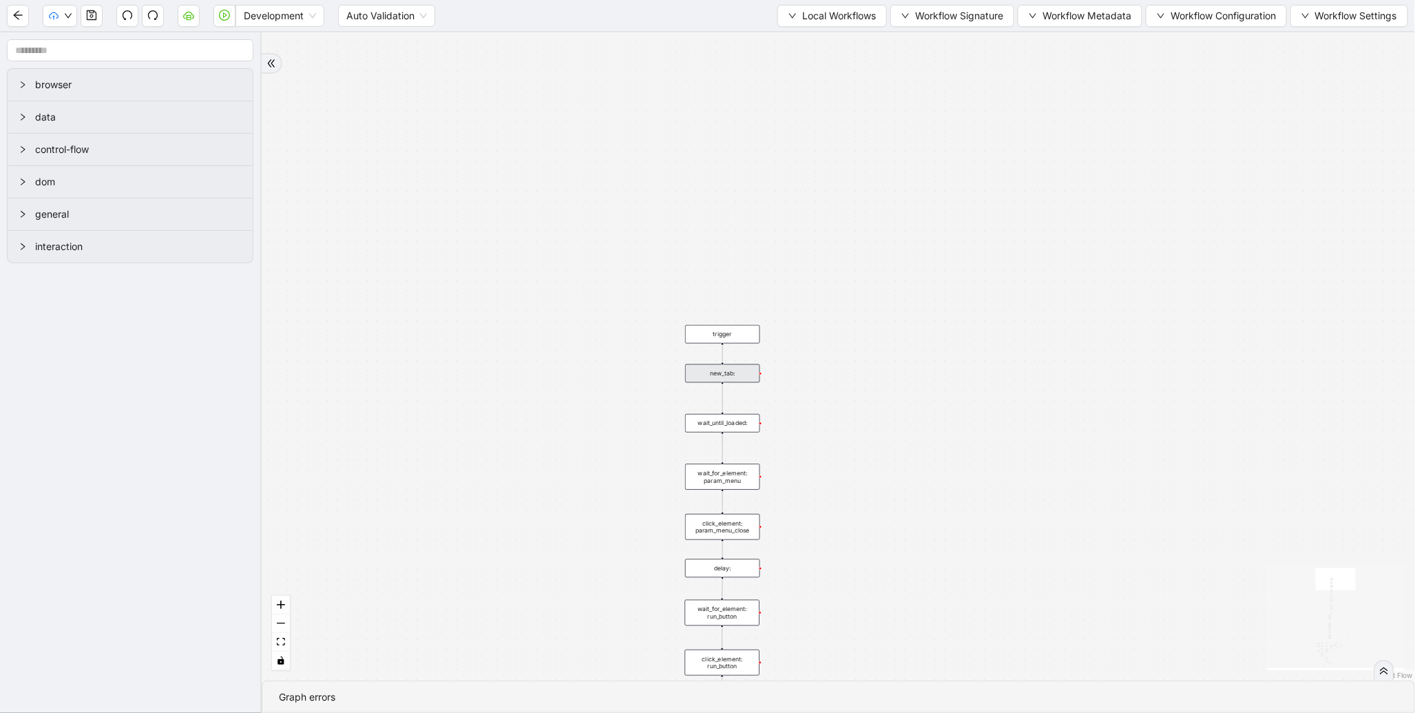
drag, startPoint x: 851, startPoint y: 572, endPoint x: 855, endPoint y: 207, distance: 365.8
click at [857, 209] on div "fallback enable_retry has_error fallback is_selected fallback create_schedule_d…" at bounding box center [839, 356] width 1154 height 648
drag, startPoint x: 891, startPoint y: 415, endPoint x: 892, endPoint y: 264, distance: 150.8
click at [892, 264] on div "fallback enable_retry has_error fallback is_selected fallback create_schedule_d…" at bounding box center [839, 356] width 1154 height 648
drag, startPoint x: 913, startPoint y: 359, endPoint x: 900, endPoint y: 187, distance: 172.6
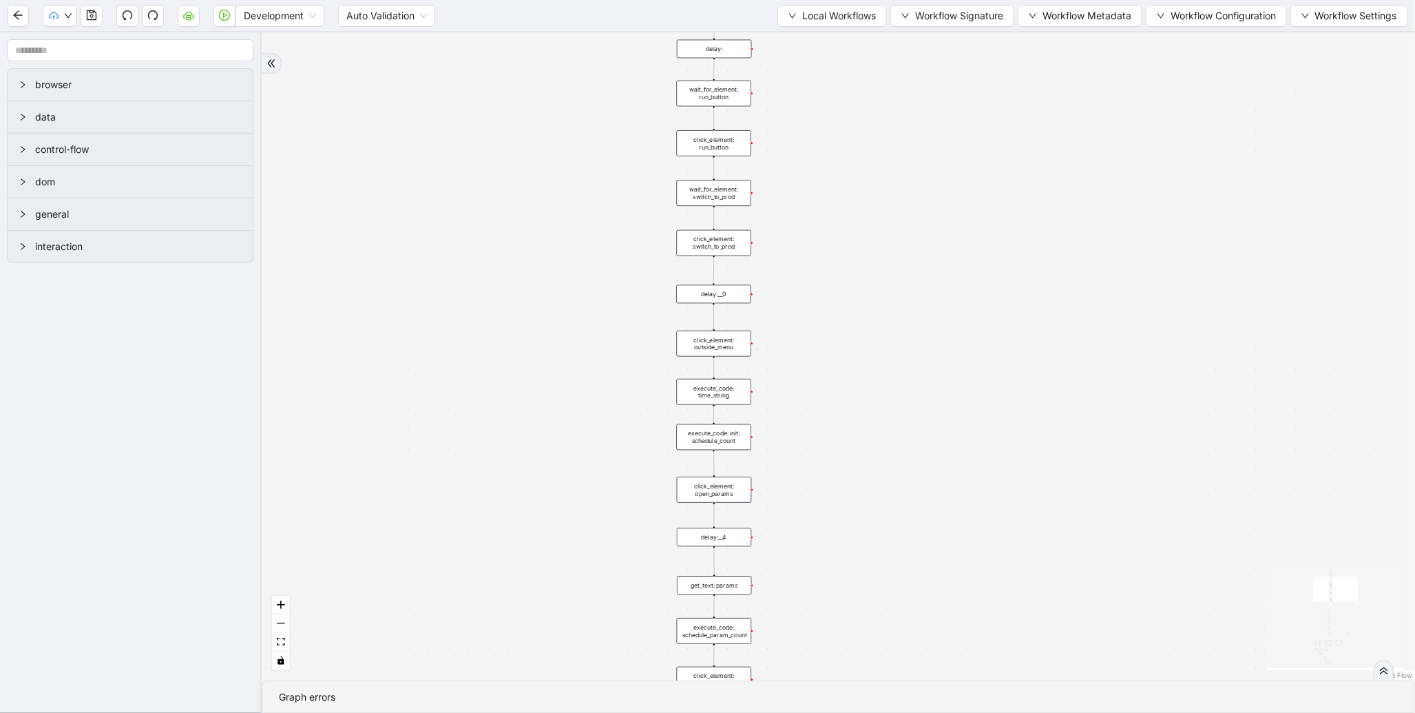
click at [900, 187] on div "fallback enable_retry has_error fallback is_selected fallback create_schedule_d…" at bounding box center [839, 356] width 1154 height 648
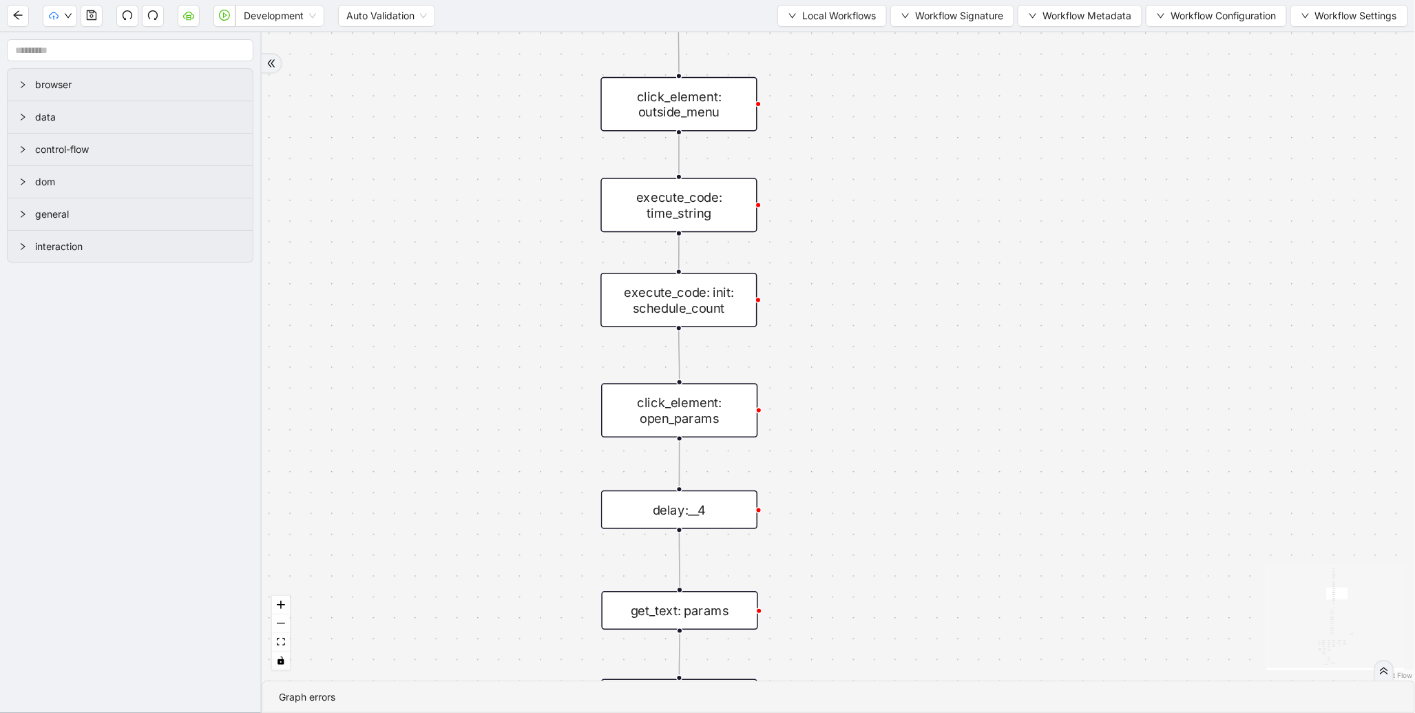
drag, startPoint x: 870, startPoint y: 407, endPoint x: 866, endPoint y: 238, distance: 169.5
click at [866, 238] on div "fallback enable_retry has_error fallback is_selected fallback create_schedule_d…" at bounding box center [839, 356] width 1154 height 648
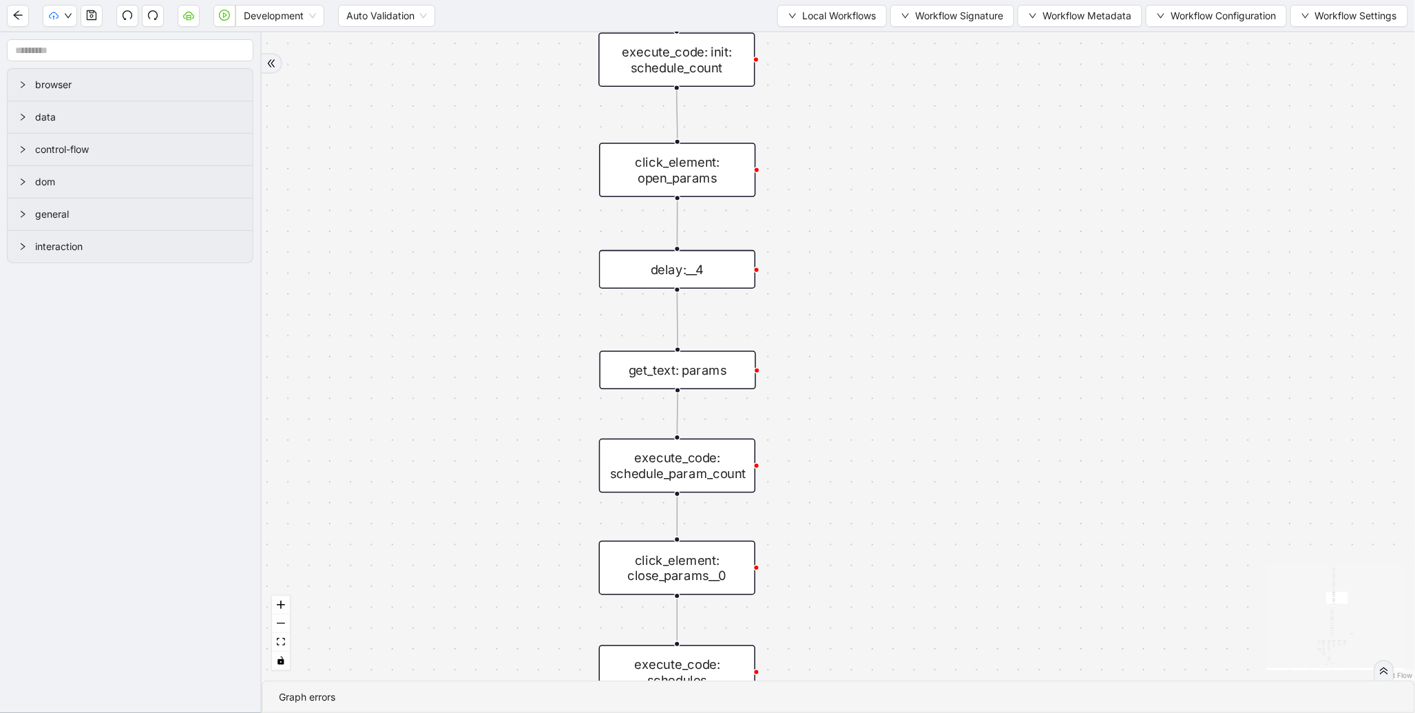
drag, startPoint x: 926, startPoint y: 354, endPoint x: 926, endPoint y: 251, distance: 103.3
click at [926, 251] on div "fallback enable_retry has_error fallback is_selected fallback create_schedule_d…" at bounding box center [839, 356] width 1154 height 648
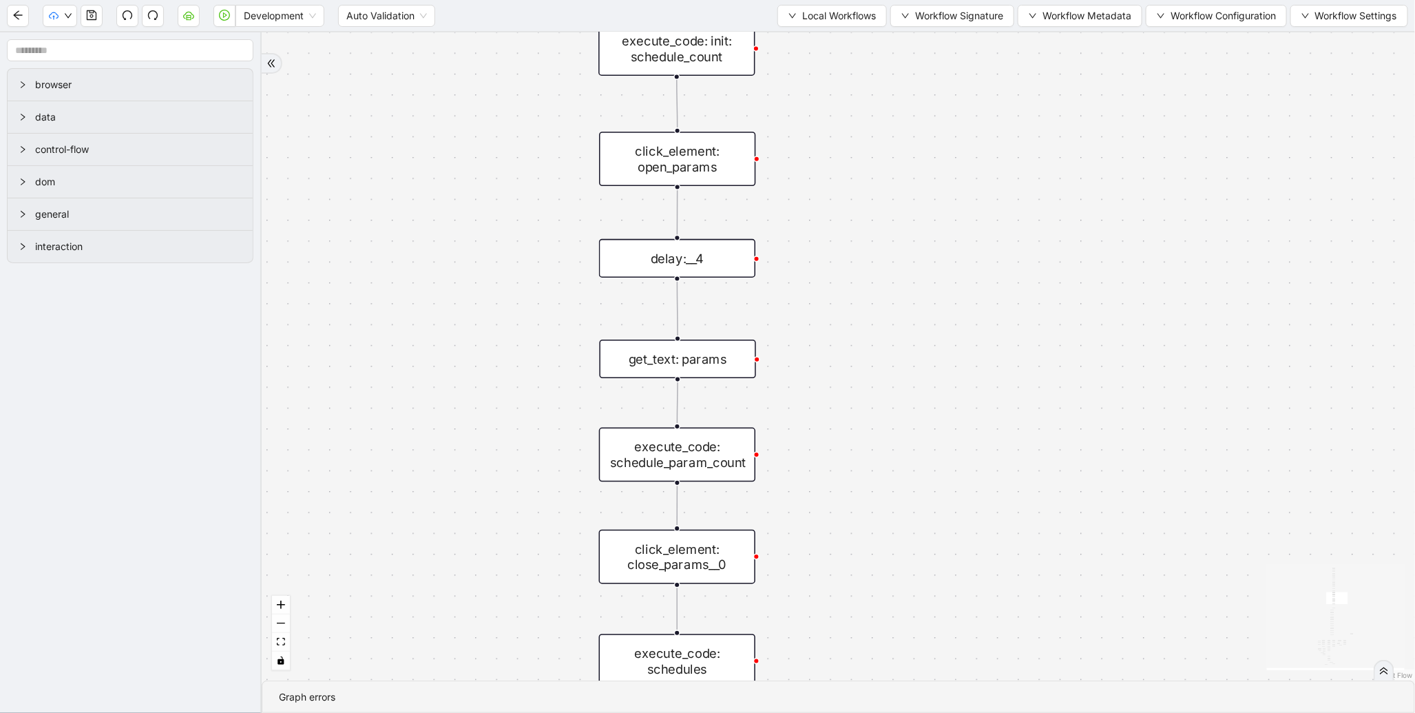
click at [685, 165] on div "click_element: open_params" at bounding box center [677, 159] width 156 height 54
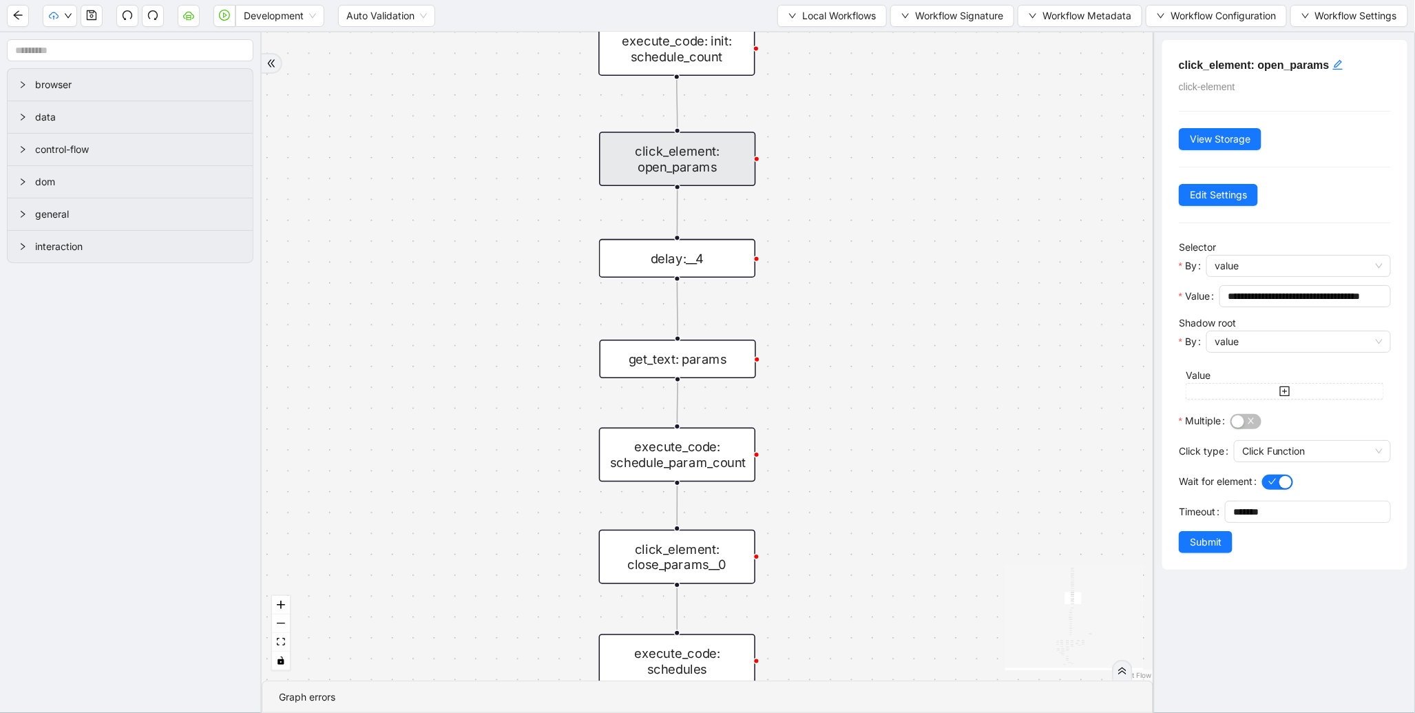
click at [720, 50] on div "execute_code: init: schedule_count" at bounding box center [677, 48] width 156 height 54
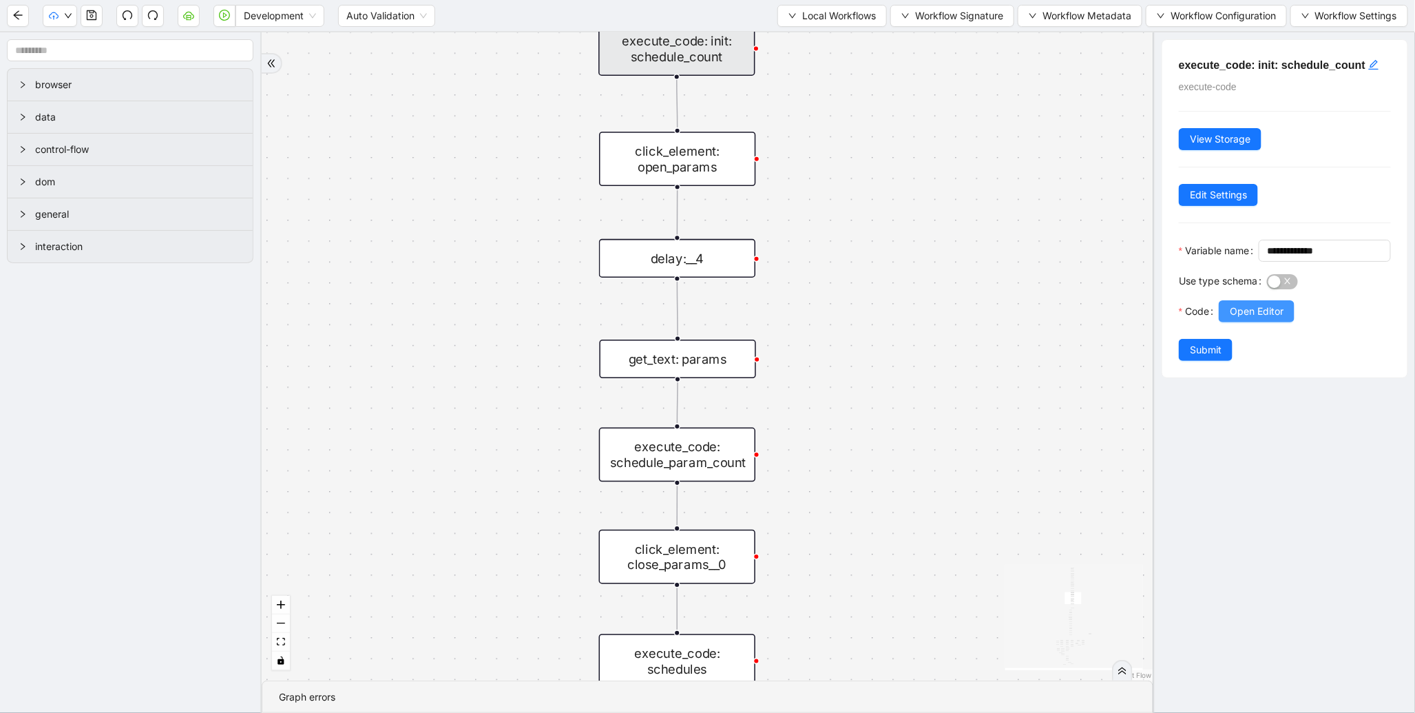
drag, startPoint x: 1256, startPoint y: 351, endPoint x: 1256, endPoint y: 340, distance: 11.7
click at [1256, 339] on div at bounding box center [1305, 330] width 172 height 17
click at [1256, 319] on span "Open Editor" at bounding box center [1257, 311] width 54 height 15
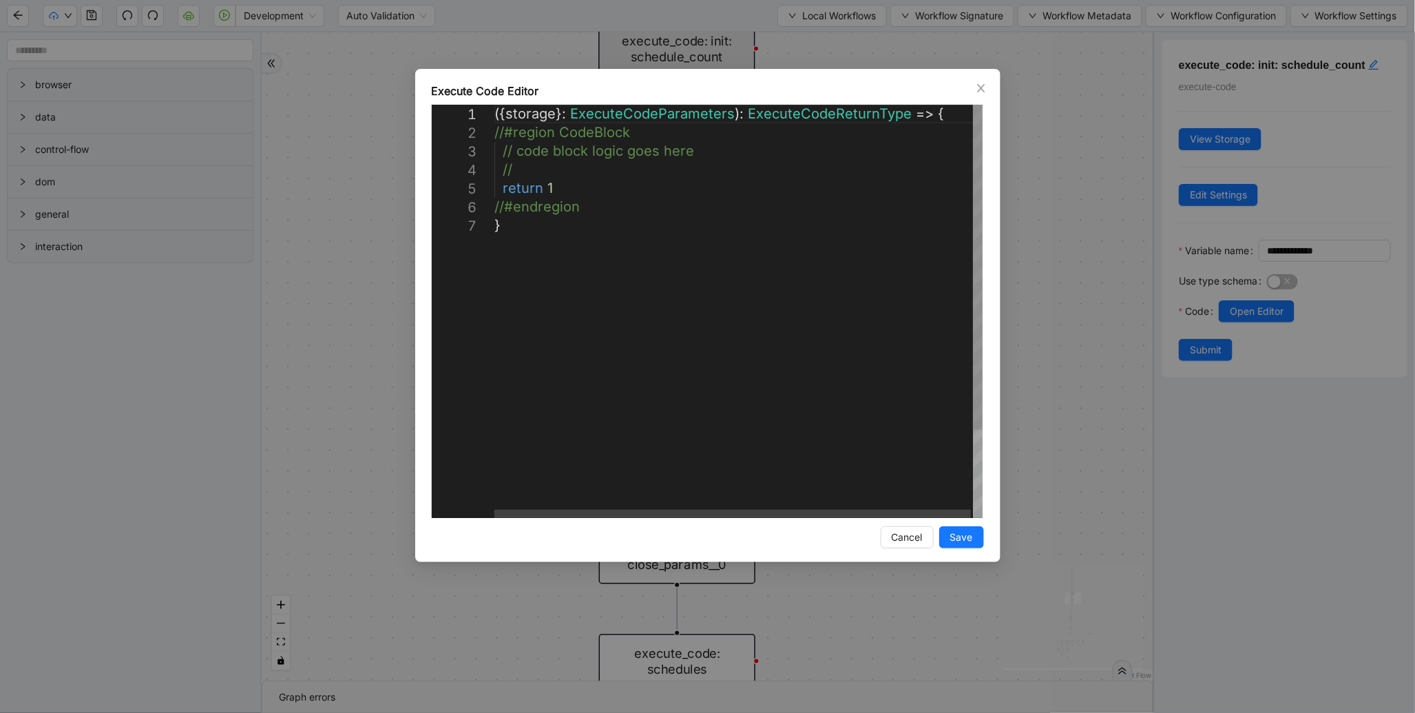
click at [1084, 205] on div "**********" at bounding box center [707, 356] width 1415 height 713
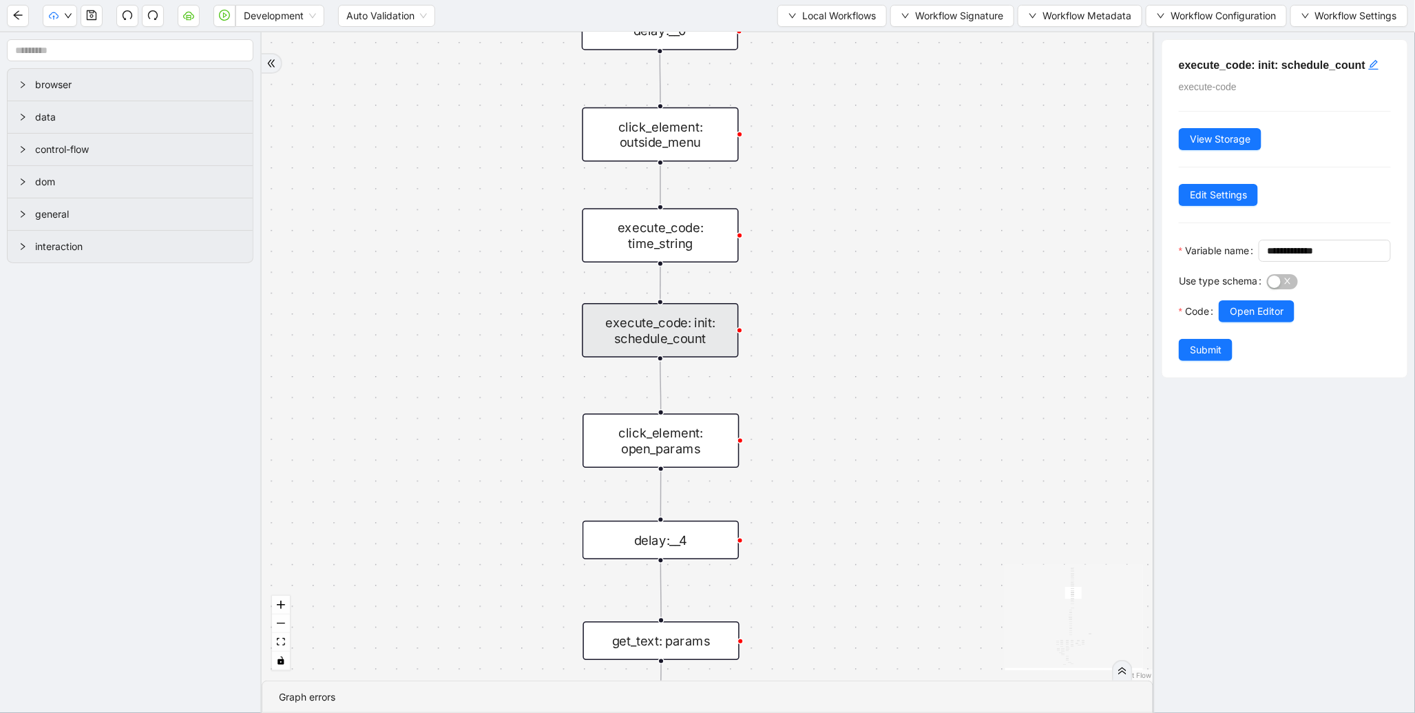
drag, startPoint x: 982, startPoint y: 229, endPoint x: 965, endPoint y: 510, distance: 282.2
click at [965, 510] on div "fallback enable_retry has_error fallback is_selected fallback create_schedule_d…" at bounding box center [708, 356] width 892 height 648
click at [681, 230] on div "execute_code: time_string" at bounding box center [661, 235] width 156 height 54
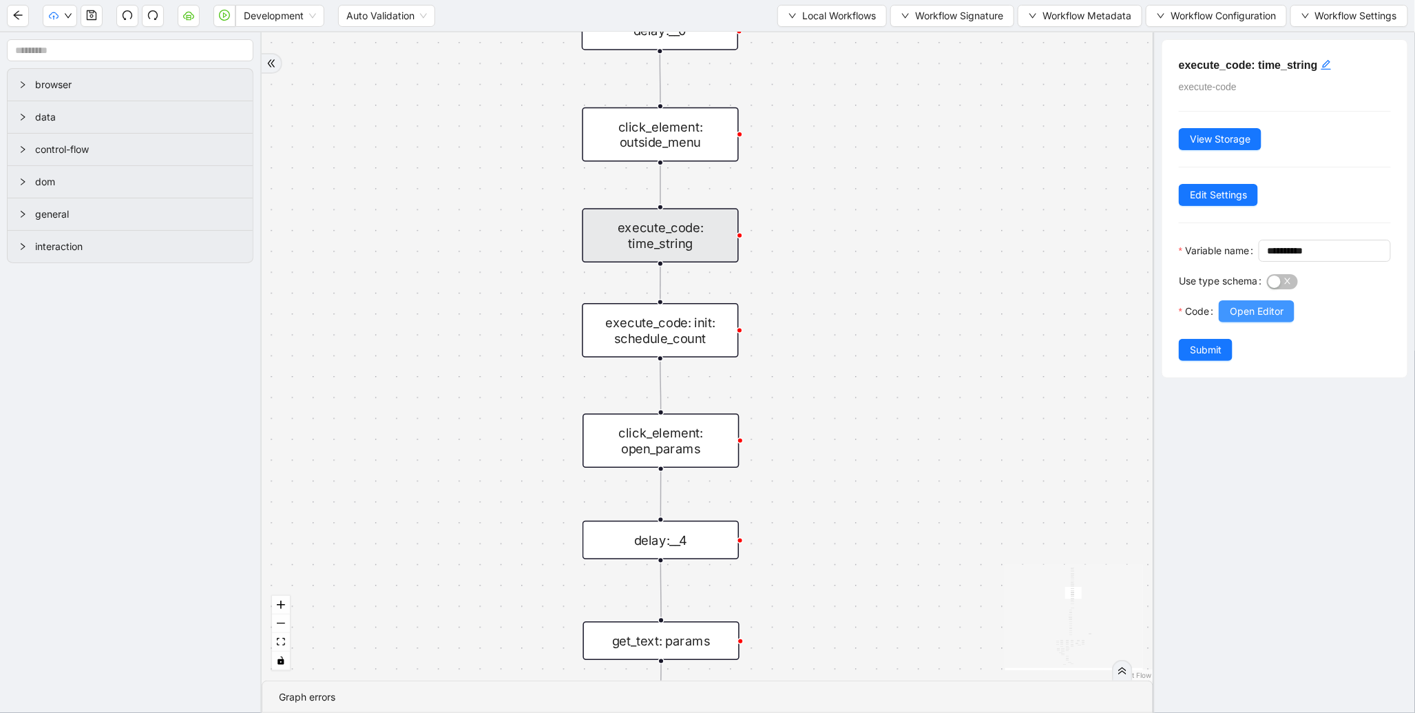
click at [1273, 319] on span "Open Editor" at bounding box center [1257, 311] width 54 height 15
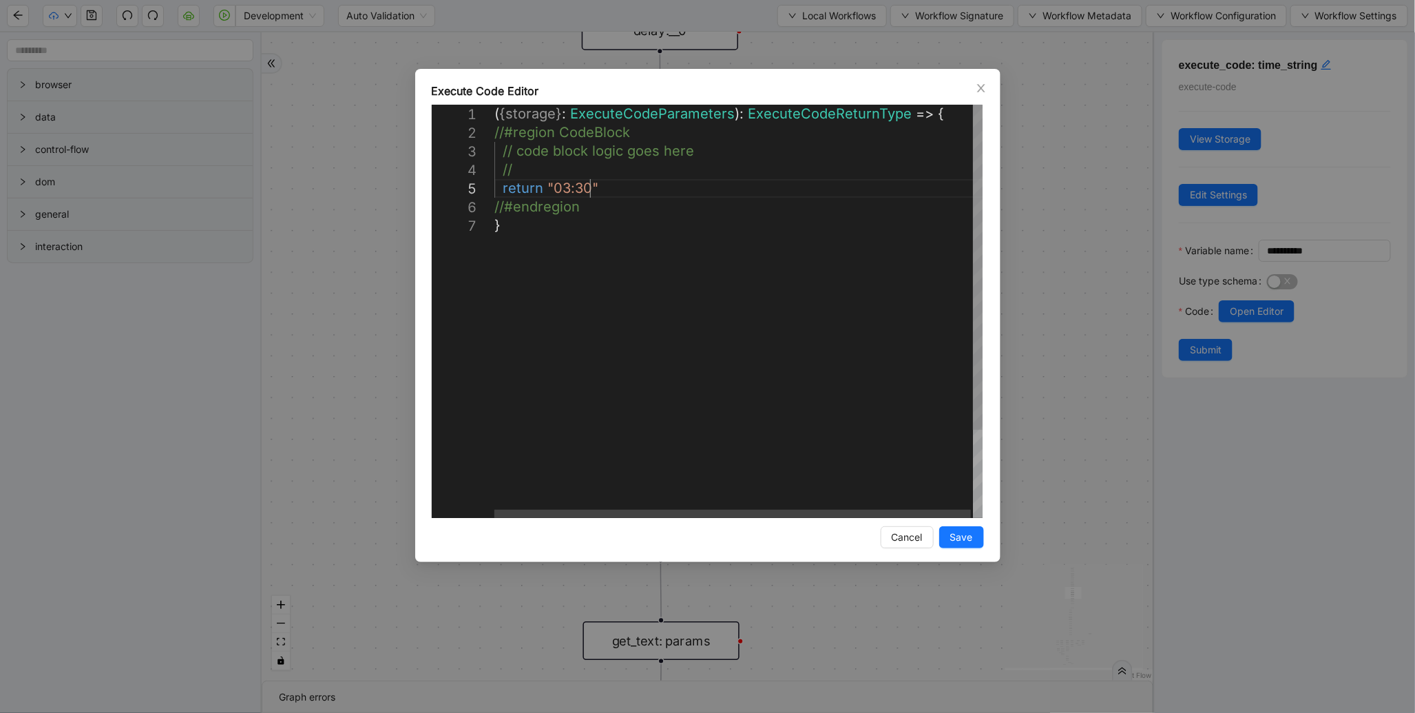
click at [588, 187] on div "( { storage } : ExecuteCodeParameters ): ExecuteCodeReturnType => { //#region C…" at bounding box center [740, 367] width 490 height 525
type textarea "**********"
click at [963, 528] on button "Save" at bounding box center [961, 537] width 45 height 22
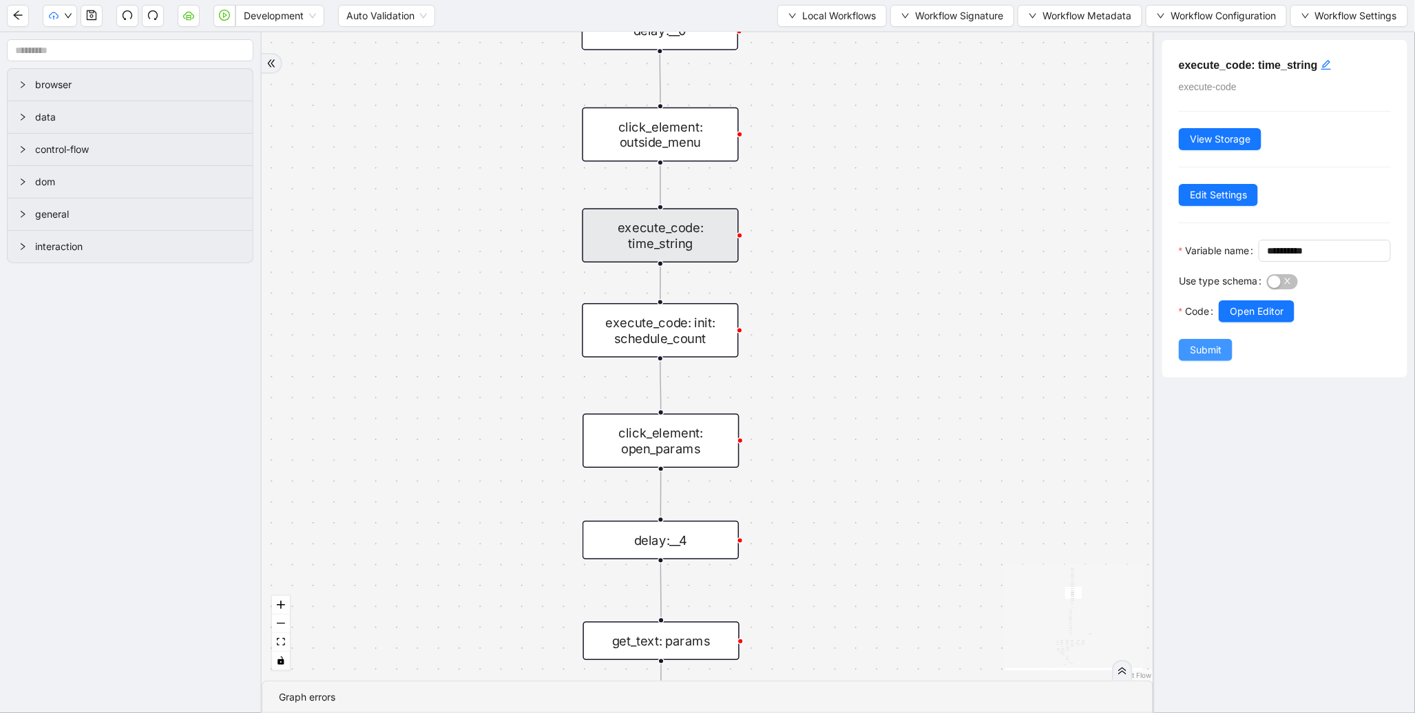
click at [1218, 357] on span "Submit" at bounding box center [1206, 349] width 32 height 15
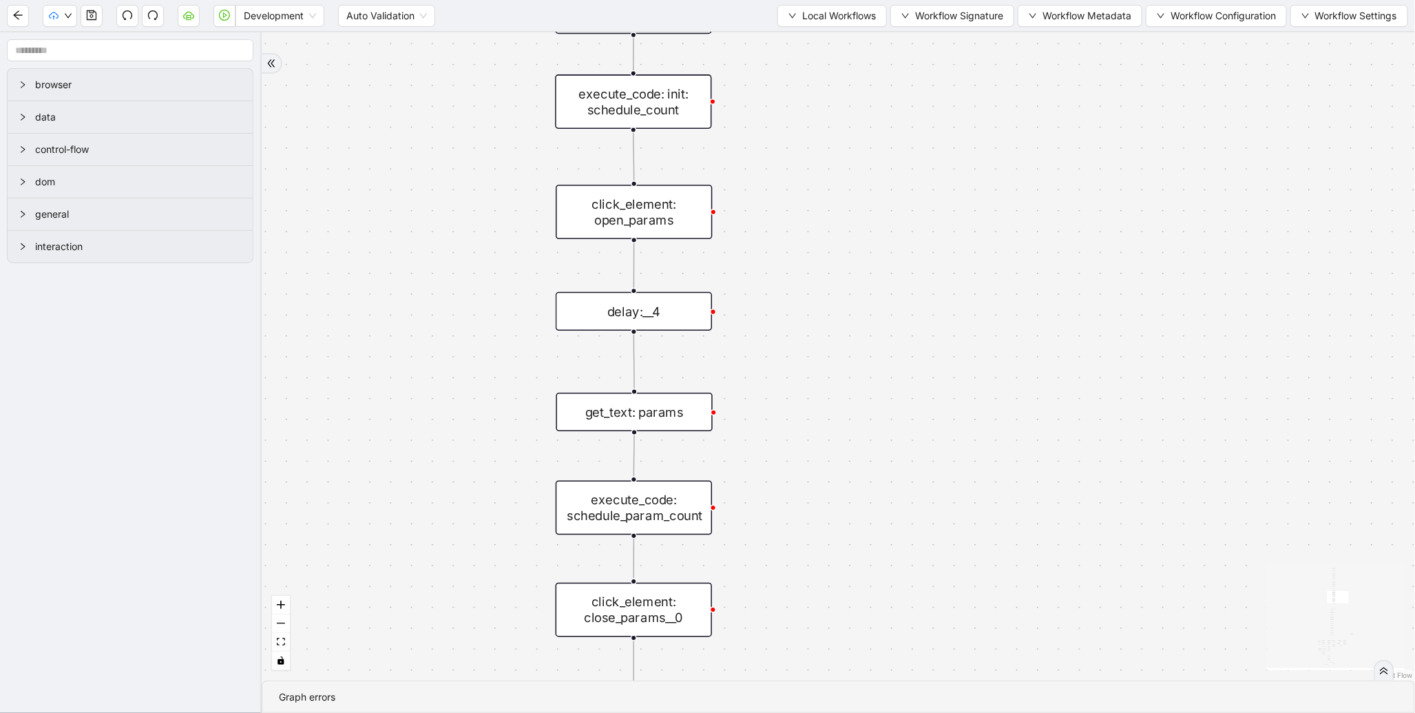
drag, startPoint x: 873, startPoint y: 523, endPoint x: 846, endPoint y: 292, distance: 233.0
click at [846, 292] on div "fallback enable_retry has_error fallback is_selected fallback create_schedule_d…" at bounding box center [839, 356] width 1154 height 648
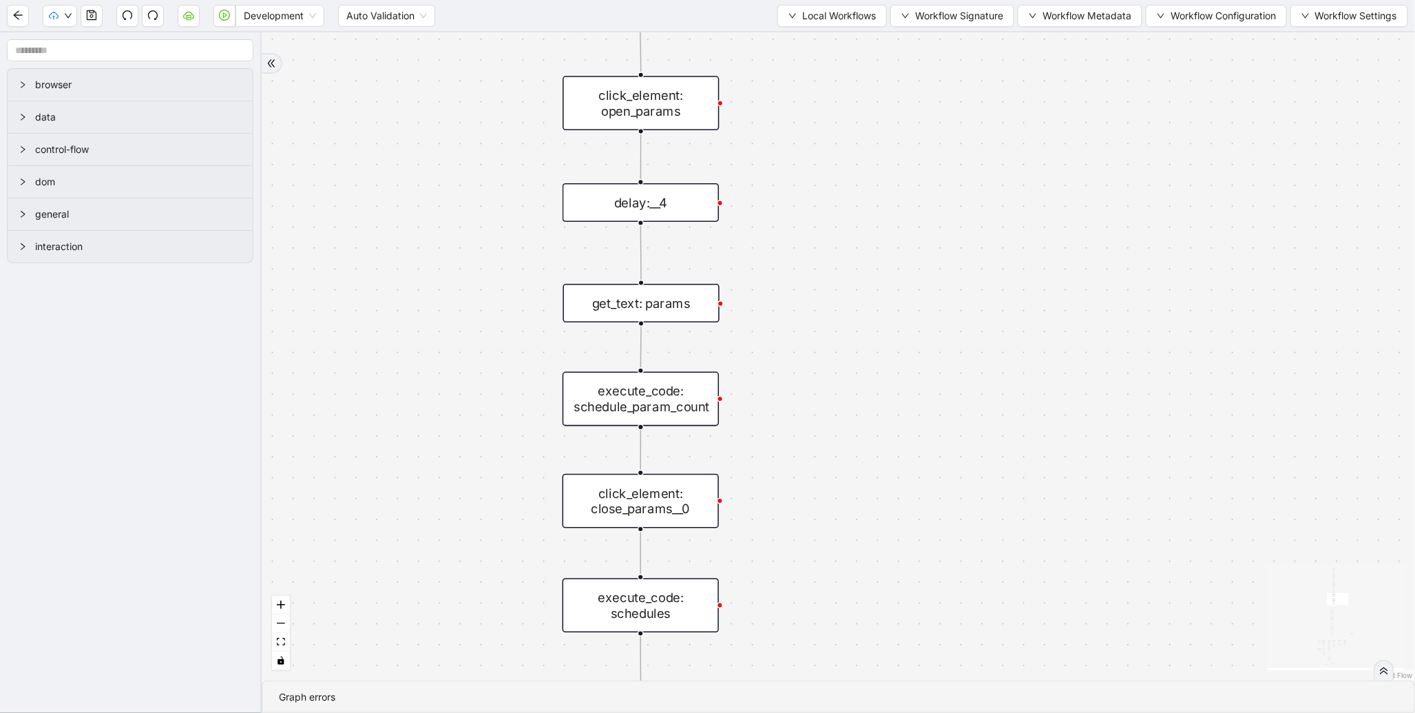
drag, startPoint x: 741, startPoint y: 486, endPoint x: 748, endPoint y: 360, distance: 125.5
click at [748, 360] on div "fallback enable_retry has_error fallback is_selected fallback create_schedule_d…" at bounding box center [839, 356] width 1154 height 648
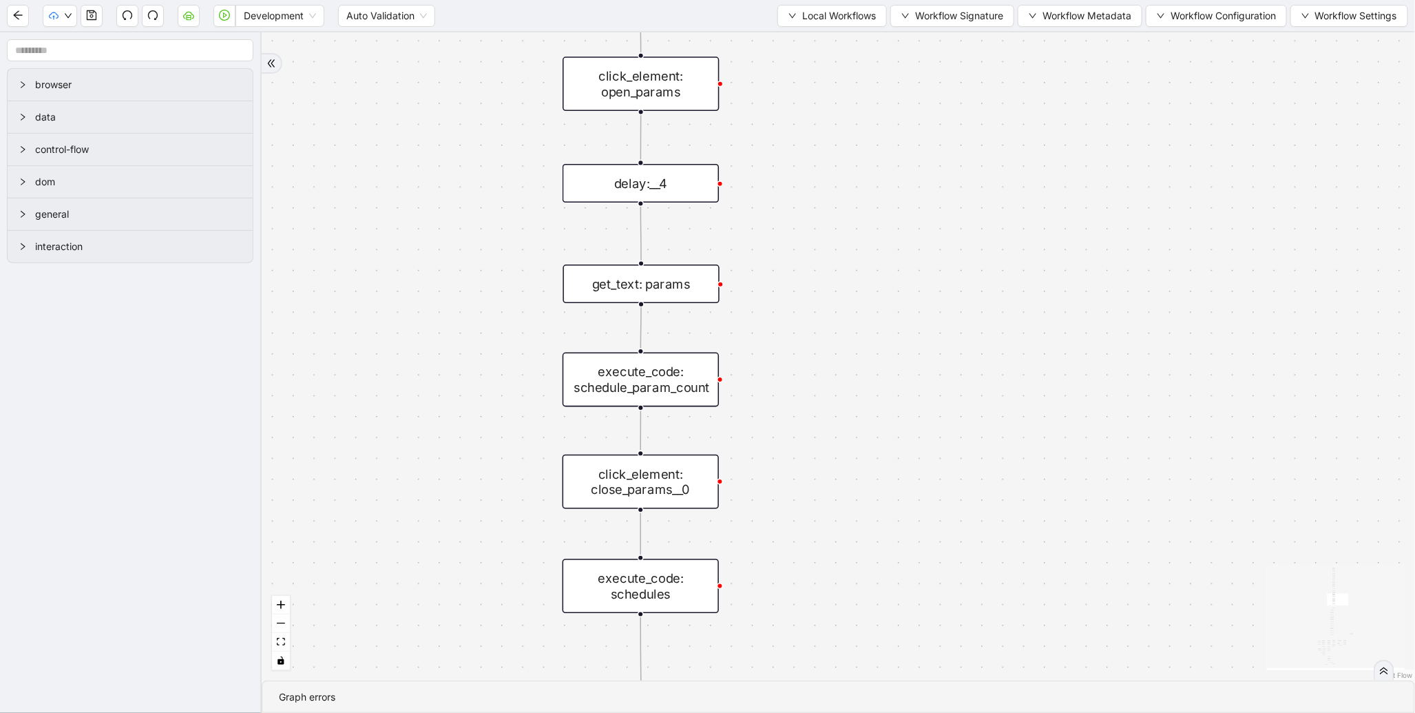
drag, startPoint x: 663, startPoint y: 318, endPoint x: 656, endPoint y: 287, distance: 32.6
click at [656, 287] on div "fallback enable_retry has_error fallback is_selected fallback create_schedule_d…" at bounding box center [839, 356] width 1154 height 648
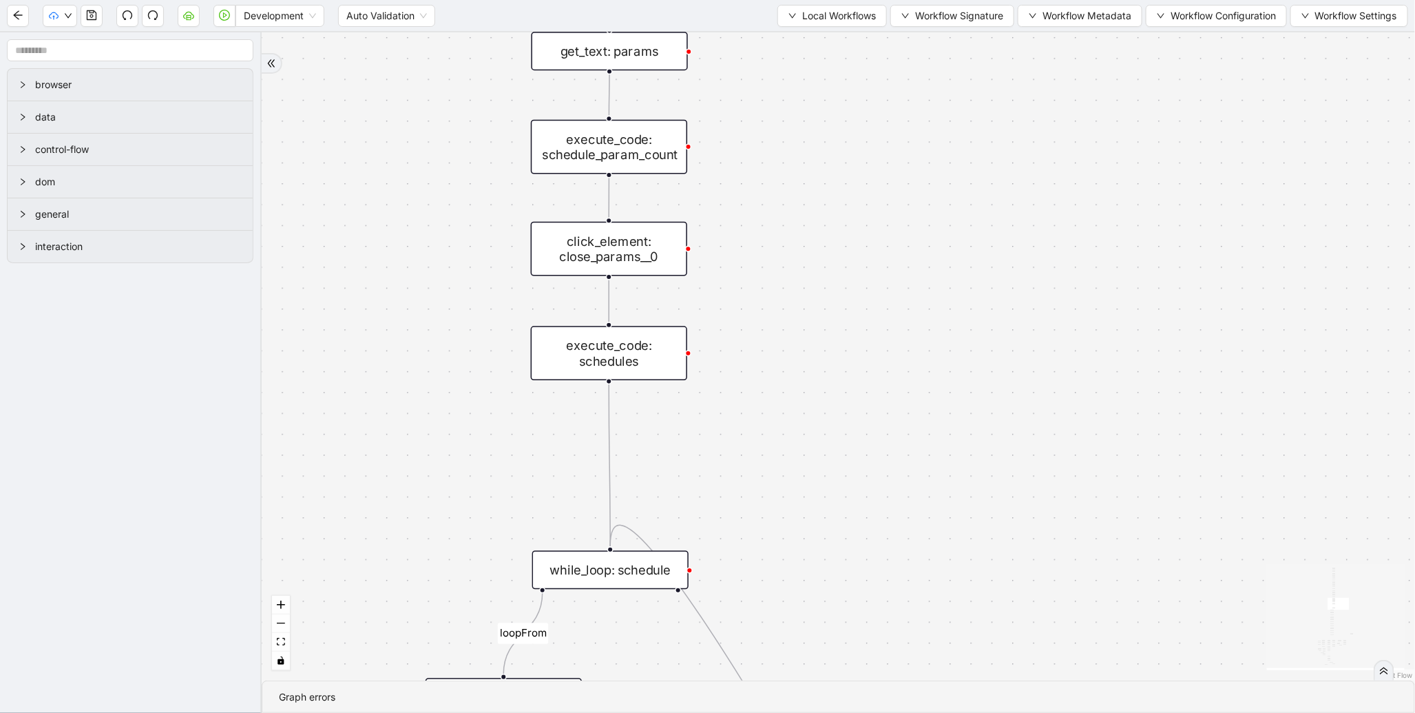
drag, startPoint x: 731, startPoint y: 395, endPoint x: 716, endPoint y: 284, distance: 111.1
click at [716, 284] on div "fallback enable_retry has_error fallback is_selected fallback create_schedule_d…" at bounding box center [839, 356] width 1154 height 648
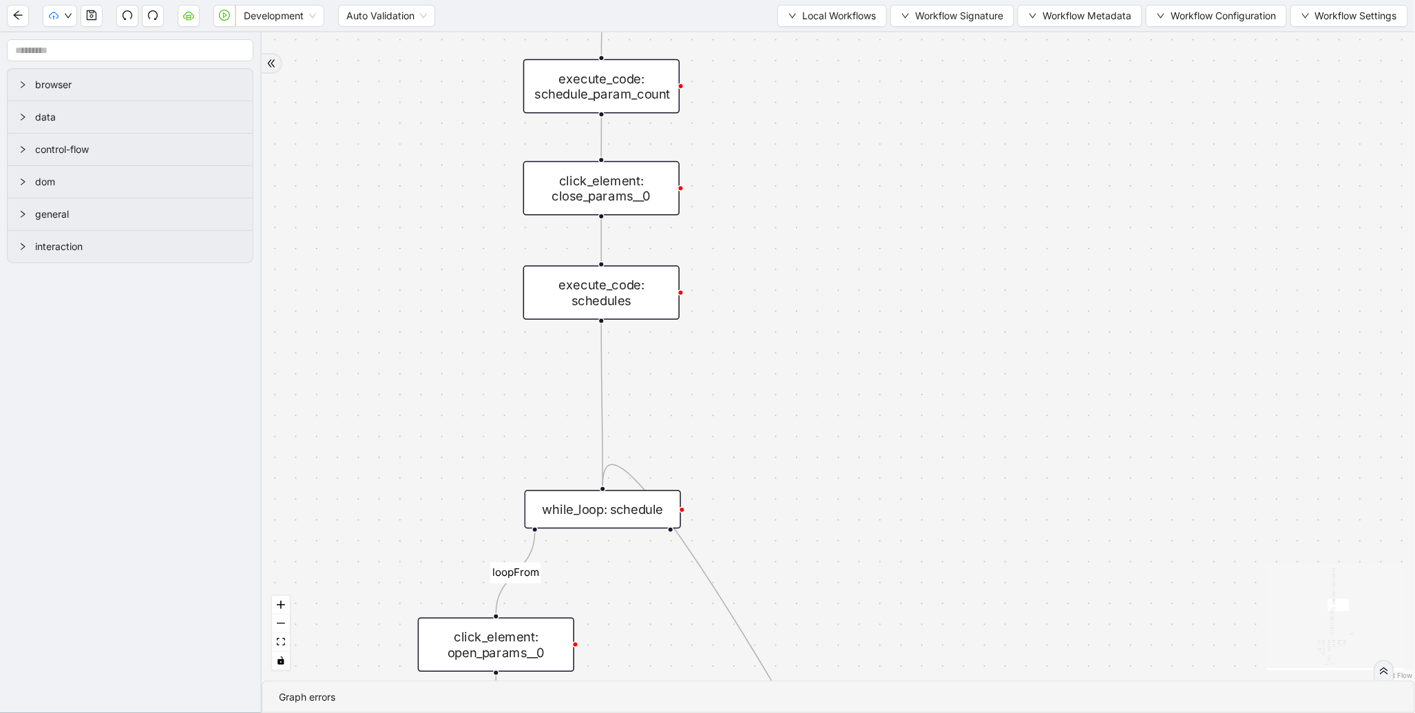
click at [579, 300] on div "execute_code: schedules" at bounding box center [601, 292] width 156 height 54
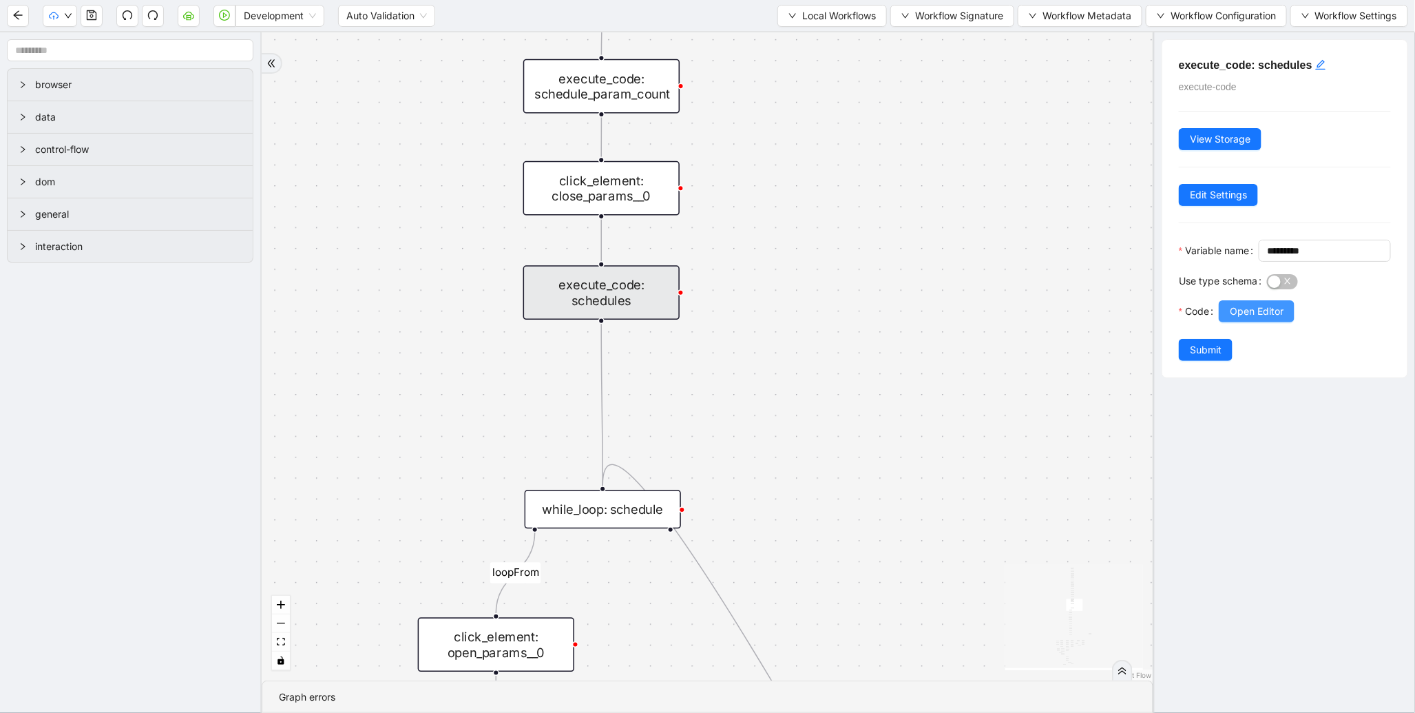
click at [1281, 319] on span "Open Editor" at bounding box center [1257, 311] width 54 height 15
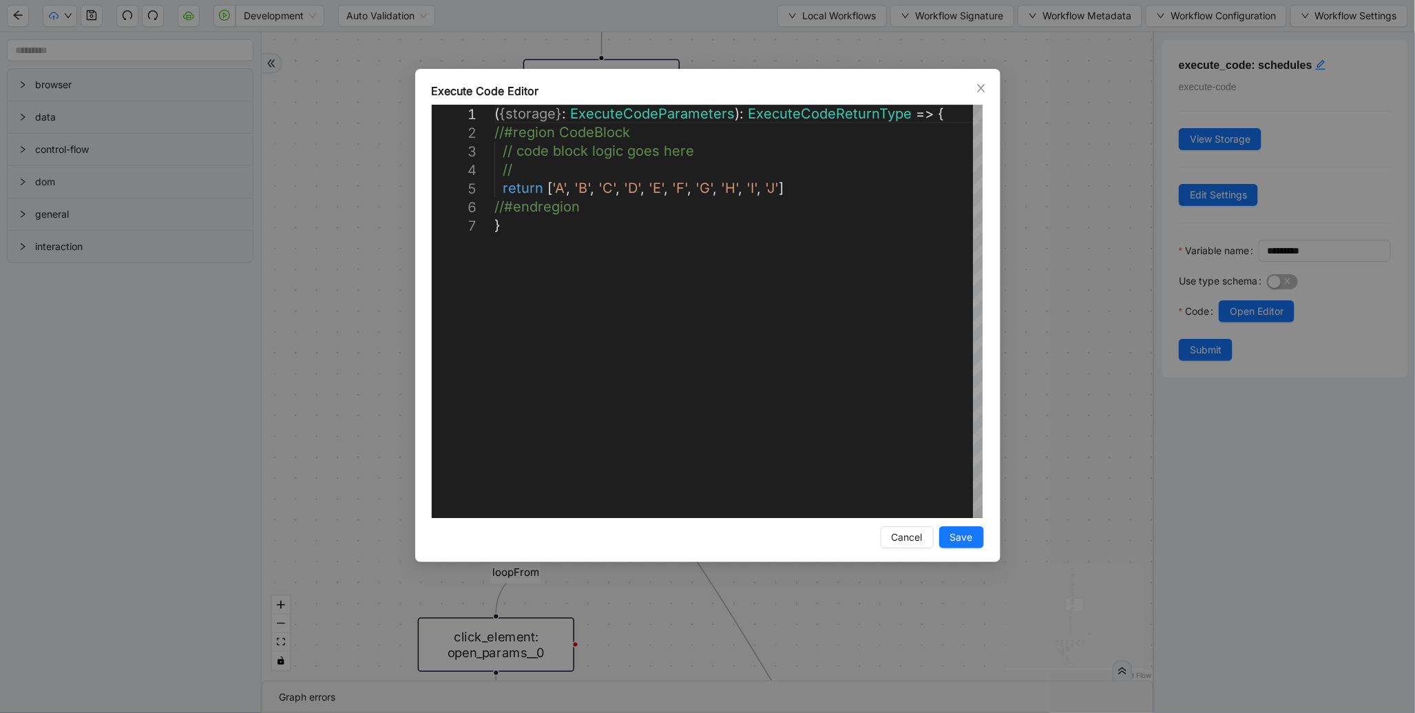
click at [1055, 279] on div "**********" at bounding box center [707, 356] width 1415 height 713
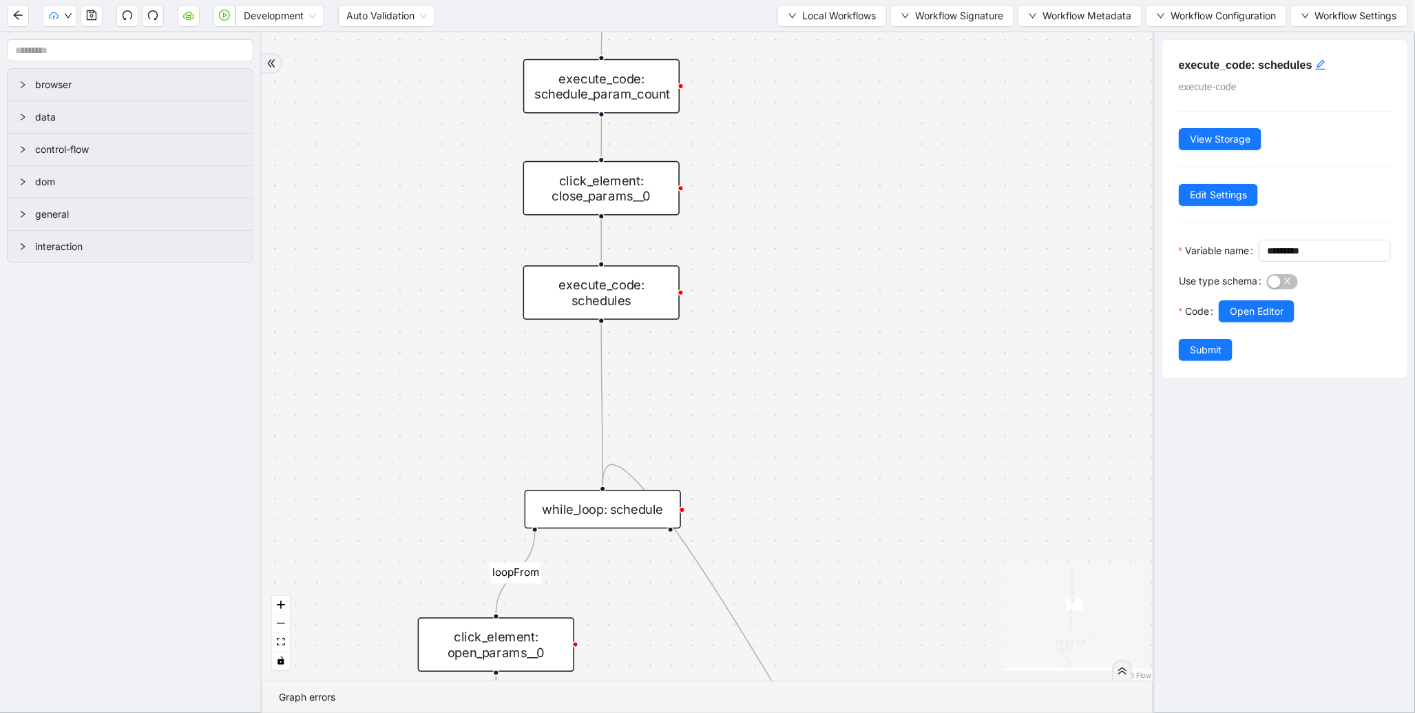
click at [579, 179] on div "click_element: close_params__0" at bounding box center [601, 188] width 156 height 54
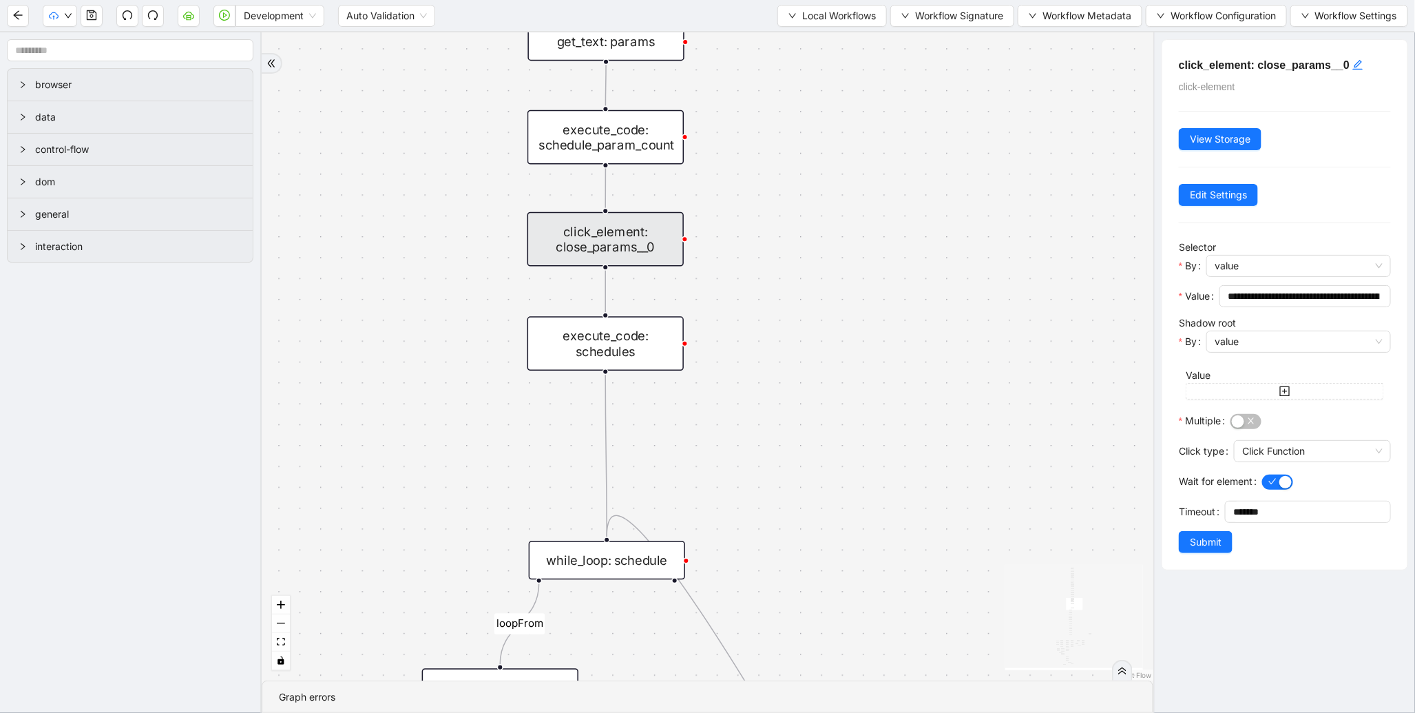
drag, startPoint x: 913, startPoint y: 227, endPoint x: 926, endPoint y: 495, distance: 267.5
click at [926, 495] on div "fallback enable_retry has_error fallback is_selected fallback create_schedule_d…" at bounding box center [708, 356] width 892 height 648
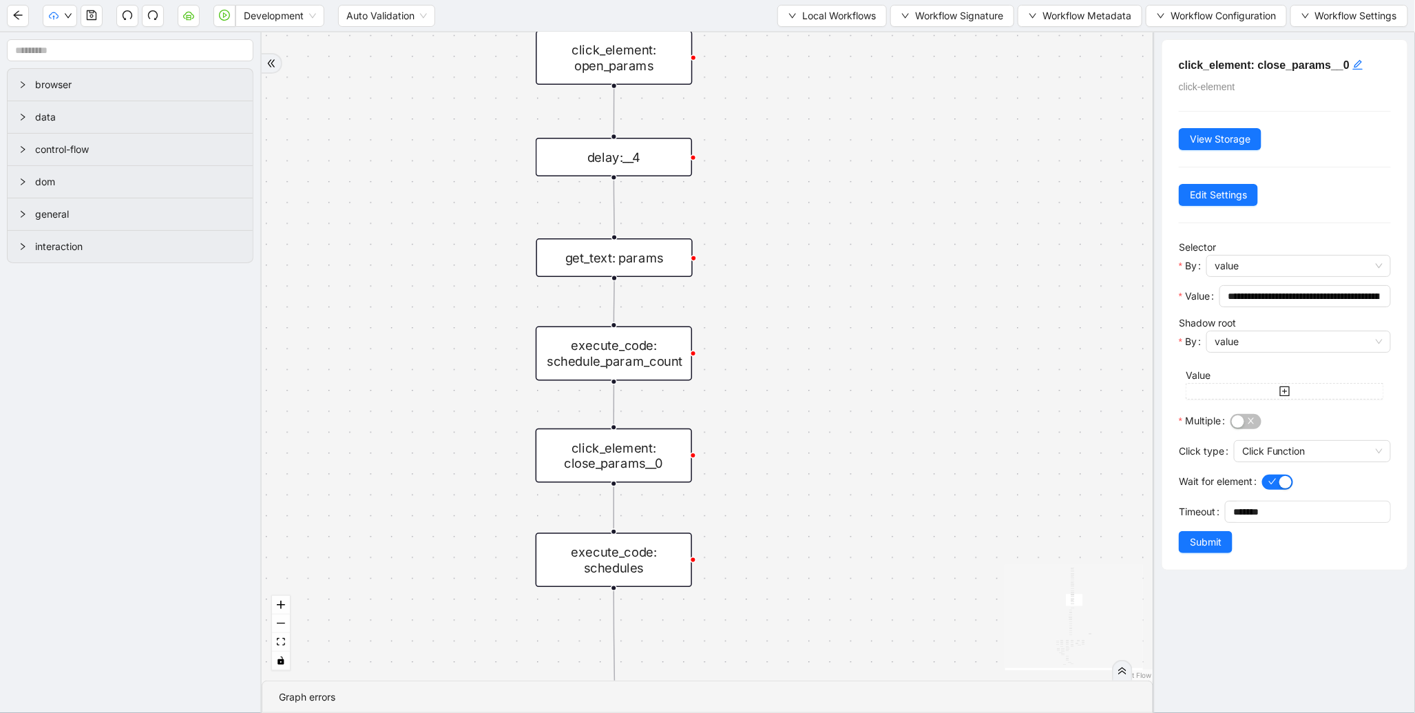
click at [634, 360] on div "execute_code: schedule_param_count" at bounding box center [614, 353] width 156 height 54
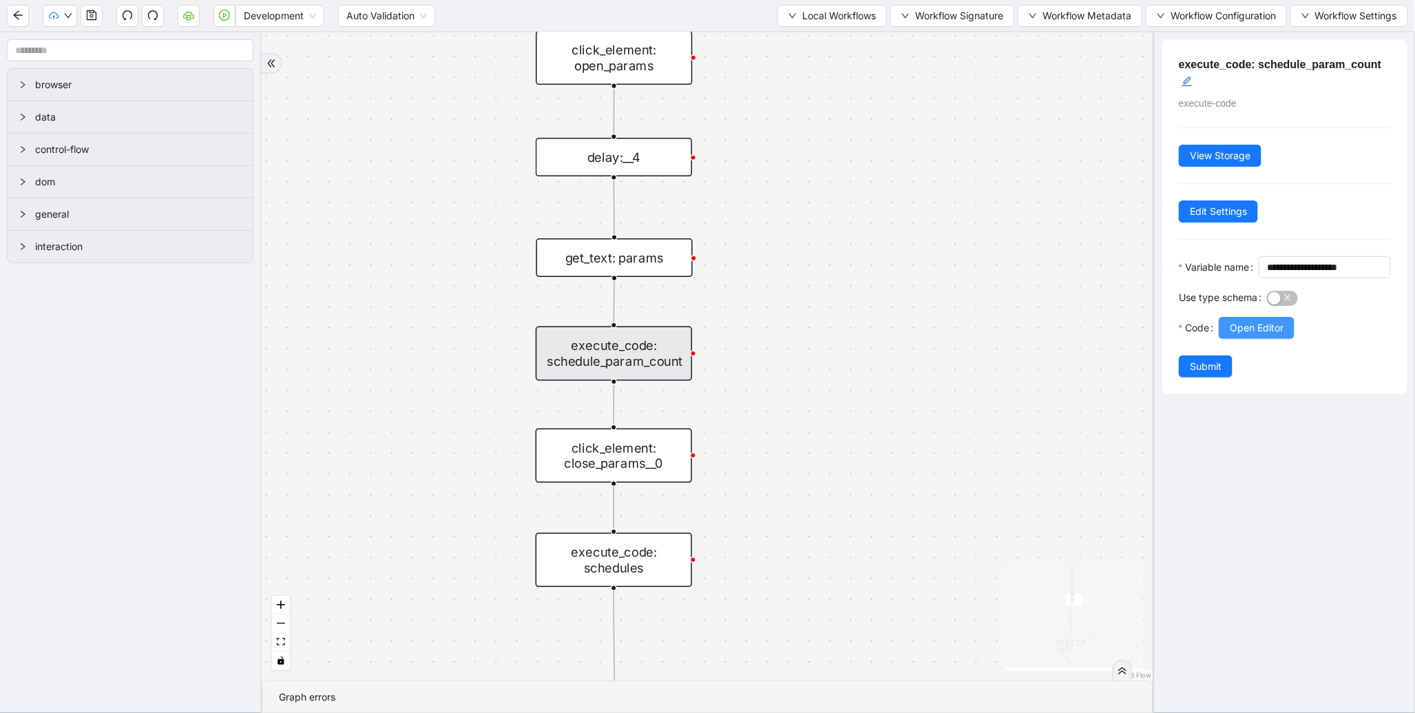
click at [1233, 335] on span "Open Editor" at bounding box center [1257, 327] width 54 height 15
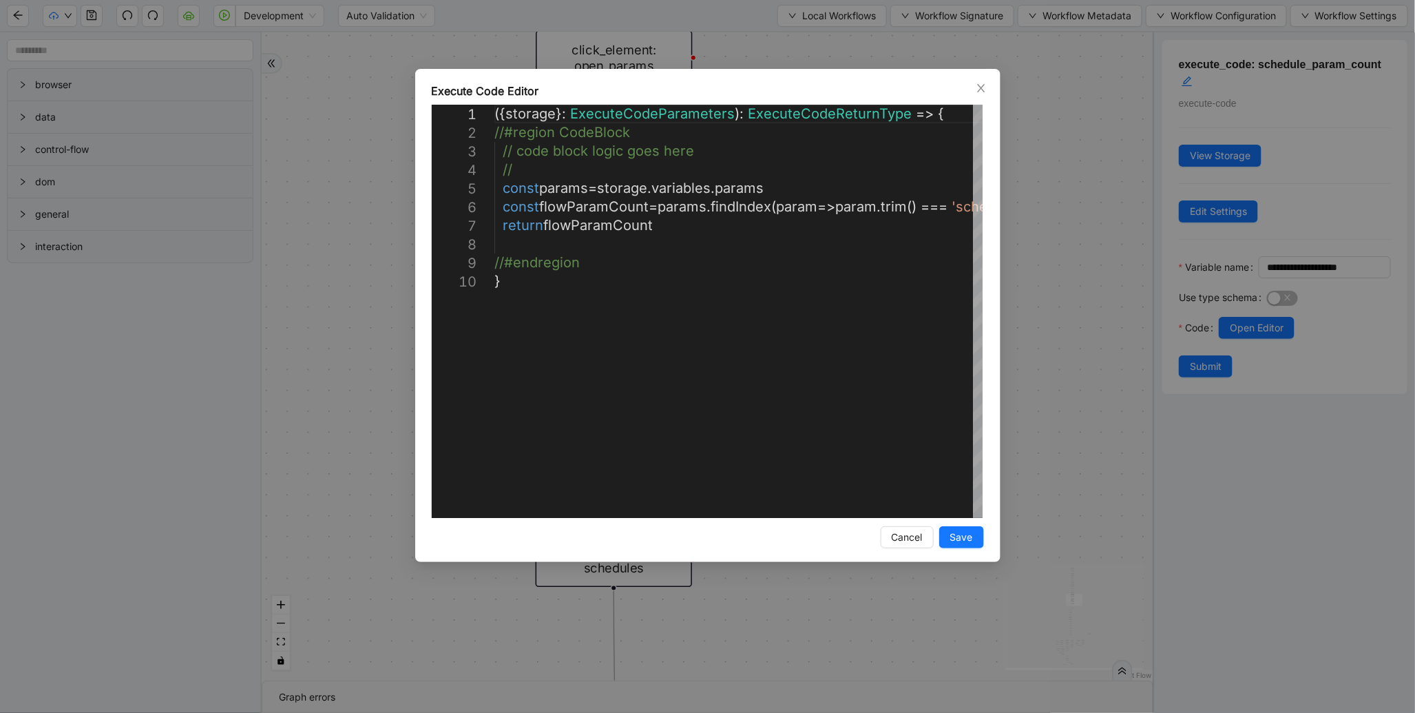
click at [1043, 276] on div "**********" at bounding box center [707, 356] width 1415 height 713
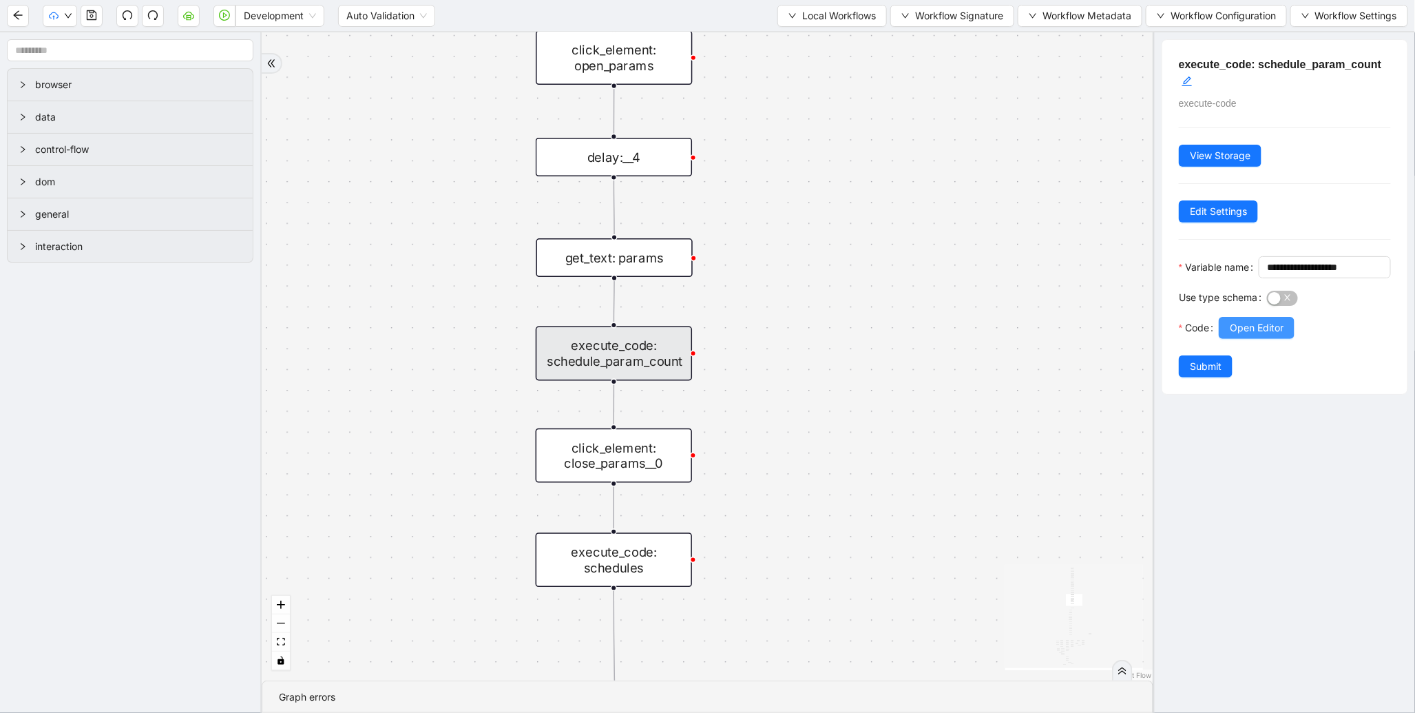
click at [1249, 335] on span "Open Editor" at bounding box center [1257, 327] width 54 height 15
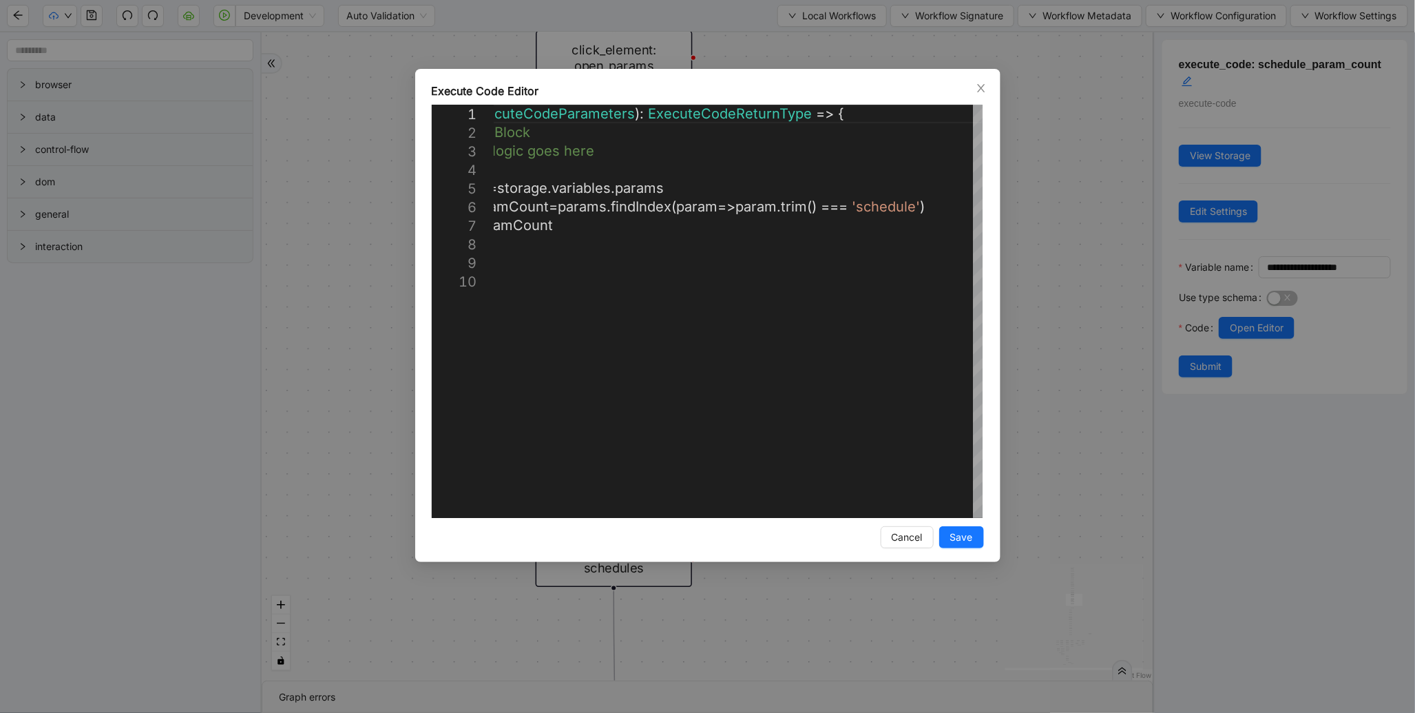
click at [1043, 224] on div "**********" at bounding box center [707, 356] width 1415 height 713
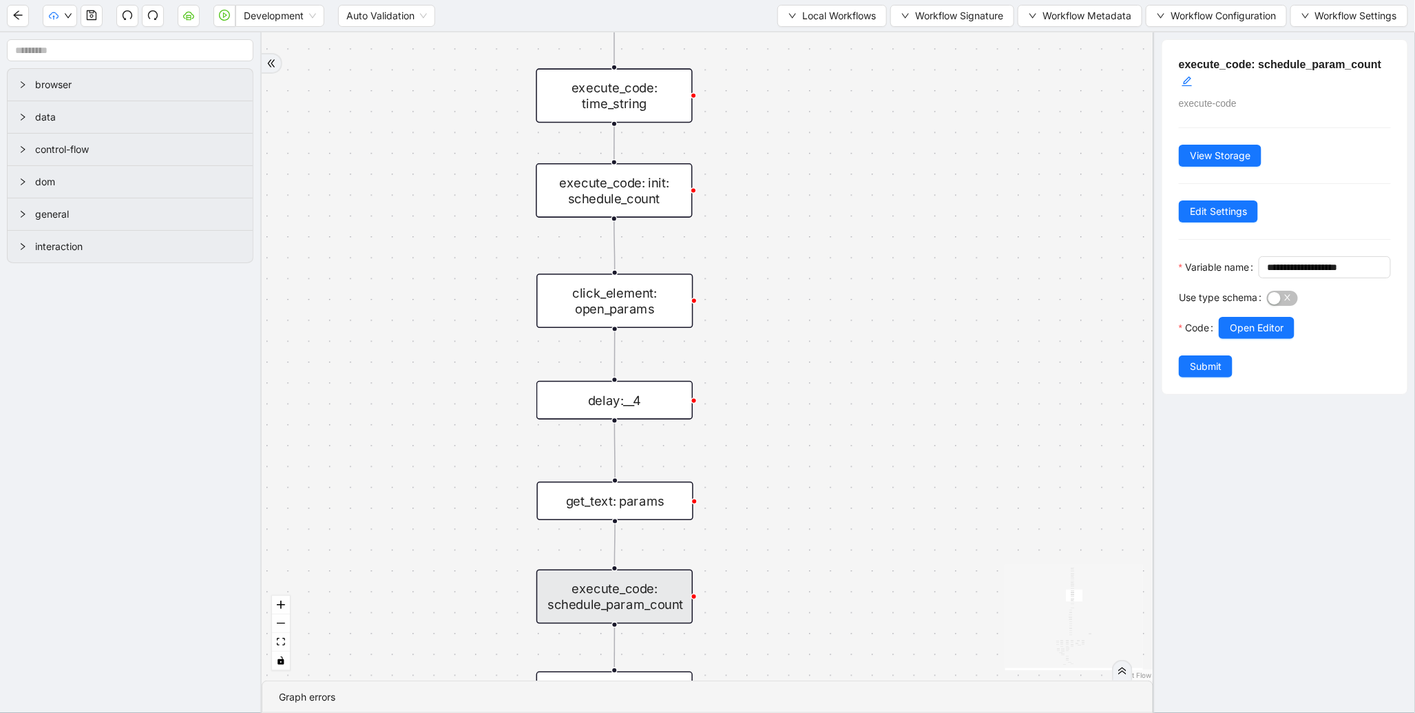
drag, startPoint x: 876, startPoint y: 219, endPoint x: 869, endPoint y: 449, distance: 230.2
click at [872, 448] on div "fallback enable_retry has_error fallback is_selected fallback create_schedule_d…" at bounding box center [708, 356] width 892 height 648
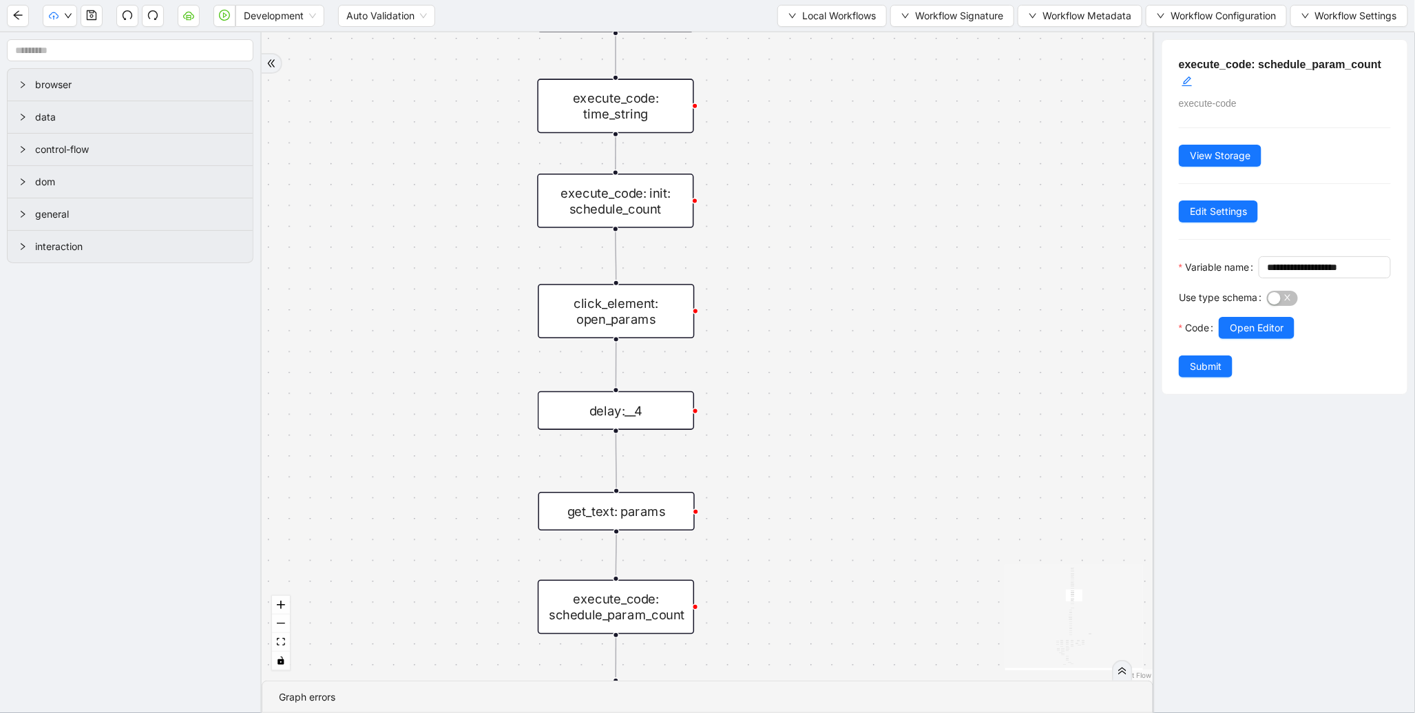
click at [625, 317] on div "click_element: open_params" at bounding box center [616, 311] width 156 height 54
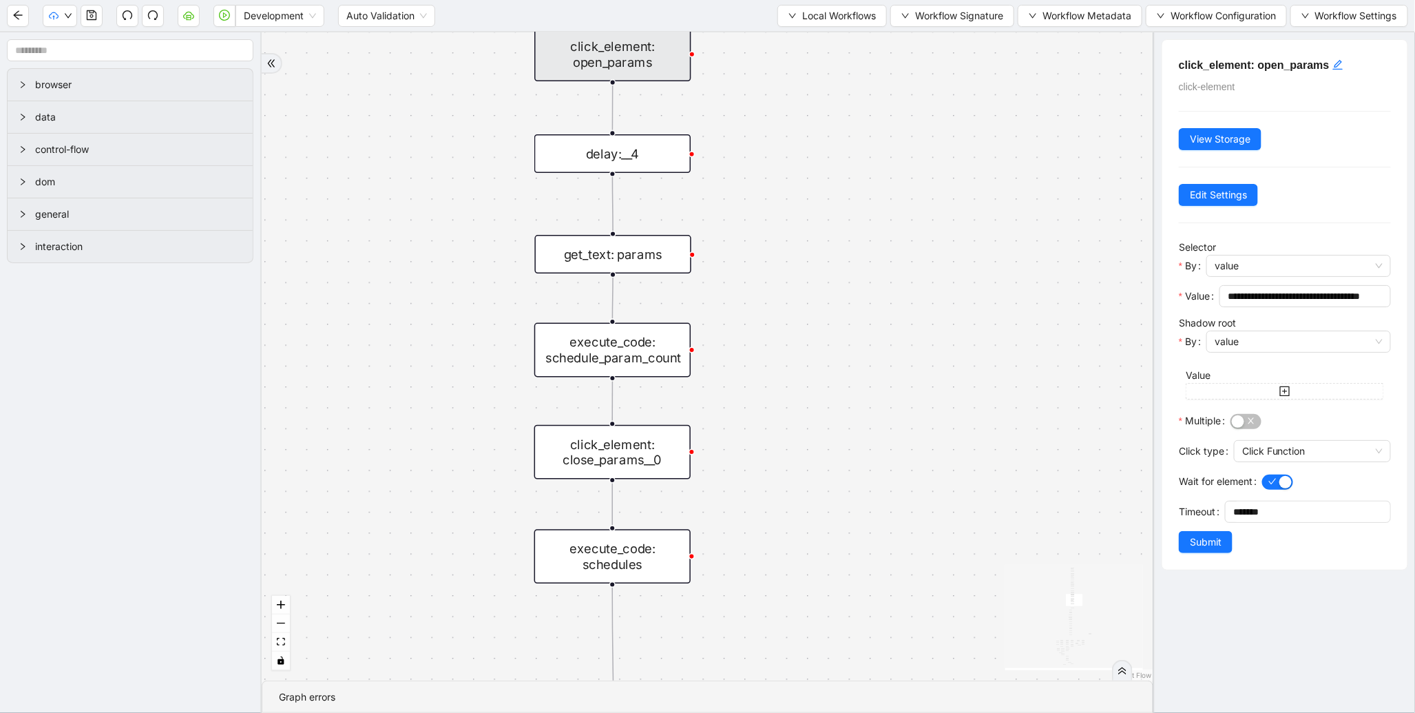
drag, startPoint x: 821, startPoint y: 569, endPoint x: 827, endPoint y: 253, distance: 316.2
click at [818, 228] on div "fallback enable_retry has_error fallback is_selected fallback create_schedule_d…" at bounding box center [708, 356] width 892 height 648
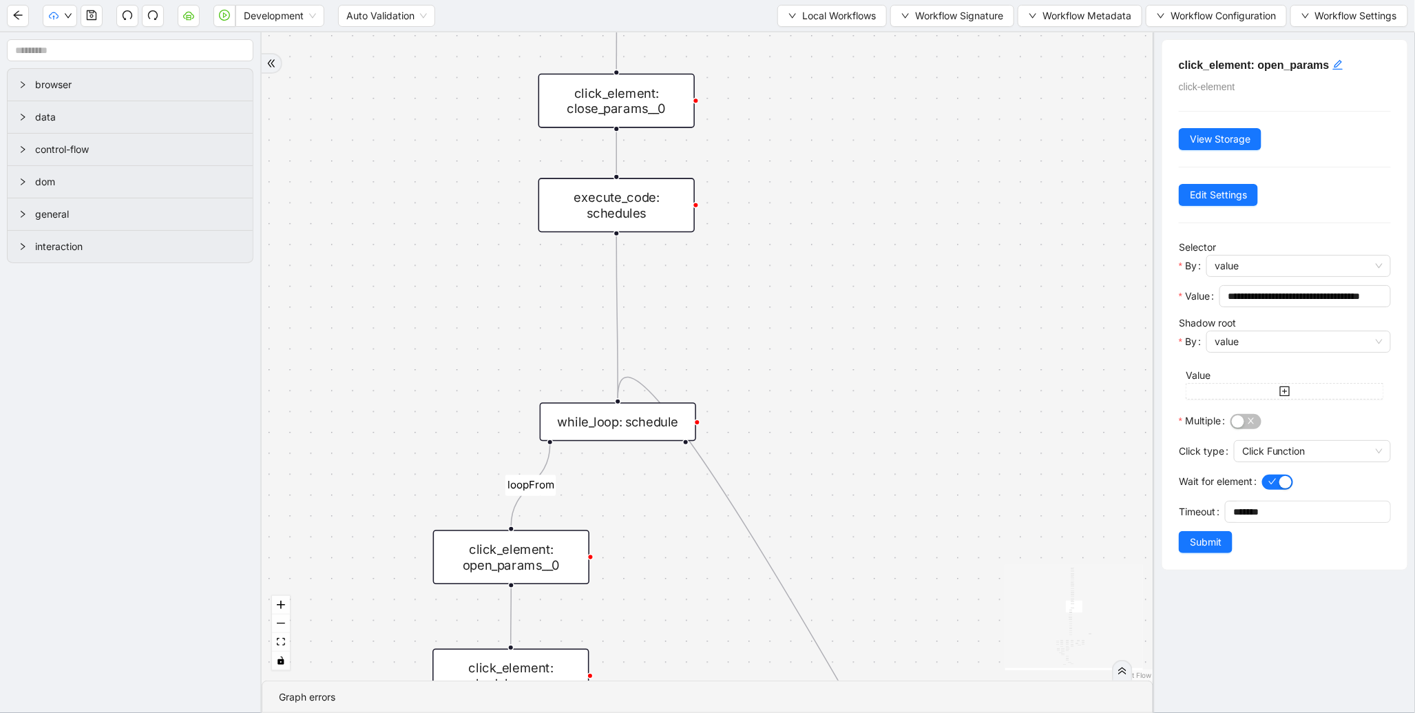
drag, startPoint x: 864, startPoint y: 420, endPoint x: 864, endPoint y: 164, distance: 256.2
click at [864, 164] on div "fallback enable_retry has_error fallback is_selected fallback create_schedule_d…" at bounding box center [708, 356] width 892 height 648
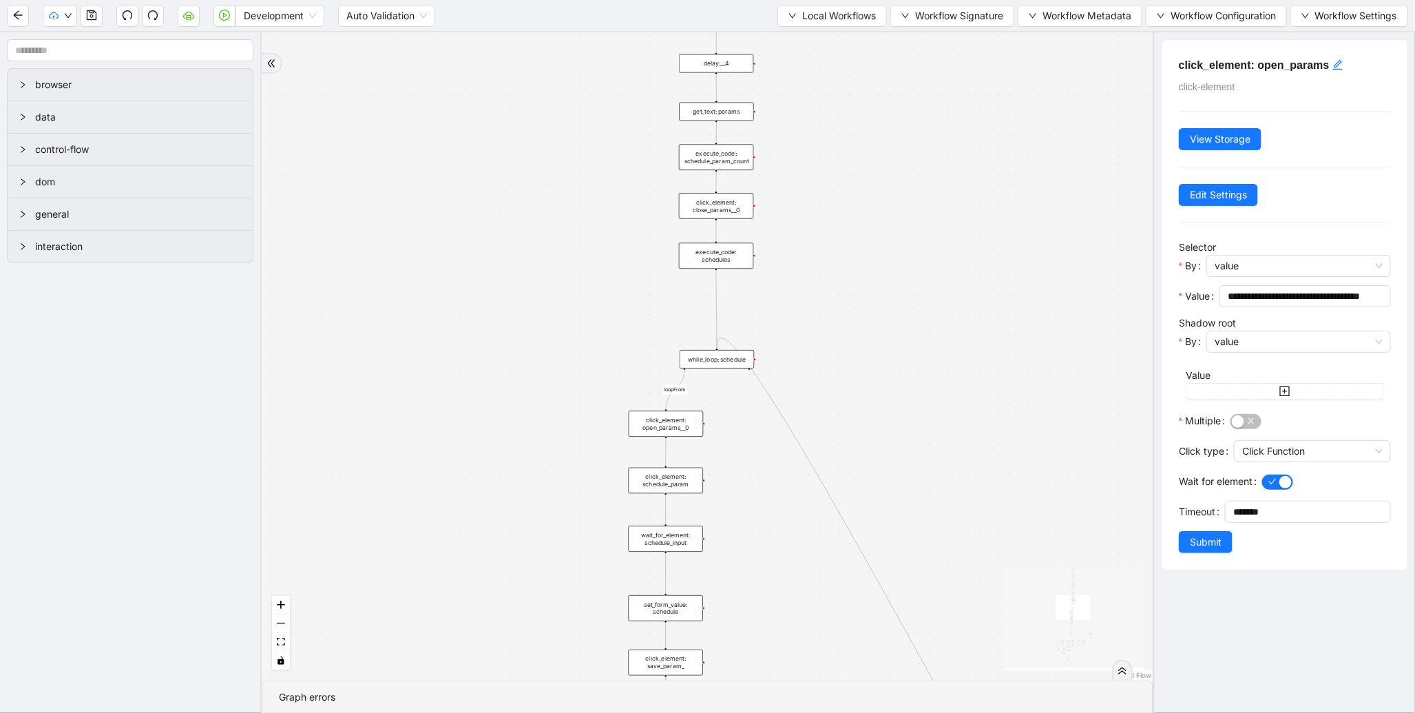
drag, startPoint x: 519, startPoint y: 470, endPoint x: 459, endPoint y: 215, distance: 262.5
click at [459, 219] on div "fallback enable_retry has_error fallback is_selected fallback create_schedule_d…" at bounding box center [708, 356] width 892 height 648
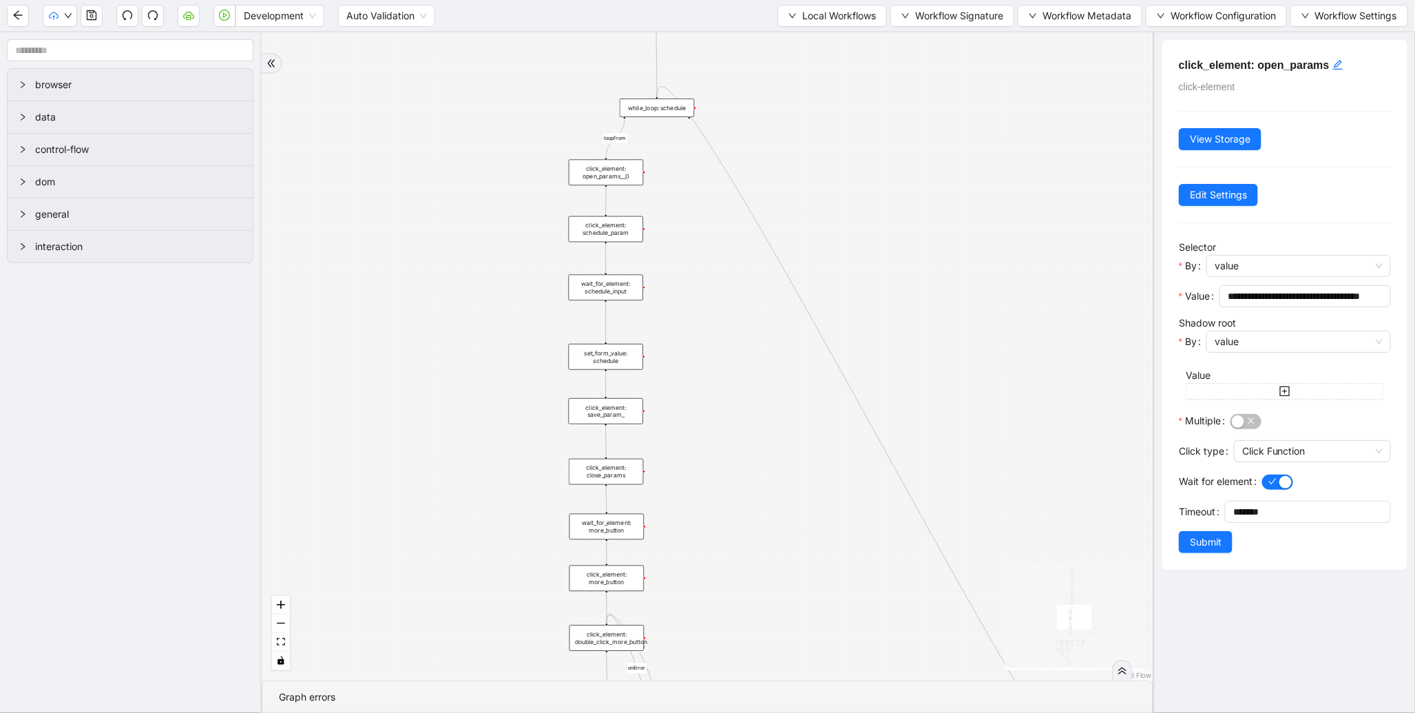
click at [662, 105] on div "while_loop: schedule" at bounding box center [657, 107] width 75 height 19
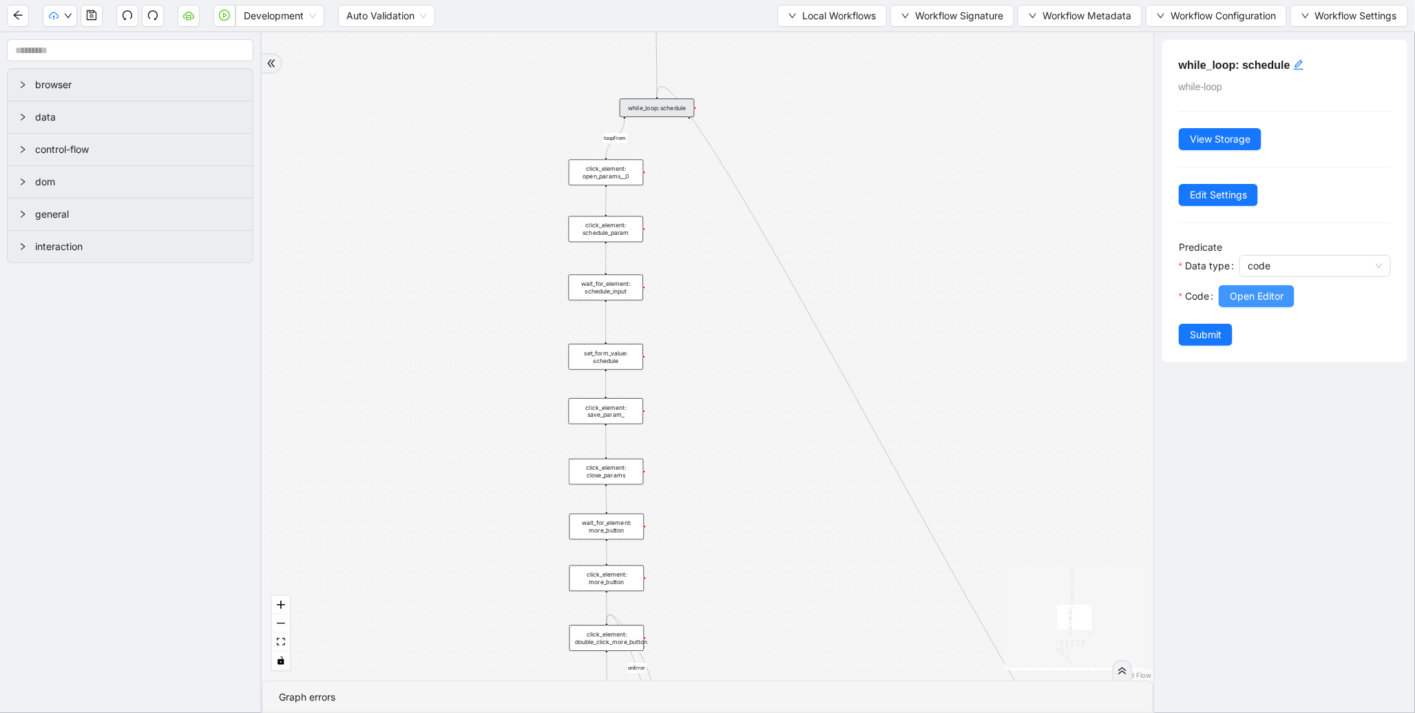
click at [1279, 307] on button "Open Editor" at bounding box center [1257, 296] width 76 height 22
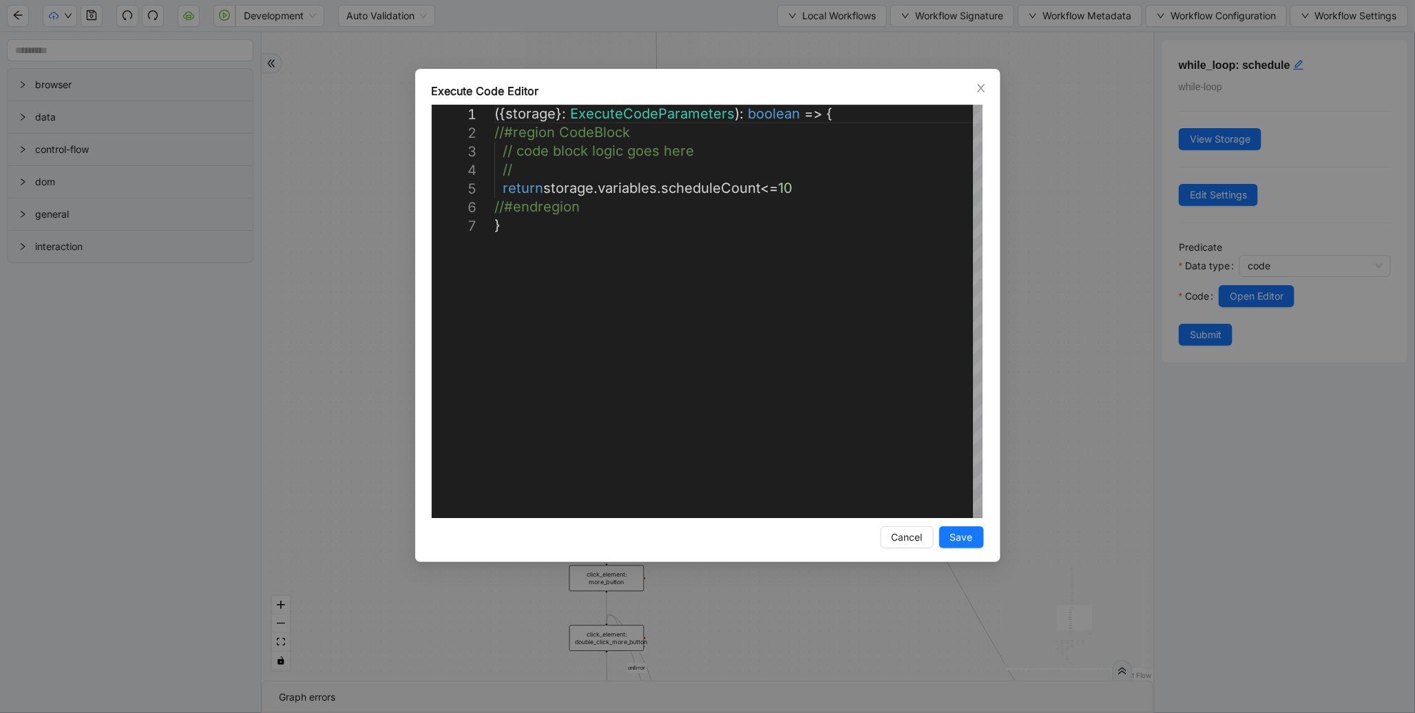
click at [1063, 258] on div "**********" at bounding box center [707, 356] width 1415 height 713
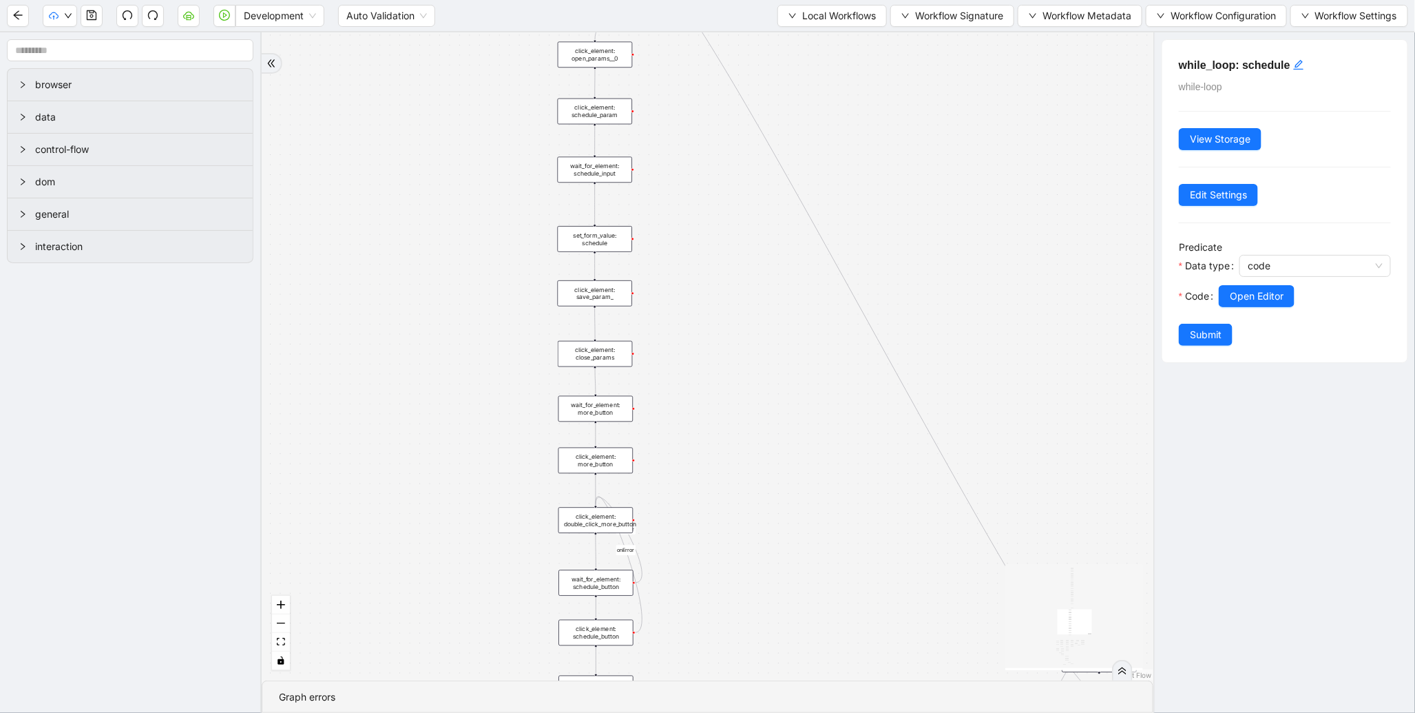
drag, startPoint x: 407, startPoint y: 374, endPoint x: 393, endPoint y: 203, distance: 171.4
click at [395, 209] on div "fallback enable_retry has_error fallback is_selected fallback create_schedule_d…" at bounding box center [708, 356] width 892 height 648
drag, startPoint x: 682, startPoint y: 127, endPoint x: 693, endPoint y: 324, distance: 197.3
click at [693, 322] on div "fallback enable_retry has_error fallback is_selected fallback create_schedule_d…" at bounding box center [708, 356] width 892 height 648
click at [622, 313] on div "wait_for_element: schedule_input" at bounding box center [596, 311] width 90 height 31
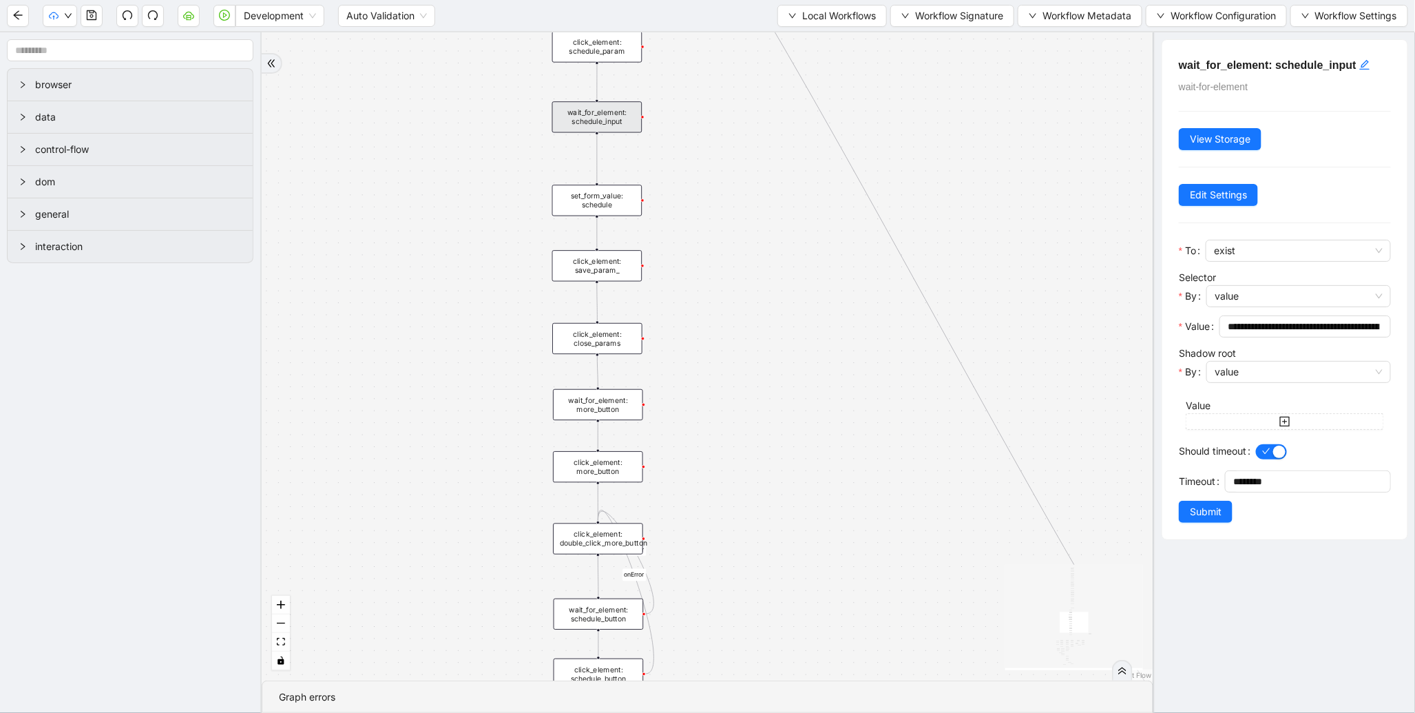
drag, startPoint x: 712, startPoint y: 418, endPoint x: 712, endPoint y: 186, distance: 232.1
click at [712, 186] on div "fallback enable_retry has_error fallback is_selected fallback create_schedule_d…" at bounding box center [708, 356] width 892 height 648
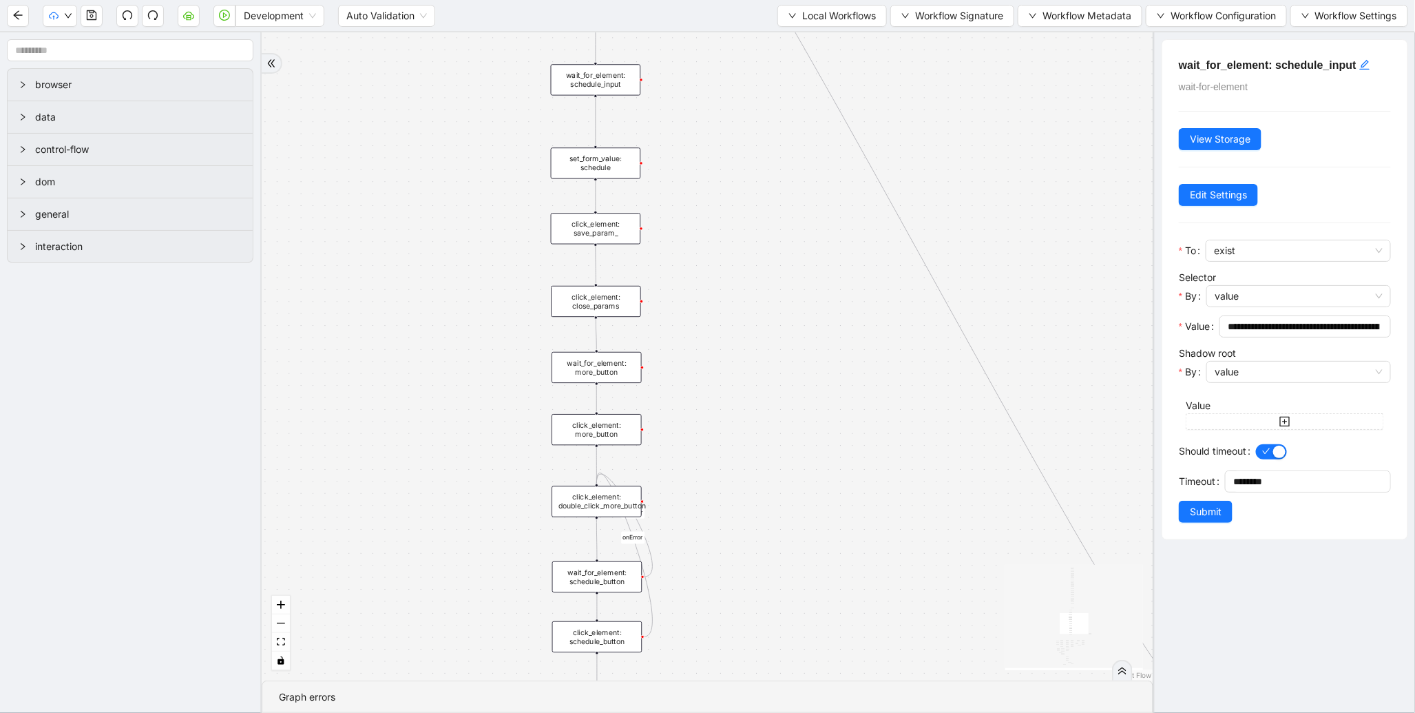
click at [588, 168] on div "set_form_value: schedule" at bounding box center [596, 162] width 90 height 31
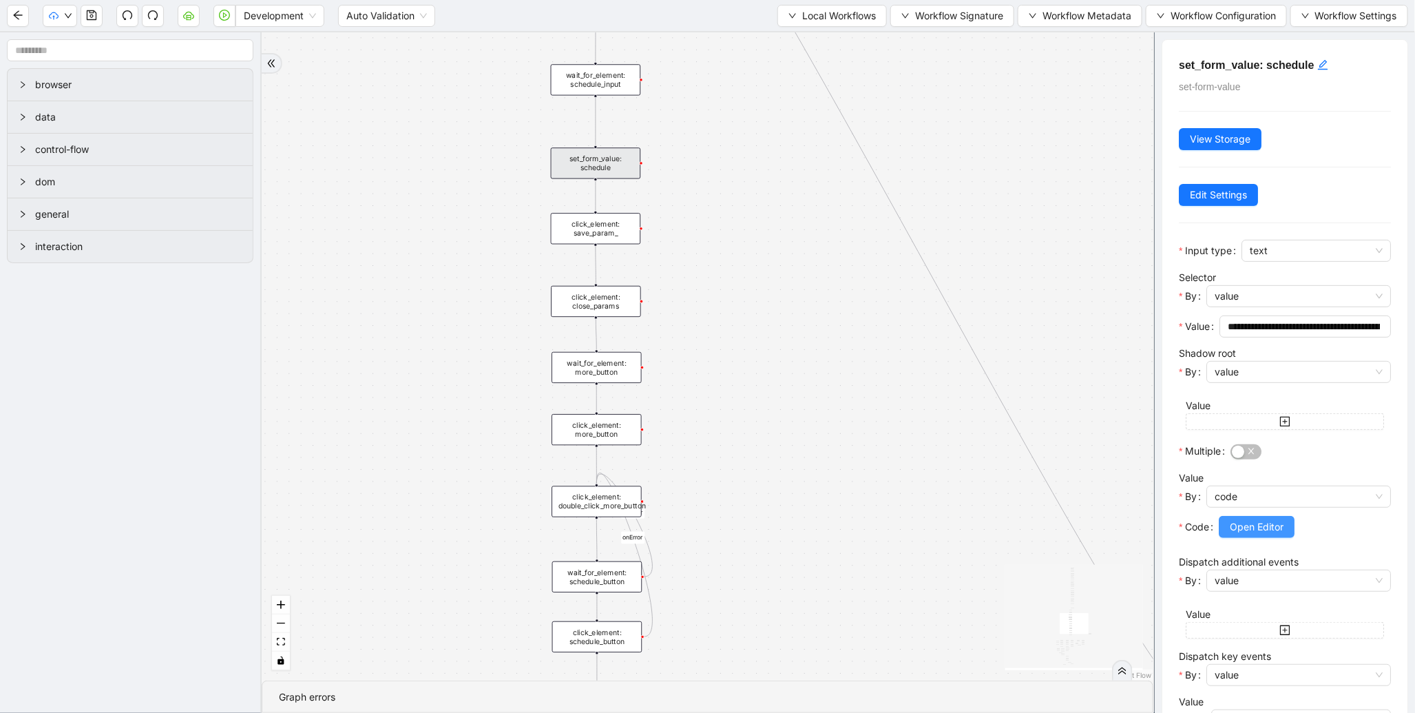
click at [1284, 524] on span "Open Editor" at bounding box center [1257, 526] width 54 height 15
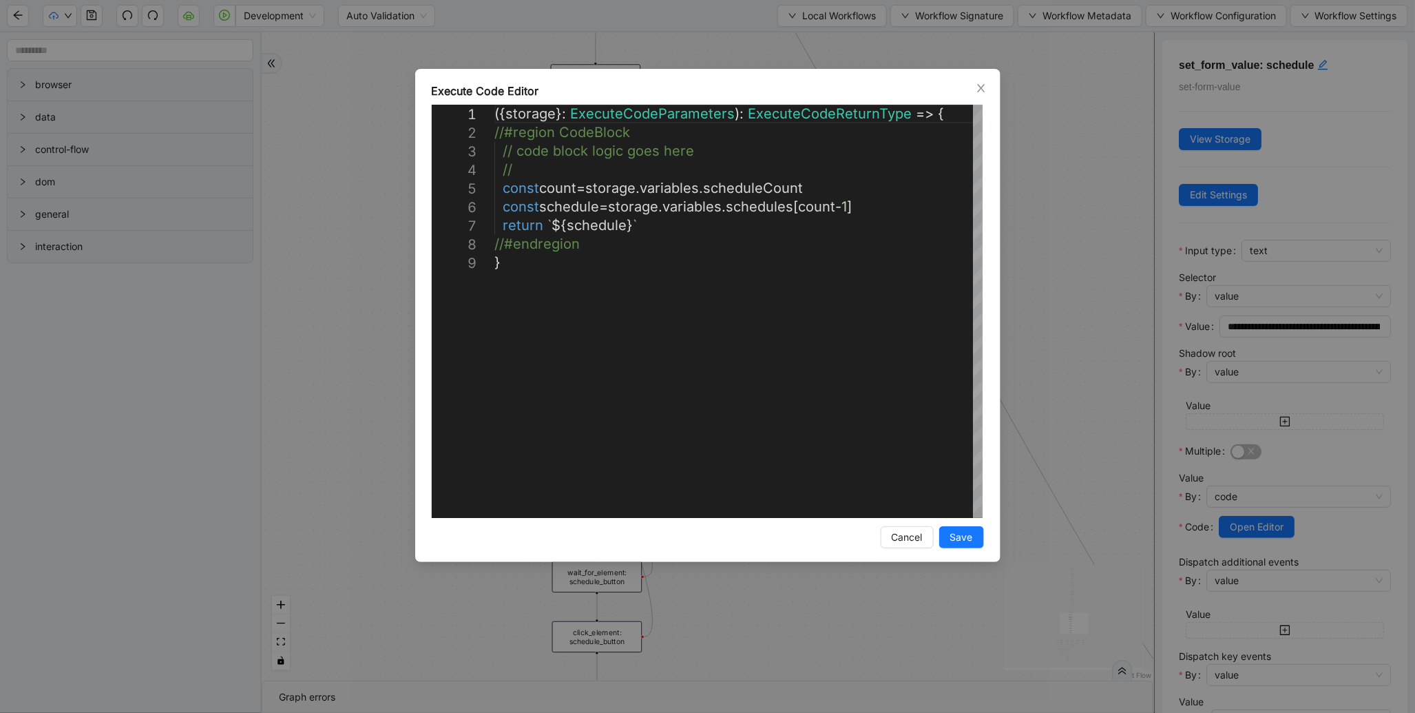
click at [1049, 300] on div "**********" at bounding box center [707, 356] width 1415 height 713
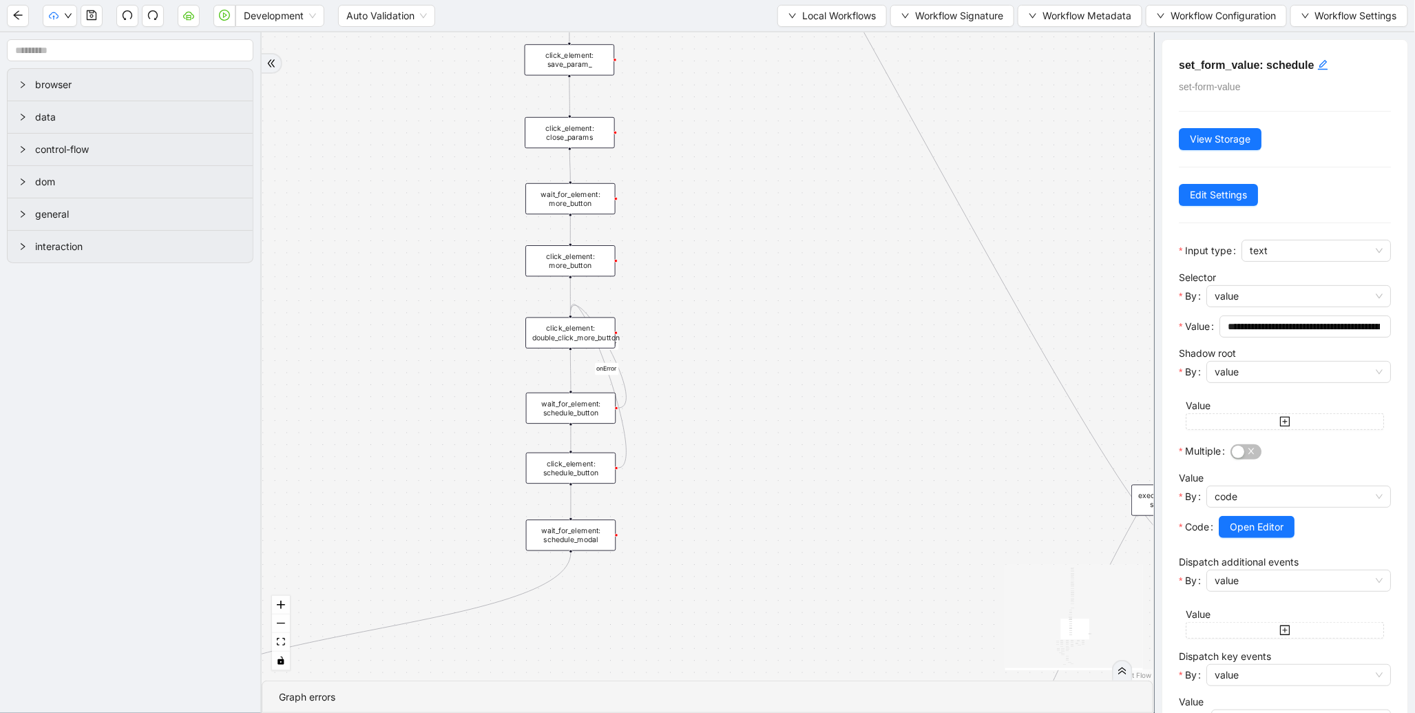
drag, startPoint x: 755, startPoint y: 391, endPoint x: 727, endPoint y: 214, distance: 179.3
click at [729, 216] on div "fallback enable_retry has_error fallback is_selected fallback create_schedule_d…" at bounding box center [708, 356] width 892 height 648
click at [574, 181] on div "wait_for_element: more_button" at bounding box center [571, 193] width 90 height 31
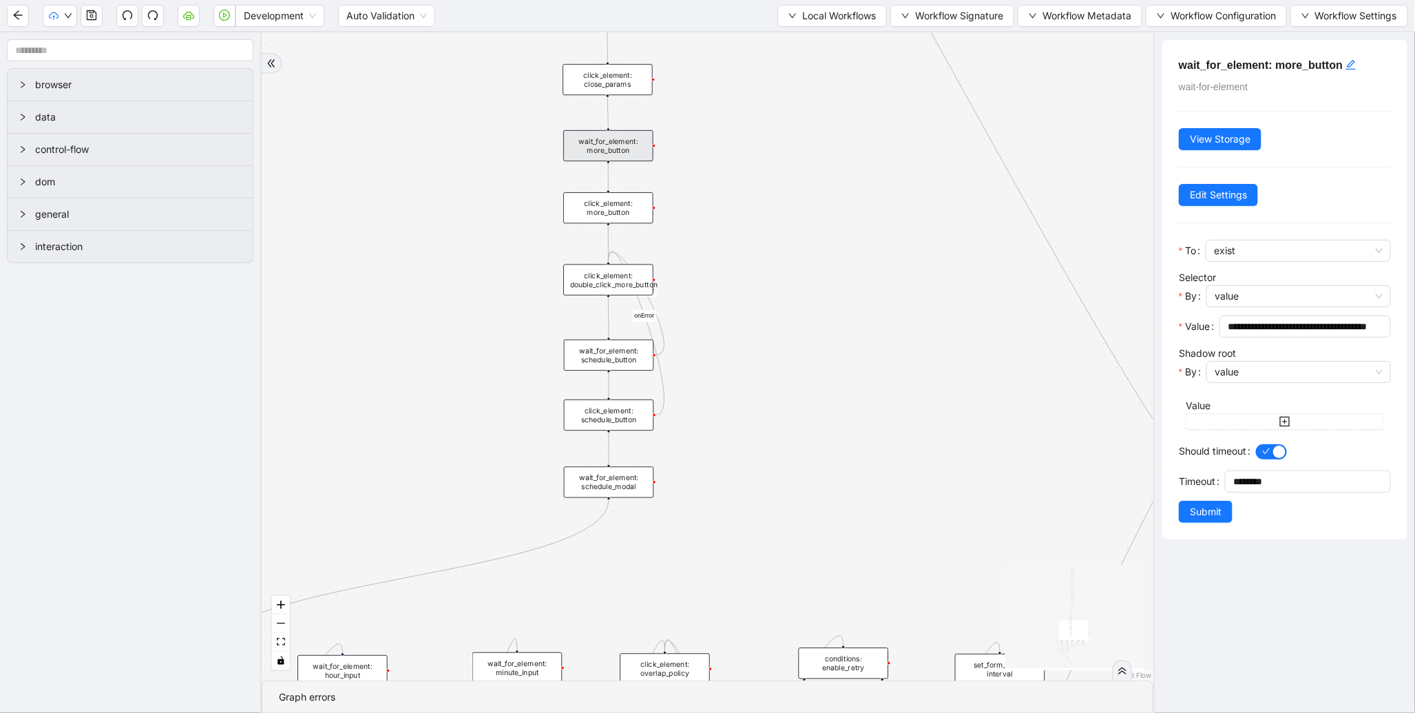
drag, startPoint x: 717, startPoint y: 438, endPoint x: 818, endPoint y: 311, distance: 162.3
click at [804, 336] on div "fallback enable_retry has_error fallback is_selected fallback create_schedule_d…" at bounding box center [708, 356] width 892 height 648
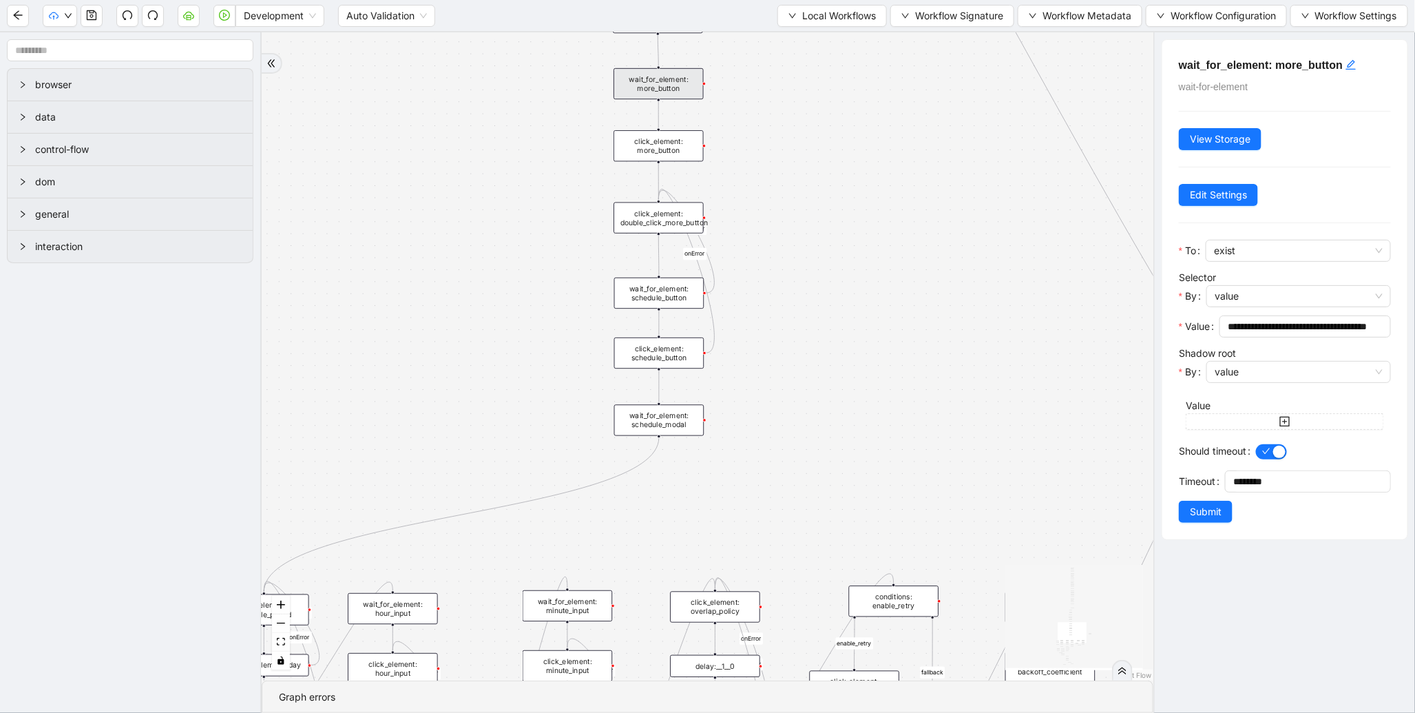
drag, startPoint x: 727, startPoint y: 531, endPoint x: 755, endPoint y: 239, distance: 293.4
click at [753, 249] on div "fallback enable_retry has_error fallback is_selected fallback create_schedule_d…" at bounding box center [708, 356] width 892 height 648
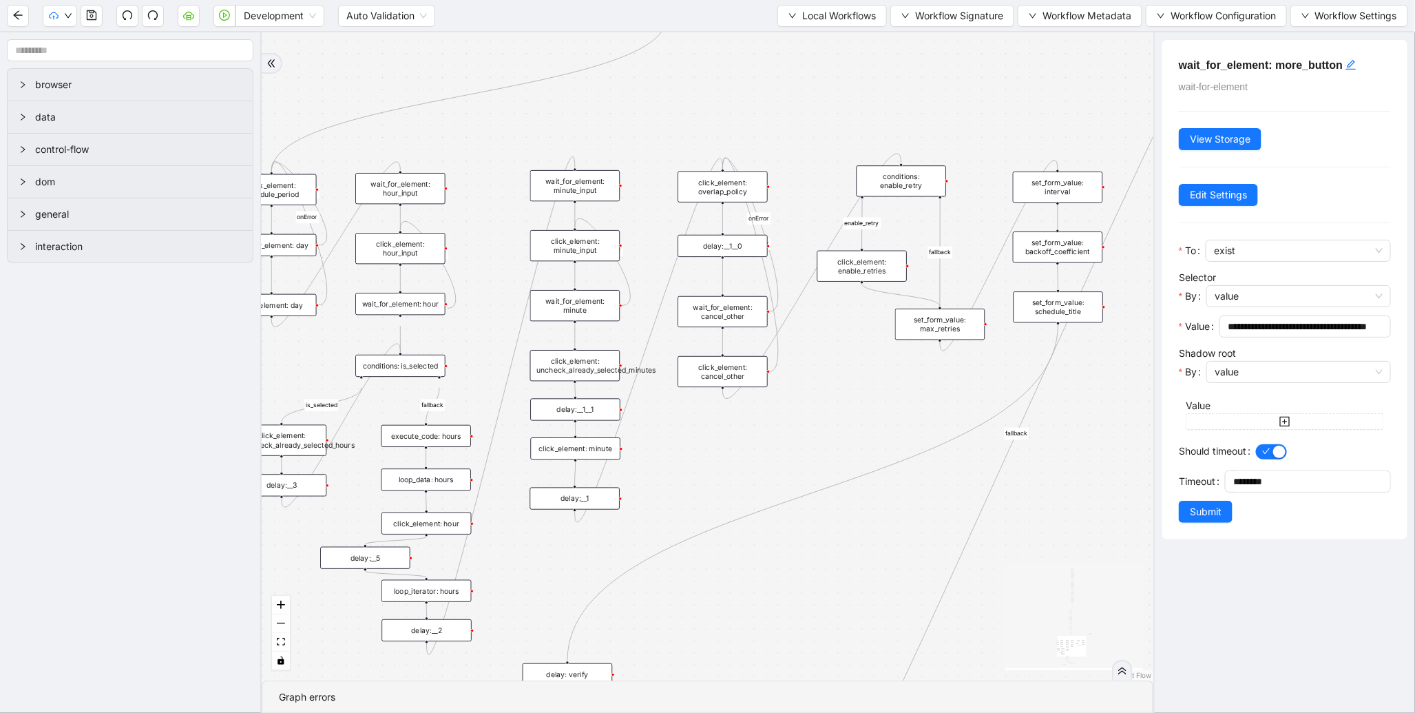
drag, startPoint x: 515, startPoint y: 263, endPoint x: 496, endPoint y: 125, distance: 139.7
click at [496, 125] on div "fallback enable_retry has_error fallback is_selected fallback create_schedule_d…" at bounding box center [708, 356] width 892 height 648
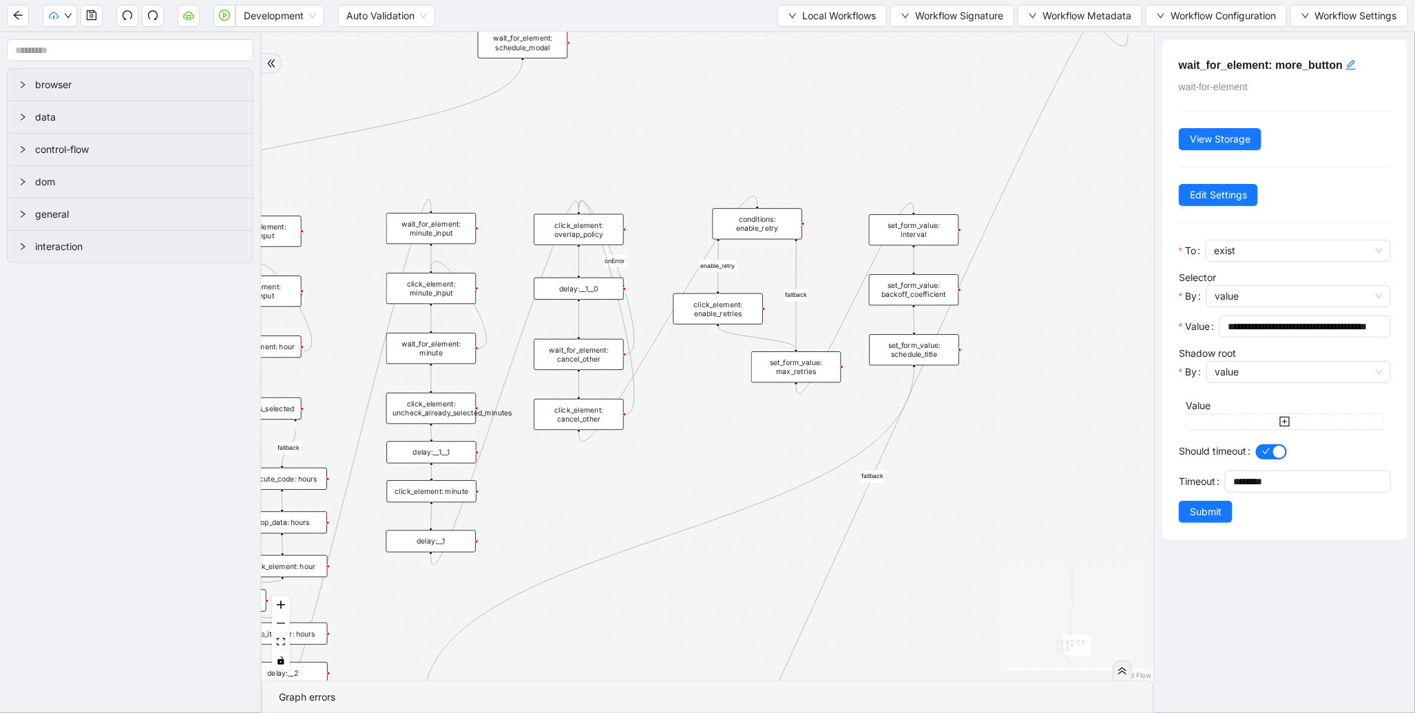
drag, startPoint x: 739, startPoint y: 121, endPoint x: 595, endPoint y: 163, distance: 150.2
click at [595, 163] on div "fallback enable_retry has_error fallback is_selected fallback create_schedule_d…" at bounding box center [708, 356] width 892 height 648
click at [897, 225] on div "set_form_value: interval" at bounding box center [914, 229] width 90 height 31
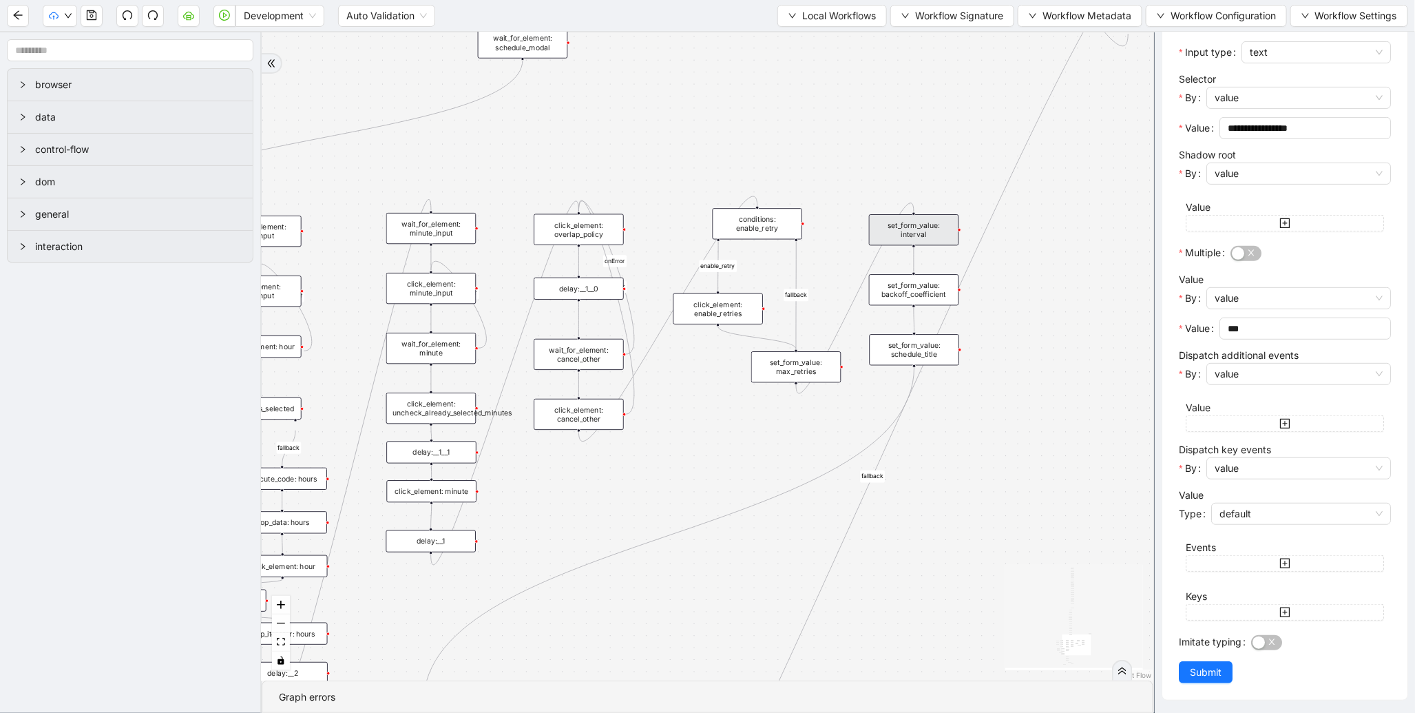
scroll to position [200, 0]
click at [933, 348] on div "set_form_value: schedule_title" at bounding box center [915, 349] width 90 height 31
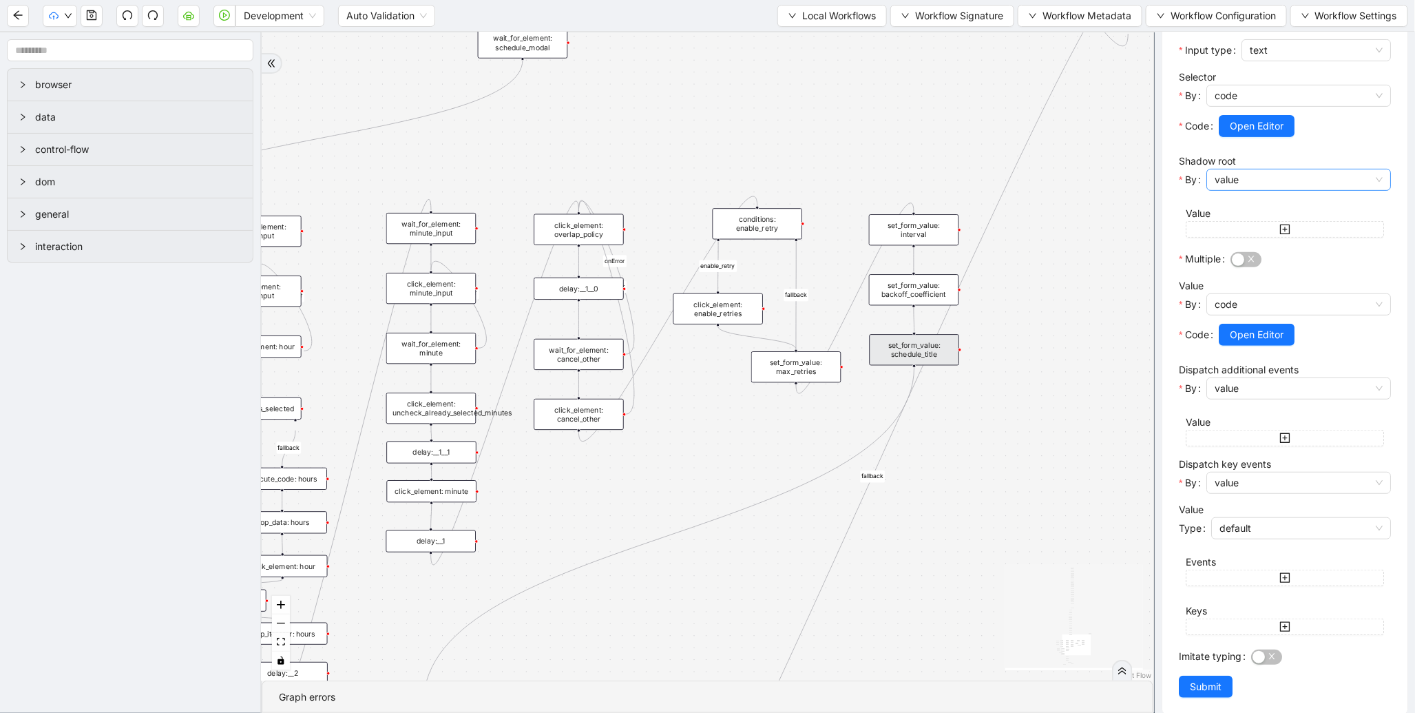
scroll to position [0, 0]
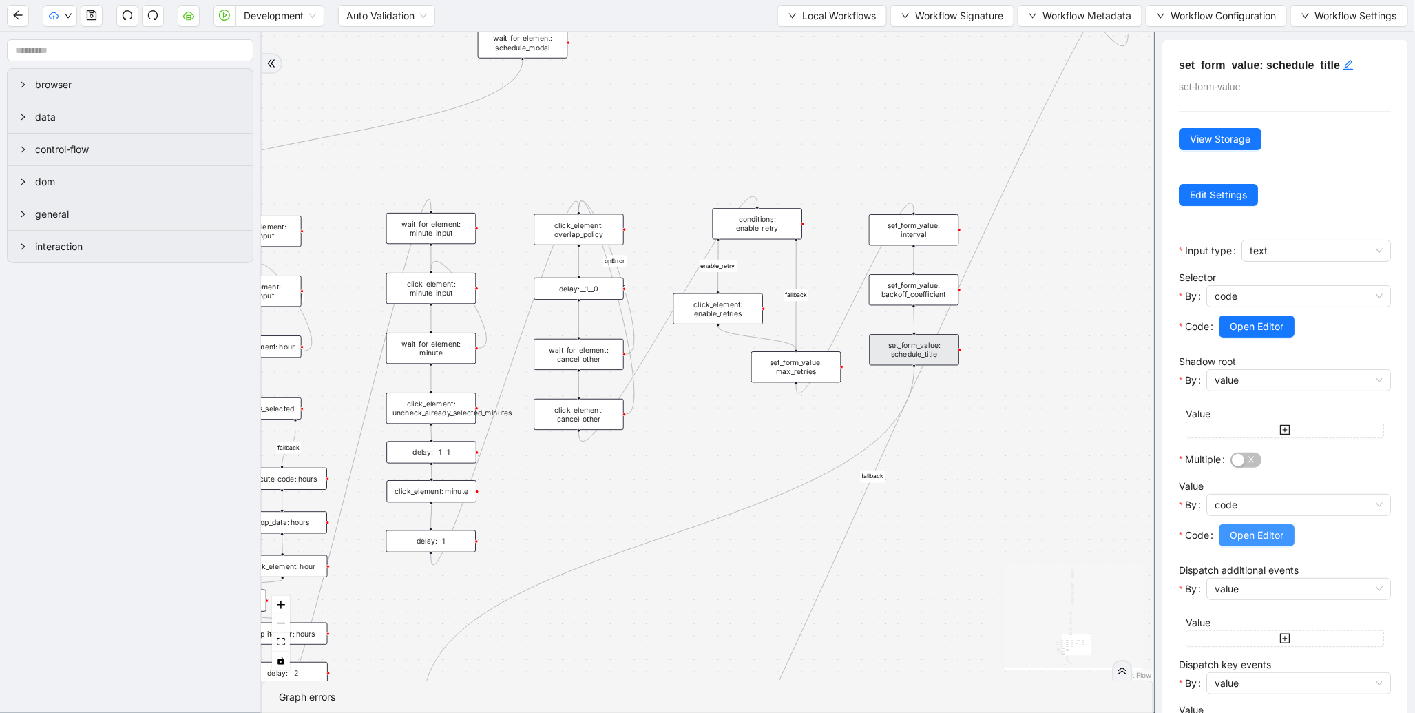
click at [1244, 538] on span "Open Editor" at bounding box center [1257, 535] width 54 height 15
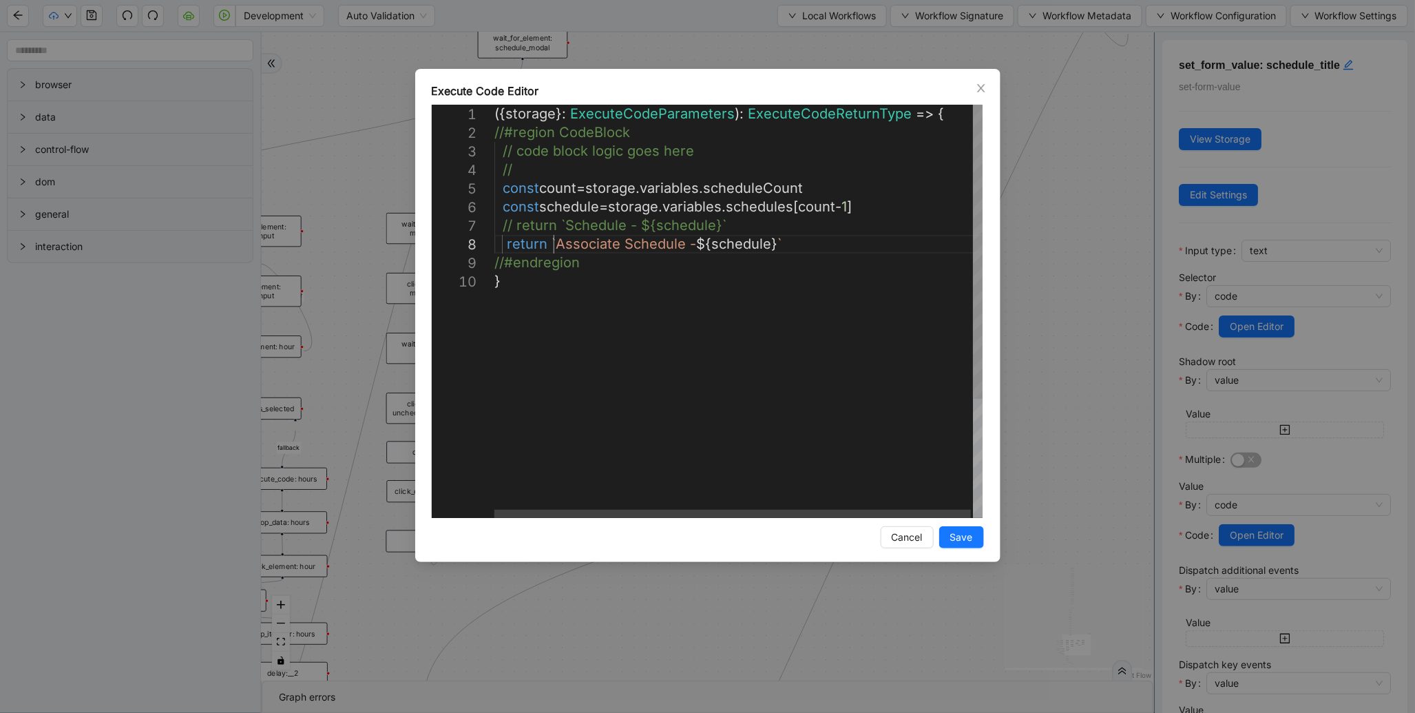
scroll to position [0, 7]
drag, startPoint x: 554, startPoint y: 250, endPoint x: 616, endPoint y: 245, distance: 62.2
click at [594, 228] on div "({ storage }: ExecuteCodeParameters ): ExecuteCodeReturnType => { //#region Cod…" at bounding box center [740, 395] width 490 height 581
click at [725, 247] on div "({ storage }: ExecuteCodeParameters ): ExecuteCodeReturnType => { //#region Cod…" at bounding box center [740, 395] width 490 height 581
type textarea "**********"
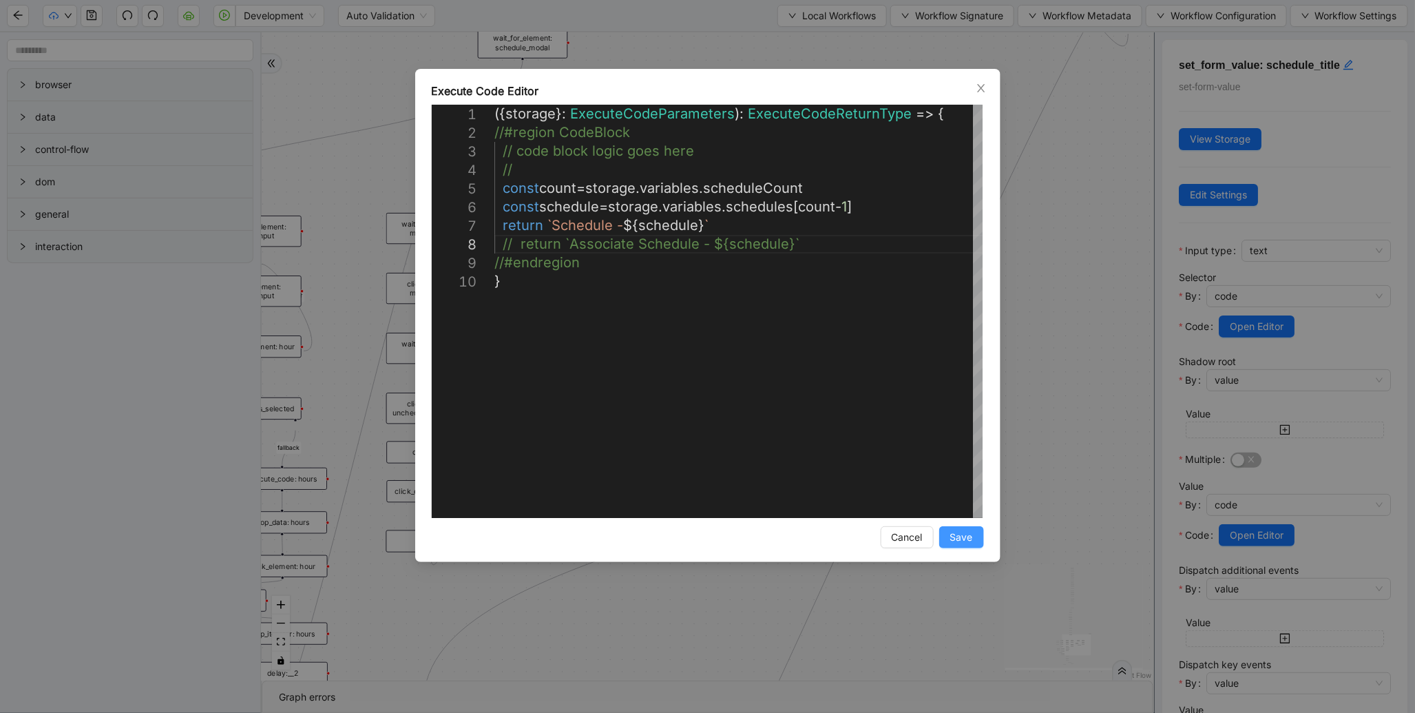
click at [966, 546] on button "Save" at bounding box center [961, 537] width 45 height 22
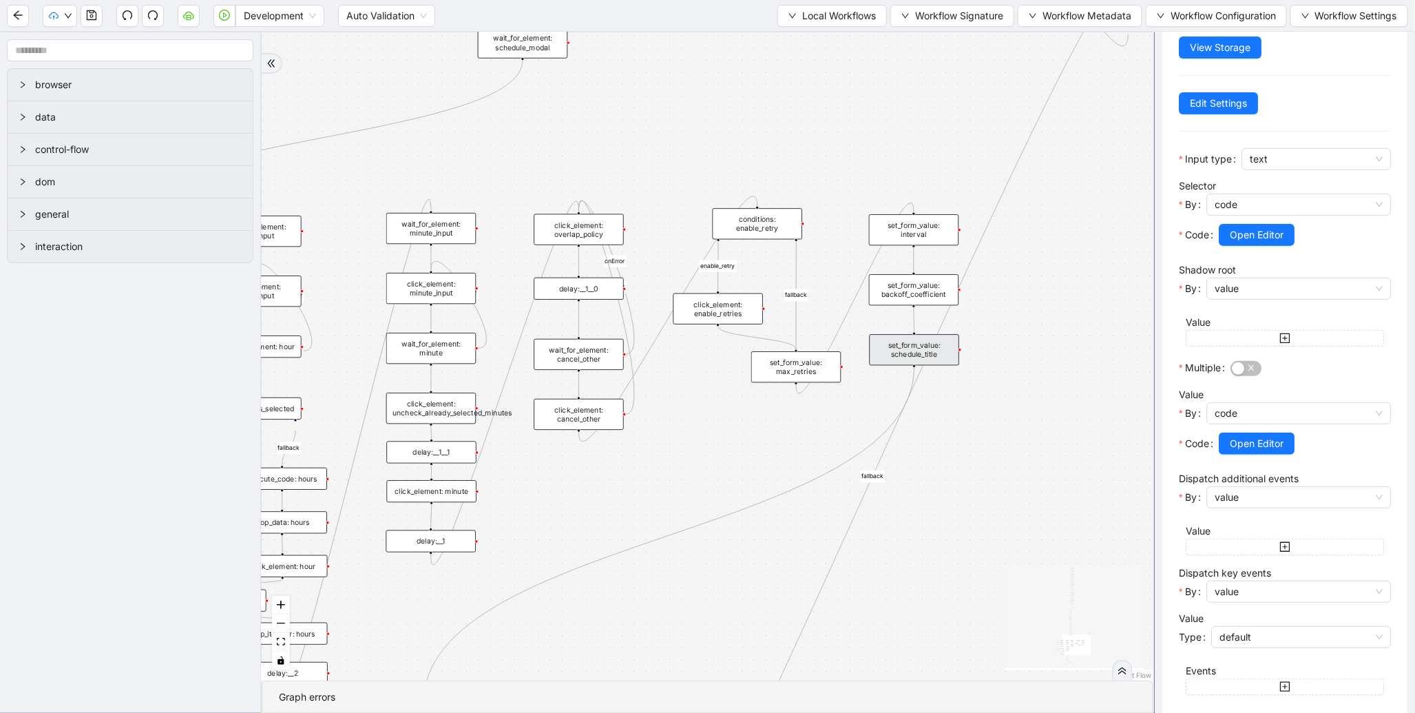
scroll to position [216, 0]
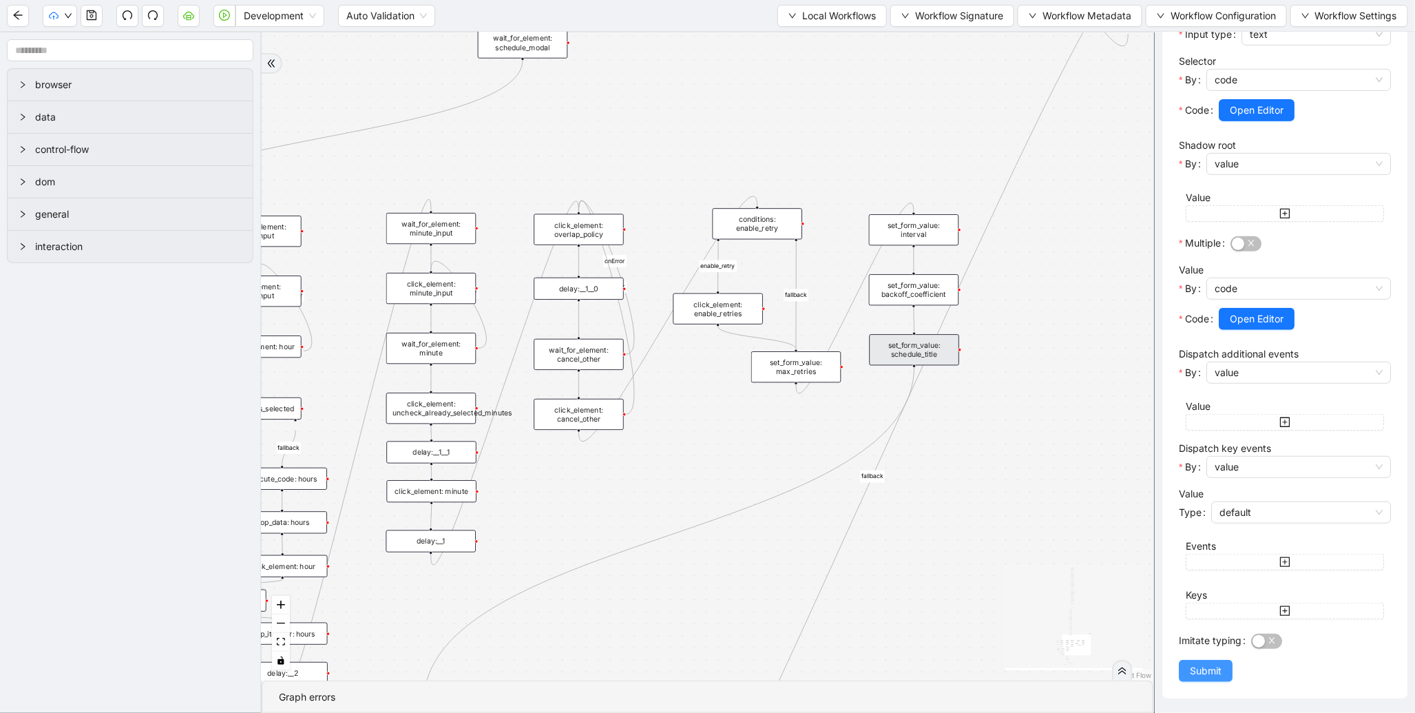
click at [1207, 667] on span "Submit" at bounding box center [1206, 670] width 32 height 15
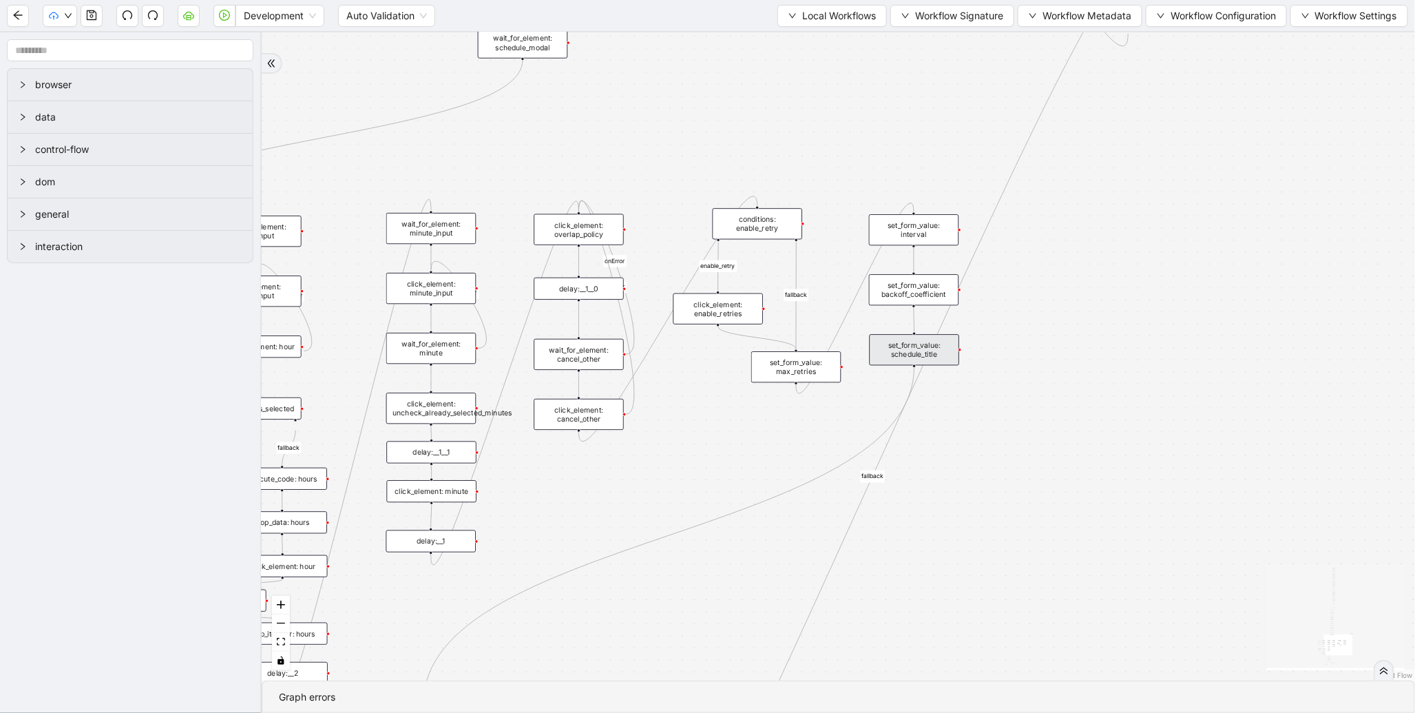
scroll to position [0, 0]
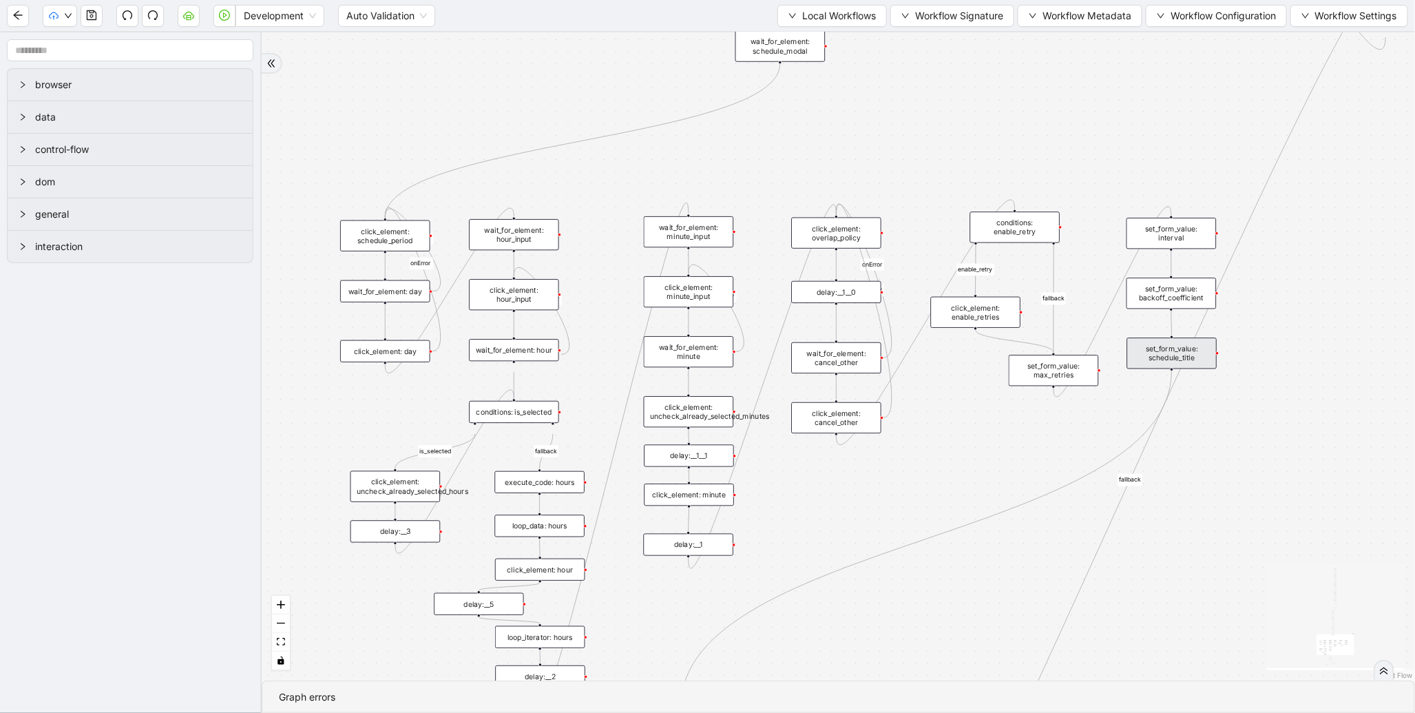
drag, startPoint x: 703, startPoint y: 415, endPoint x: 964, endPoint y: 442, distance: 262.4
click at [964, 442] on div "fallback enable_retry has_error fallback is_selected fallback create_schedule_d…" at bounding box center [839, 356] width 1154 height 648
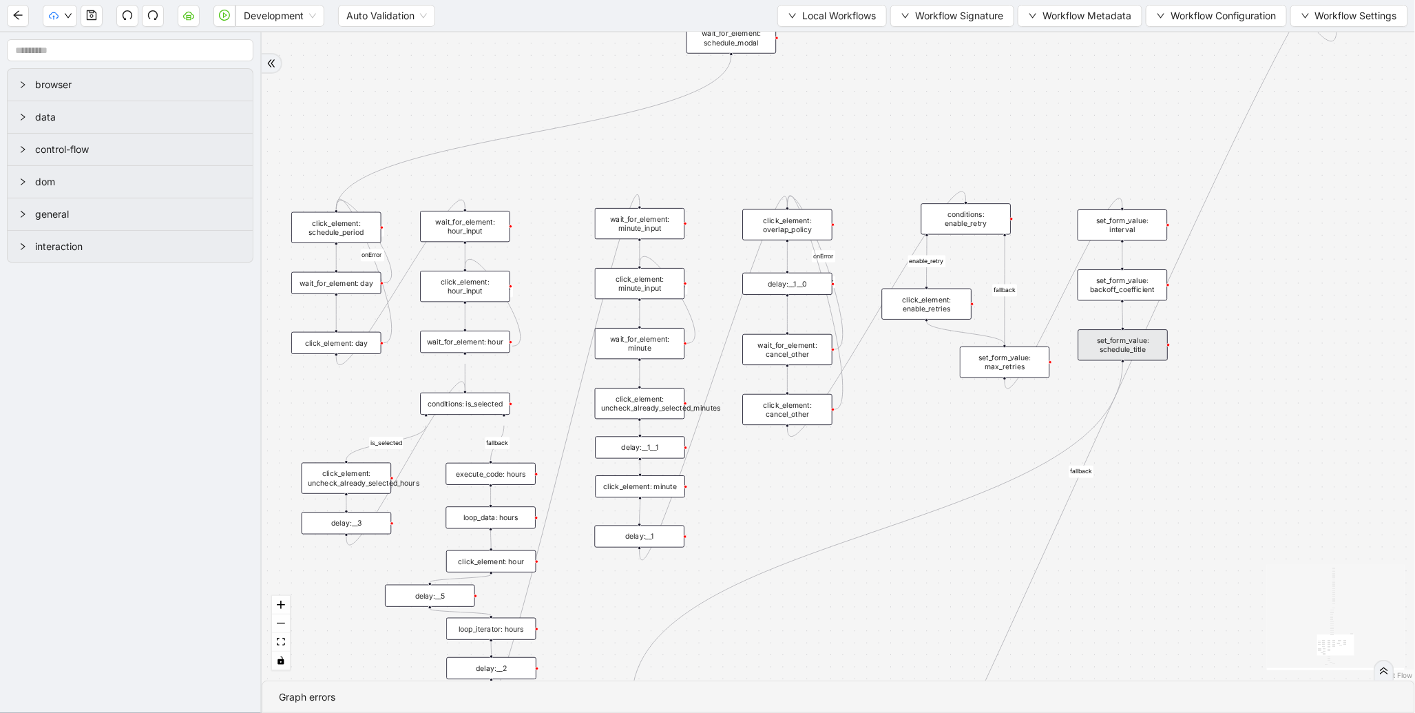
drag, startPoint x: 598, startPoint y: 395, endPoint x: 535, endPoint y: 414, distance: 65.4
click at [535, 414] on div "fallback enable_retry has_error fallback is_selected fallback create_schedule_d…" at bounding box center [839, 356] width 1154 height 648
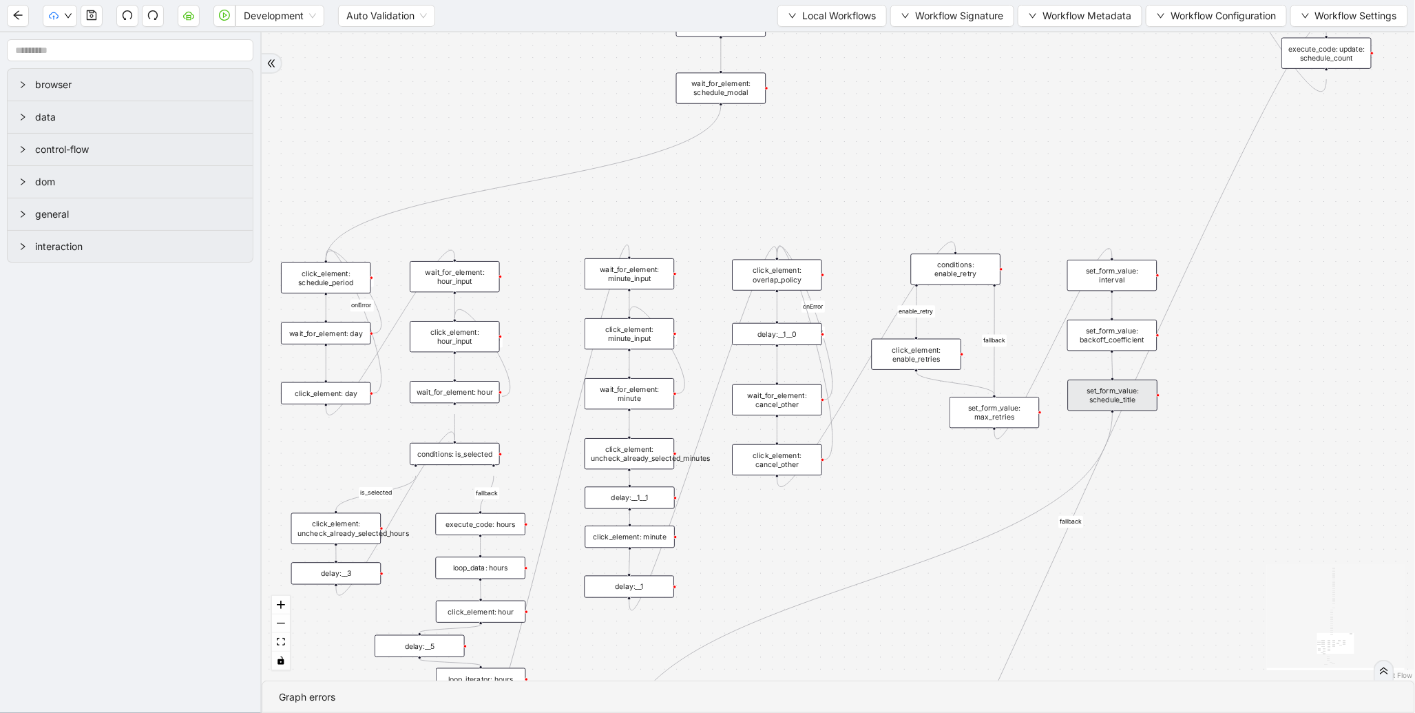
click at [1132, 404] on div "set_form_value: schedule_title" at bounding box center [1113, 395] width 90 height 31
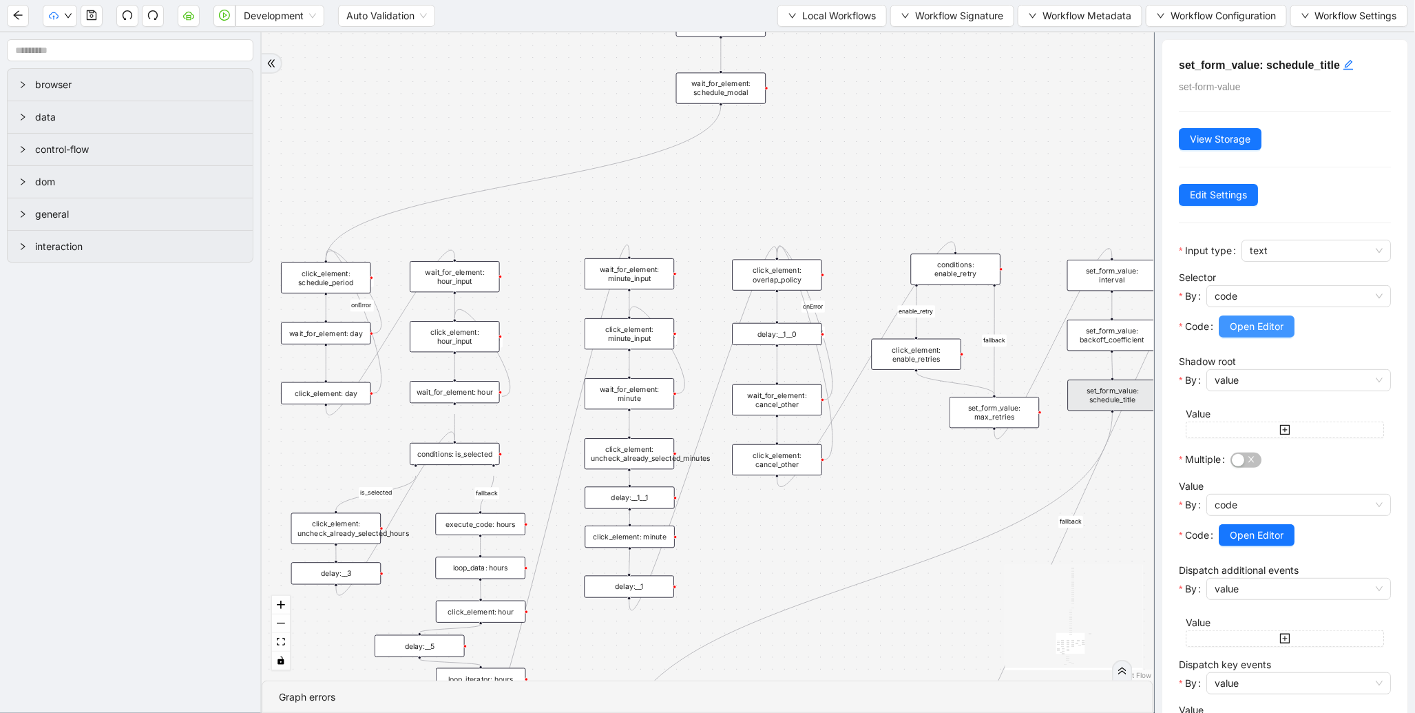
click at [1258, 329] on span "Open Editor" at bounding box center [1257, 326] width 54 height 15
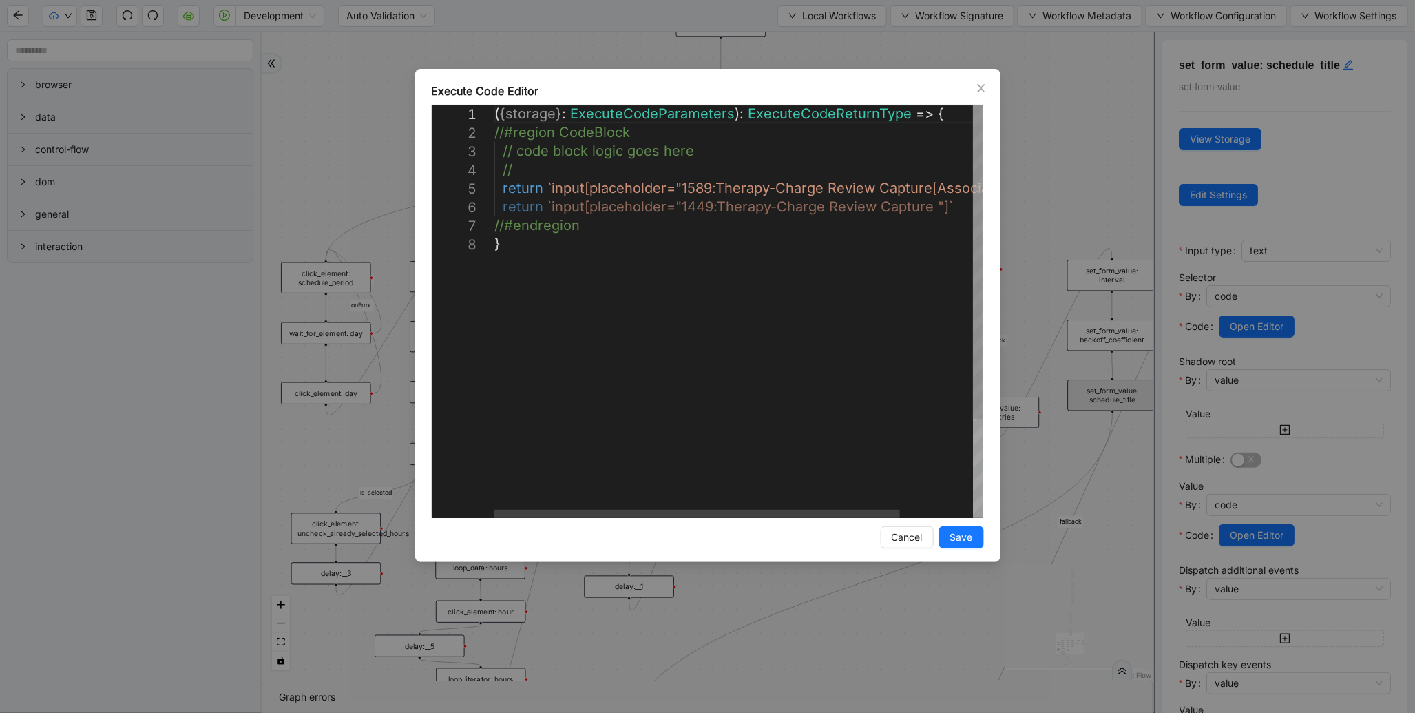
scroll to position [0, 7]
click at [849, 194] on div "( { storage } : ExecuteCodeParameters ): ExecuteCodeReturnType => { //#region C…" at bounding box center [783, 376] width 576 height 543
type textarea "**********"
click at [964, 542] on span "Save" at bounding box center [962, 537] width 23 height 15
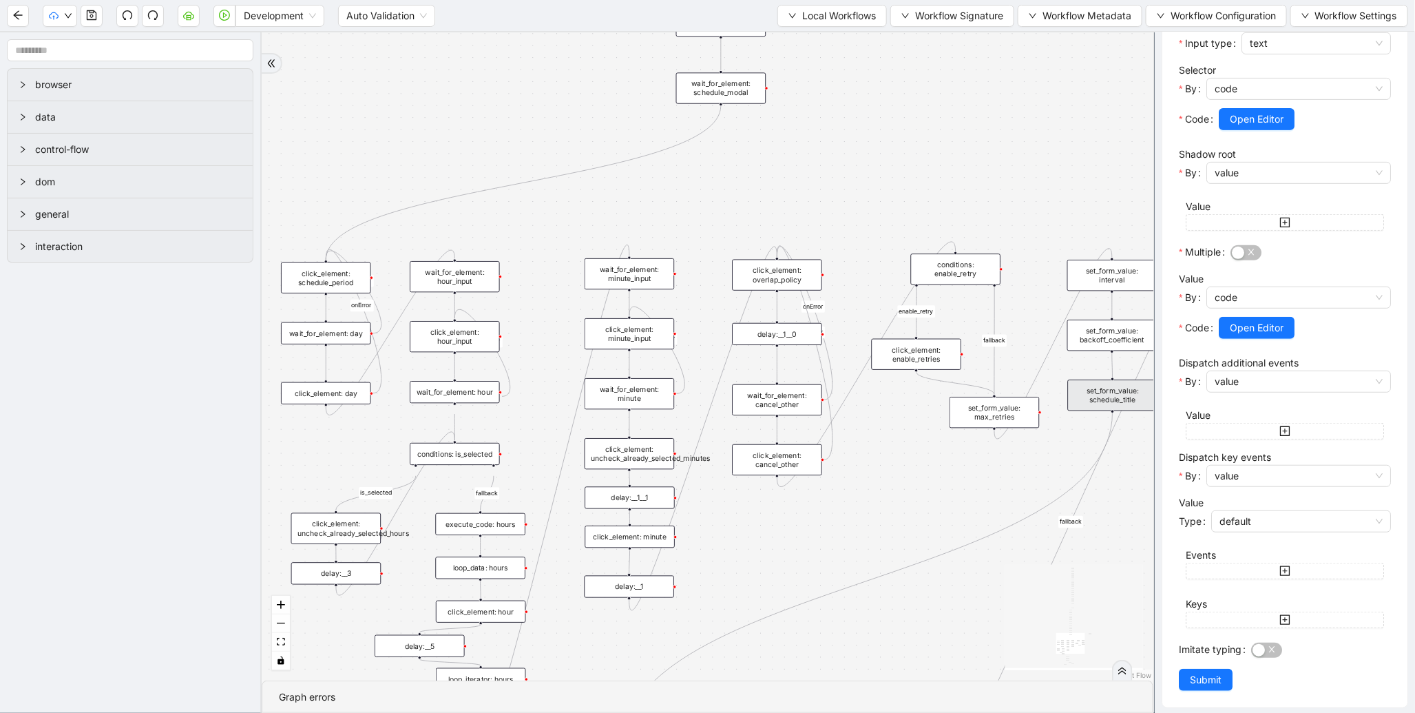
scroll to position [216, 0]
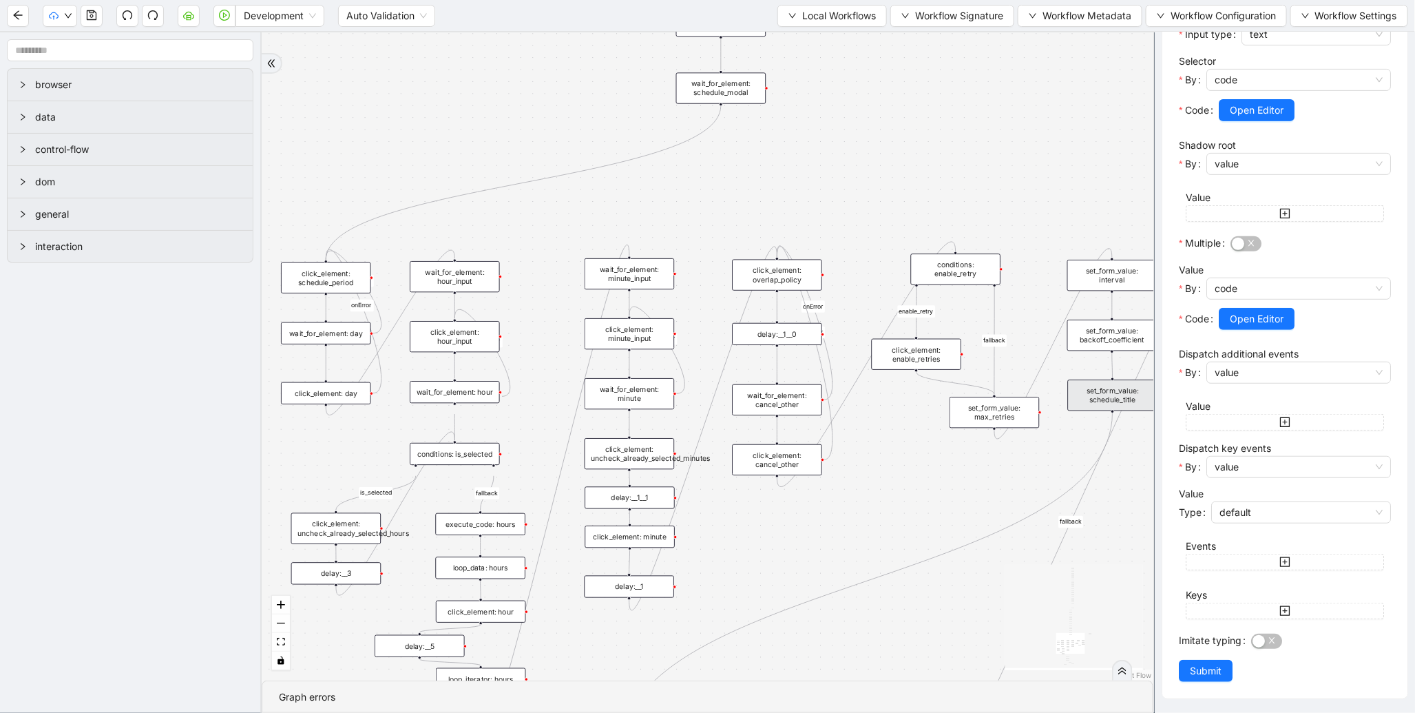
click at [1263, 333] on div at bounding box center [1305, 338] width 172 height 17
click at [1263, 326] on span "Open Editor" at bounding box center [1257, 318] width 54 height 15
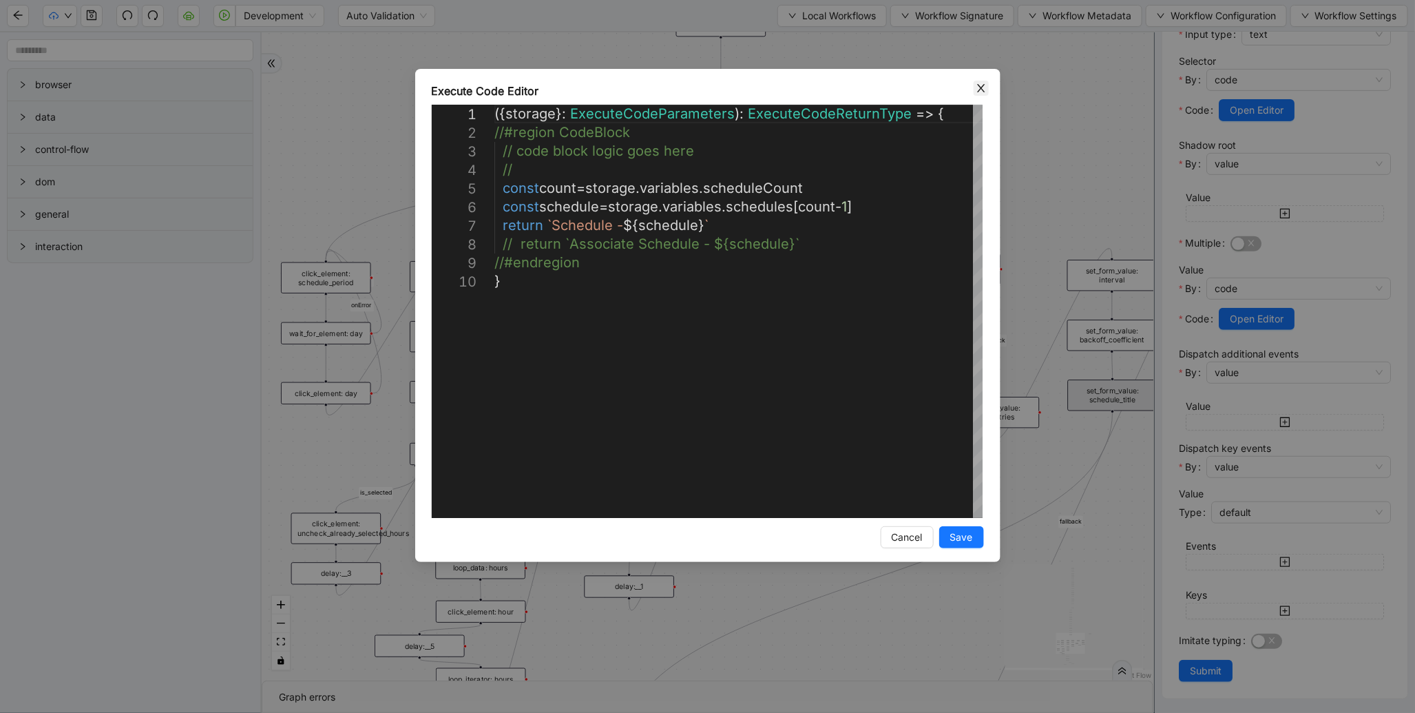
click at [987, 90] on span "Close" at bounding box center [981, 88] width 15 height 15
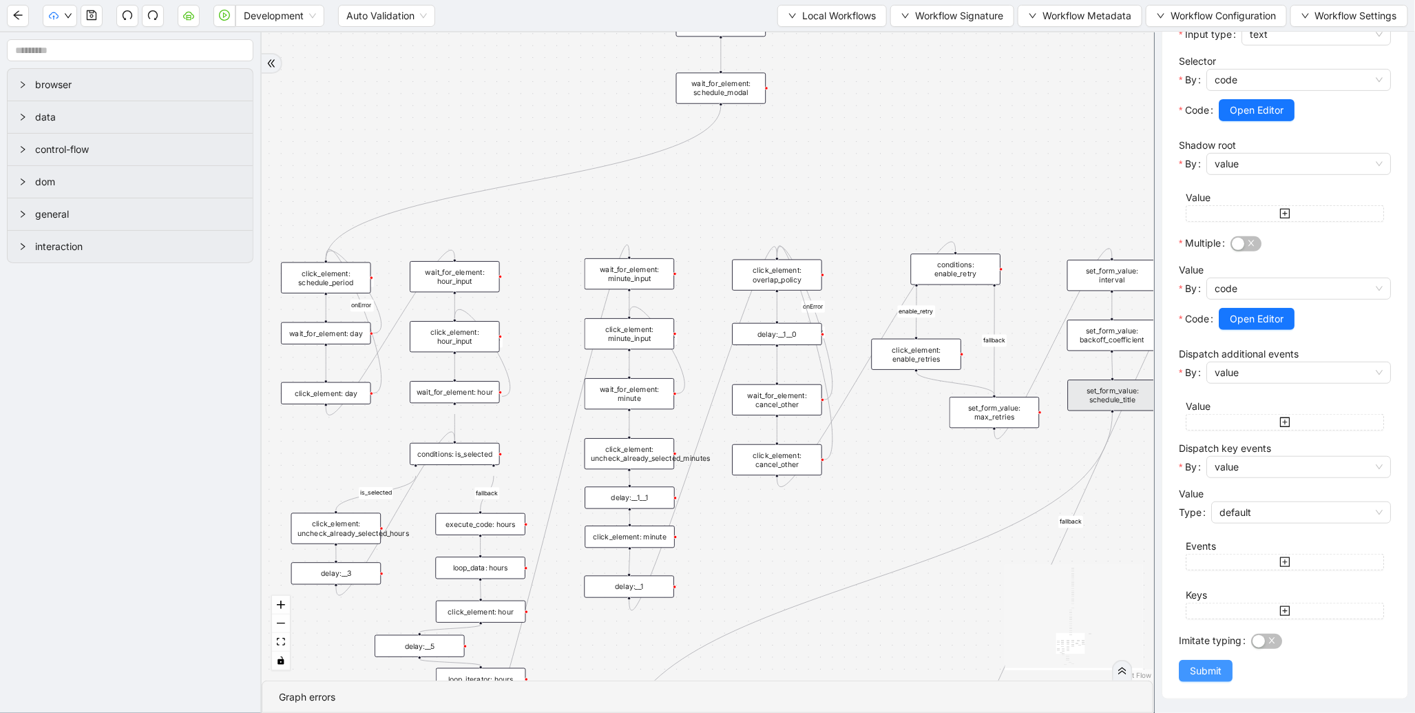
drag, startPoint x: 1202, startPoint y: 683, endPoint x: 1203, endPoint y: 676, distance: 7.6
click at [1203, 676] on div "set_form_value: schedule_title set-form-value View Storage Edit Settings Input …" at bounding box center [1285, 261] width 245 height 875
click at [1203, 676] on span "Submit" at bounding box center [1206, 670] width 32 height 15
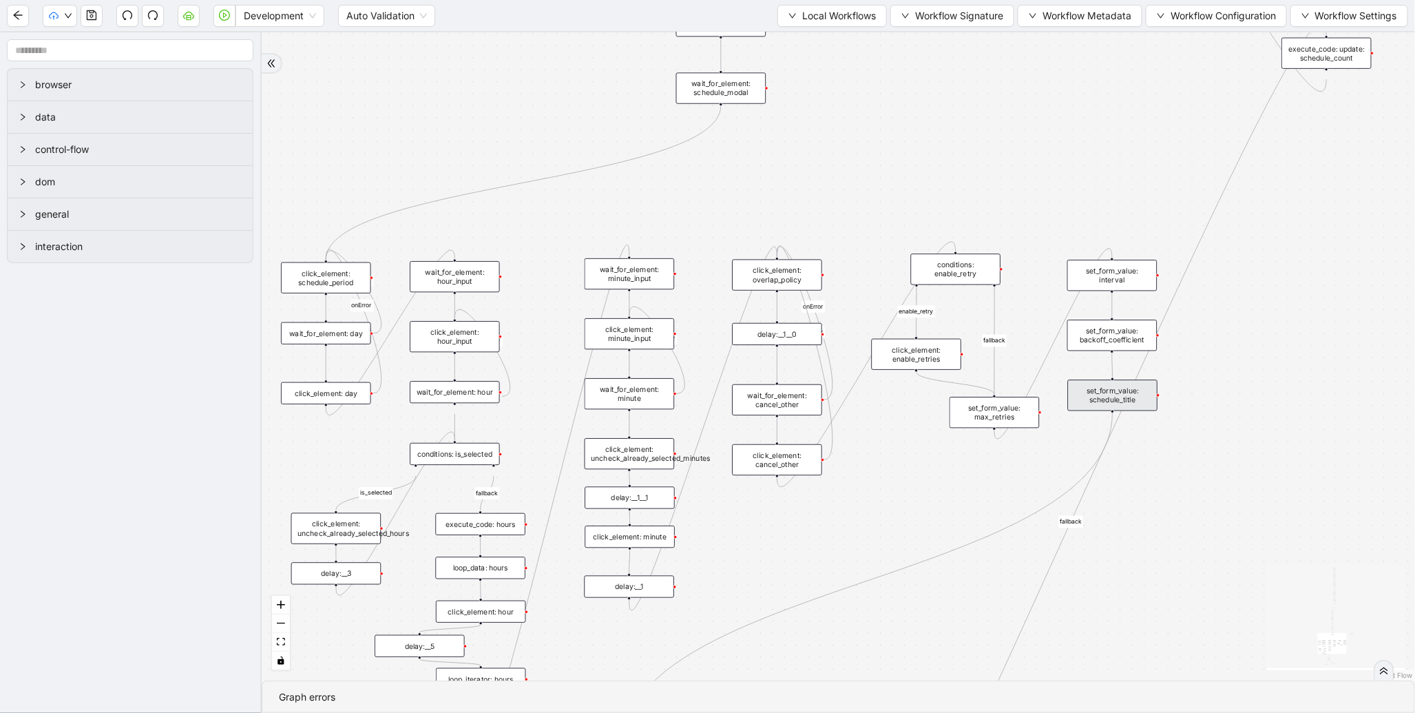
scroll to position [0, 0]
